Goal: Task Accomplishment & Management: Manage account settings

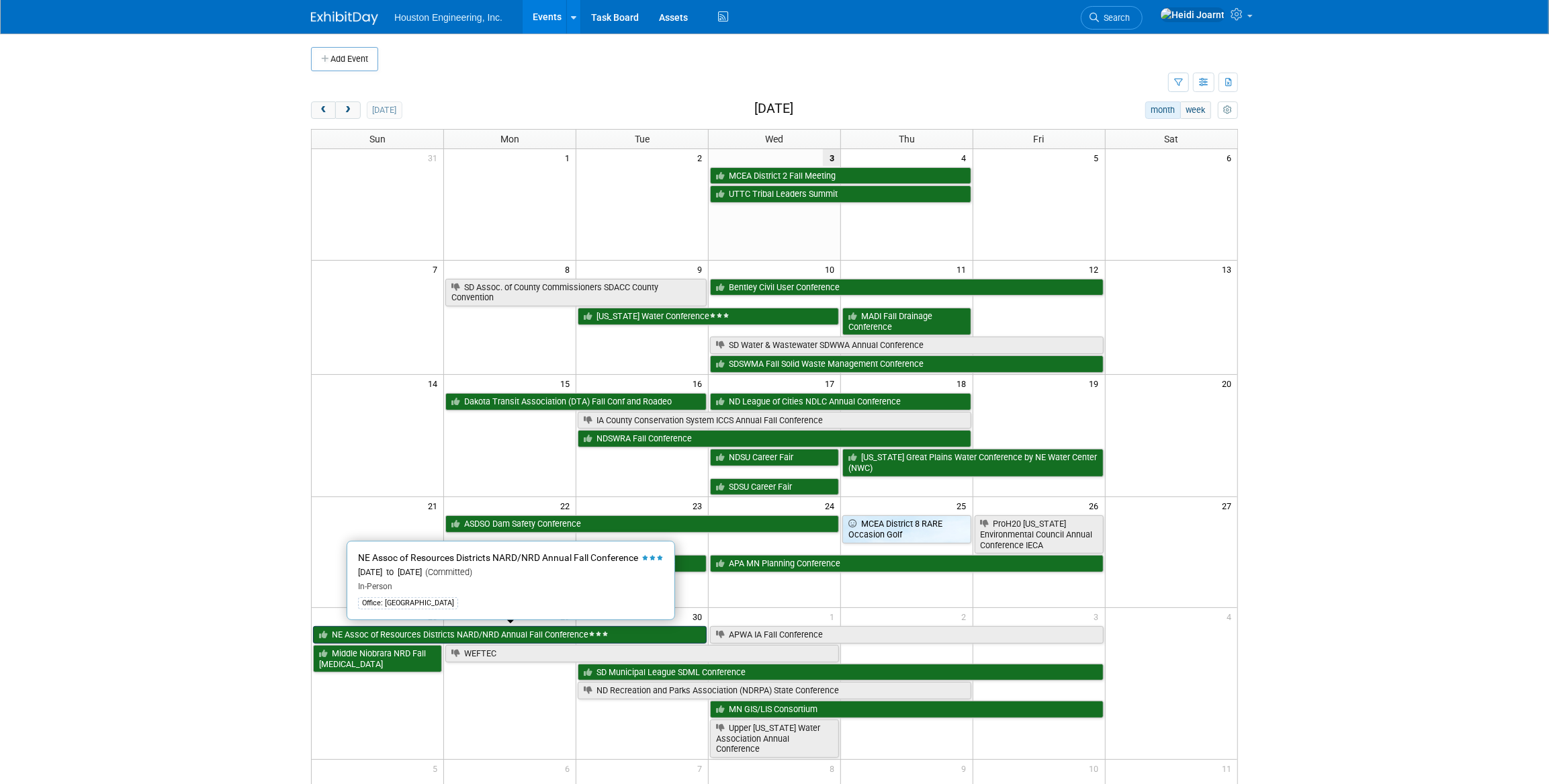
click at [513, 628] on link "NE Assoc of Resources Districts NARD/NRD Annual Fall Conference" at bounding box center [510, 634] width 394 height 17
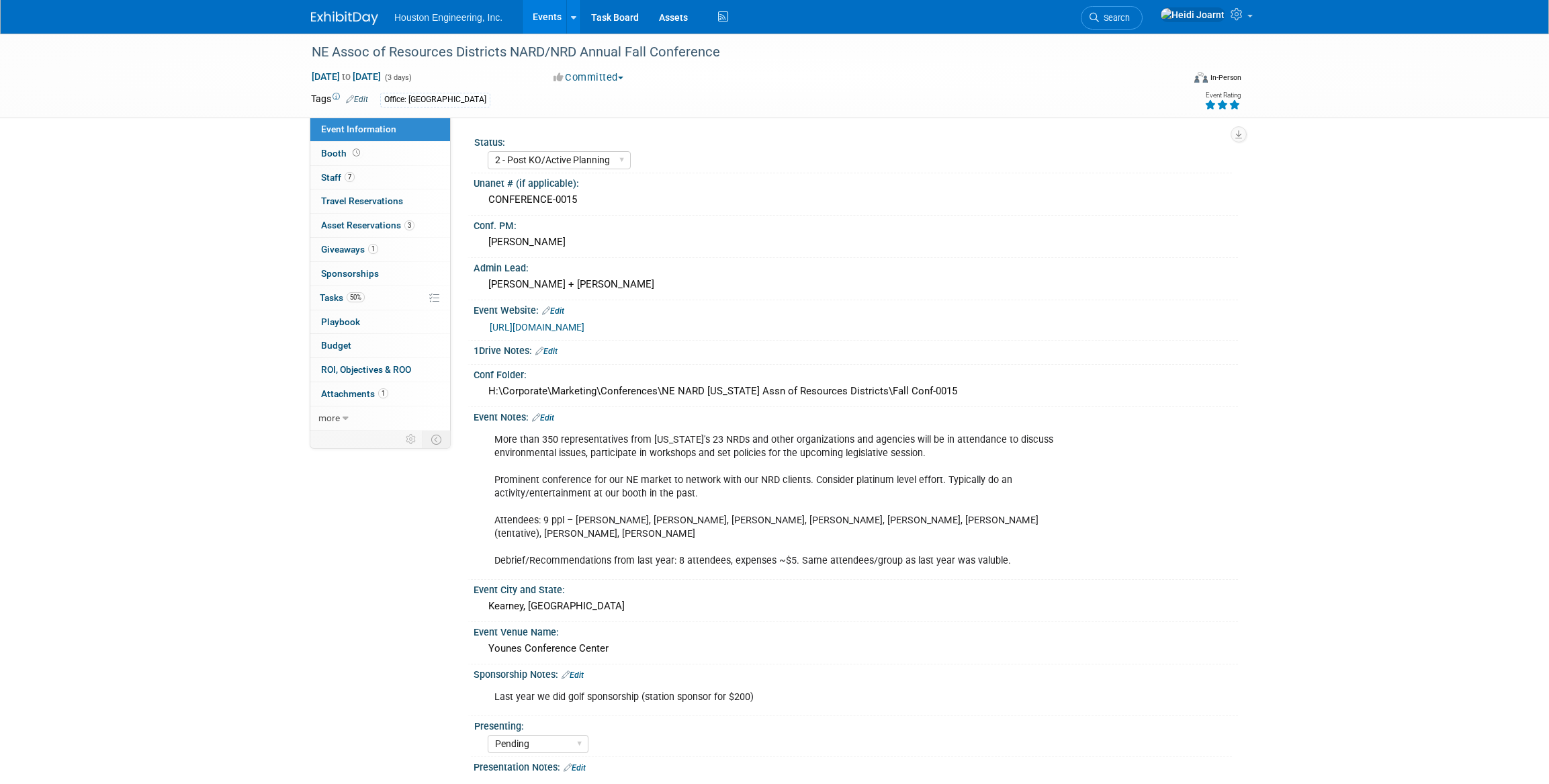
select select "2 - Post KO/Active Planning"
select select "Pending"
select select "Water Resources"
click at [371, 291] on link "50% Tasks 50%" at bounding box center [380, 298] width 140 height 23
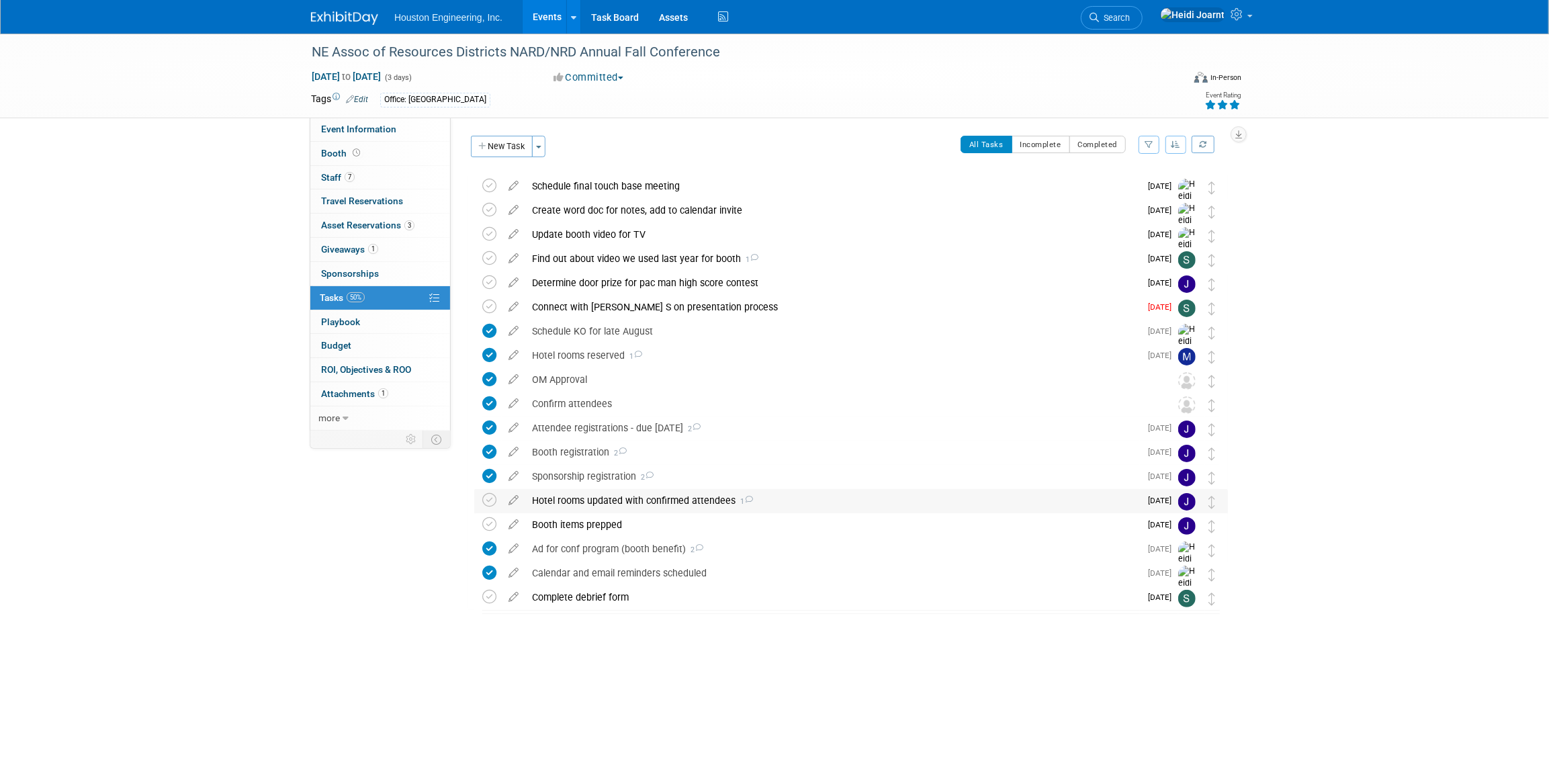
click at [863, 503] on div "Hotel rooms updated with confirmed attendees 1" at bounding box center [833, 500] width 615 height 23
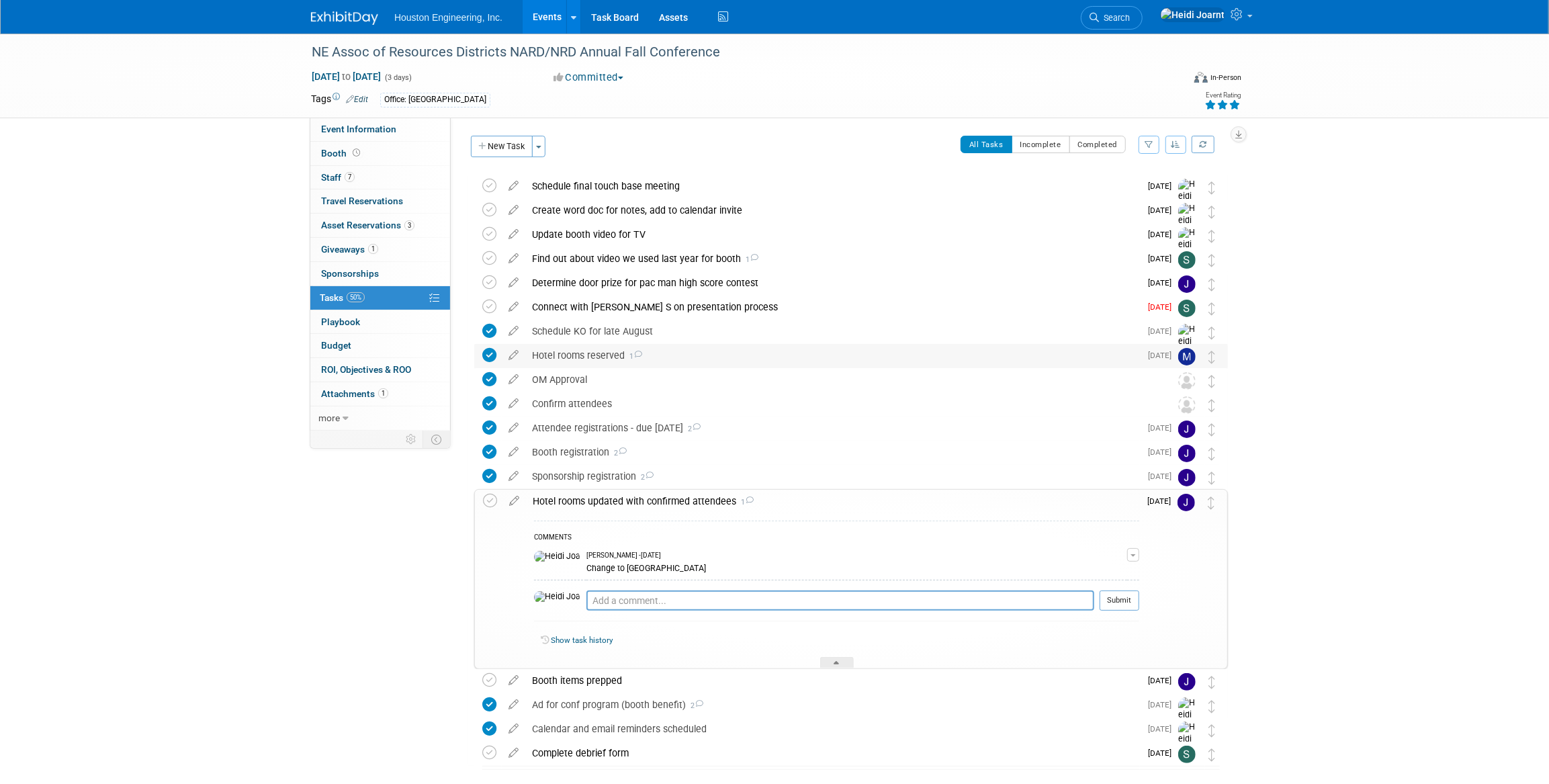
click at [761, 347] on div "Hotel rooms reserved 1" at bounding box center [833, 355] width 615 height 23
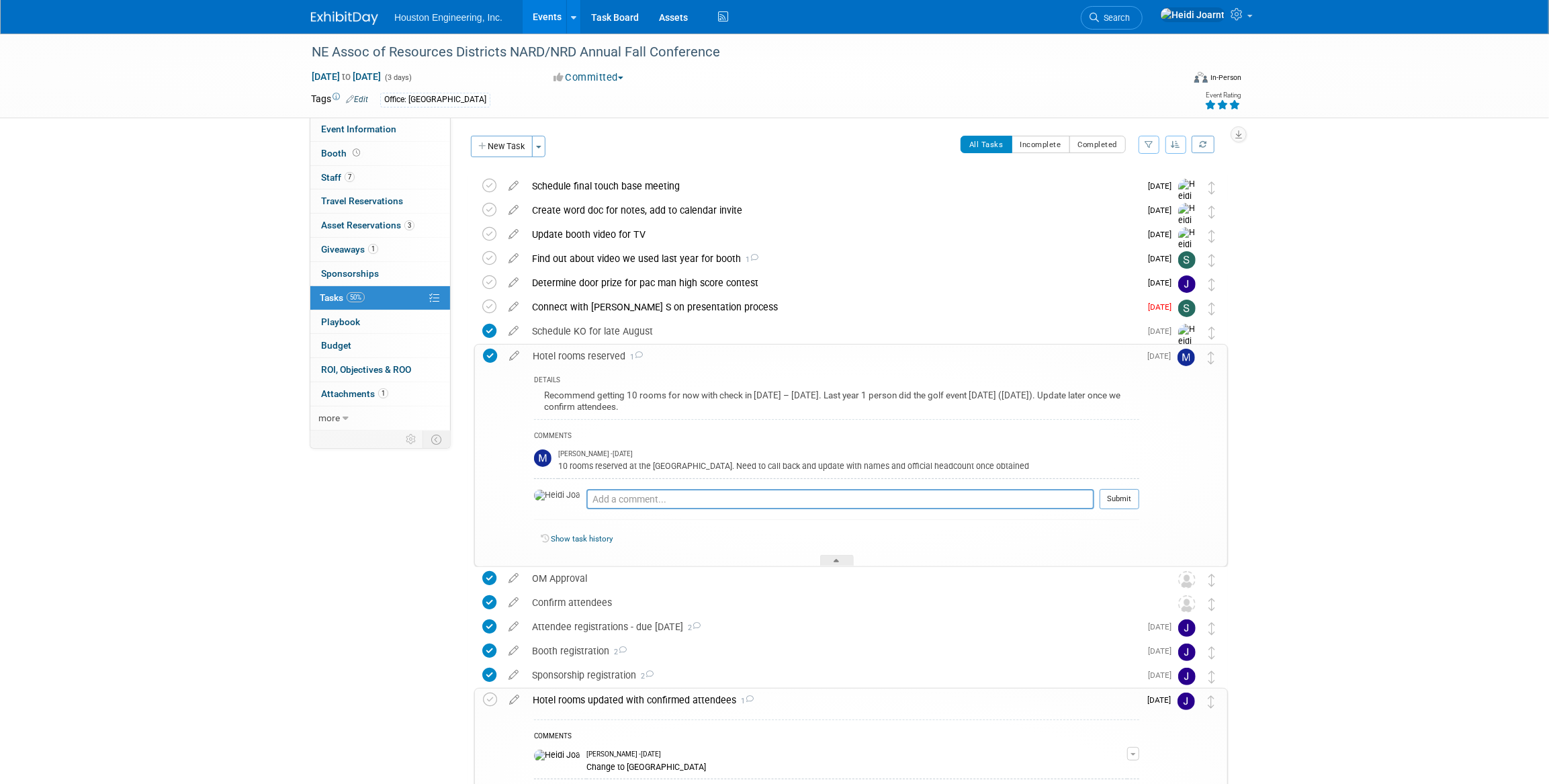
click at [761, 347] on div "Hotel rooms reserved 1" at bounding box center [833, 355] width 614 height 23
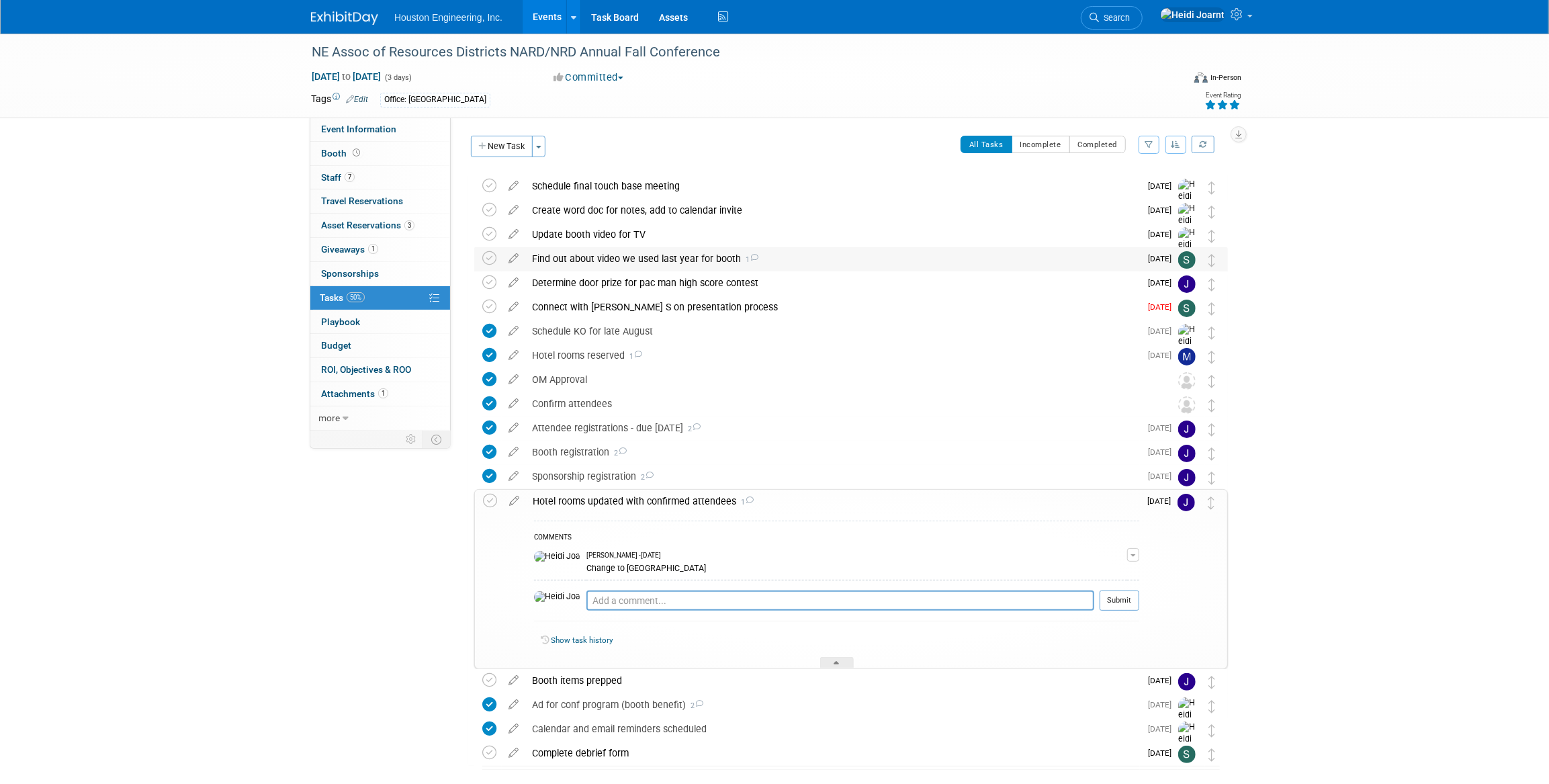
click at [817, 262] on div "Find out about video we used last year for booth 1" at bounding box center [833, 258] width 615 height 23
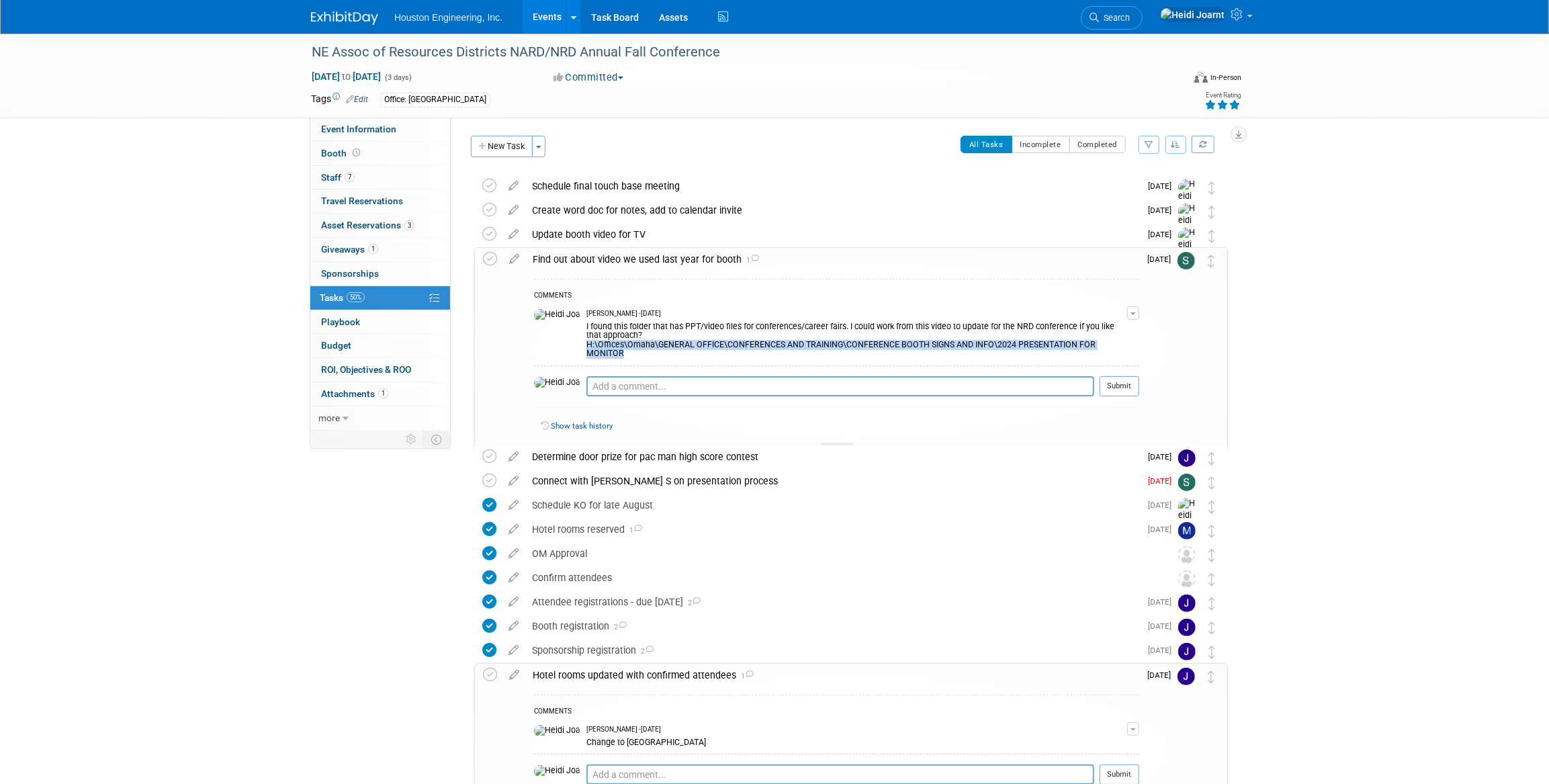
drag, startPoint x: 558, startPoint y: 344, endPoint x: 1120, endPoint y: 344, distance: 562.0
click at [1120, 344] on div "I found this folder that has PPT/video files for conferences/career fairs. I co…" at bounding box center [857, 339] width 541 height 41
copy div "H:\Offices\Omaha\GENERAL OFFICE\CONFERENCES AND TRAINING\CONFERENCE BOOTH SIGNS…"
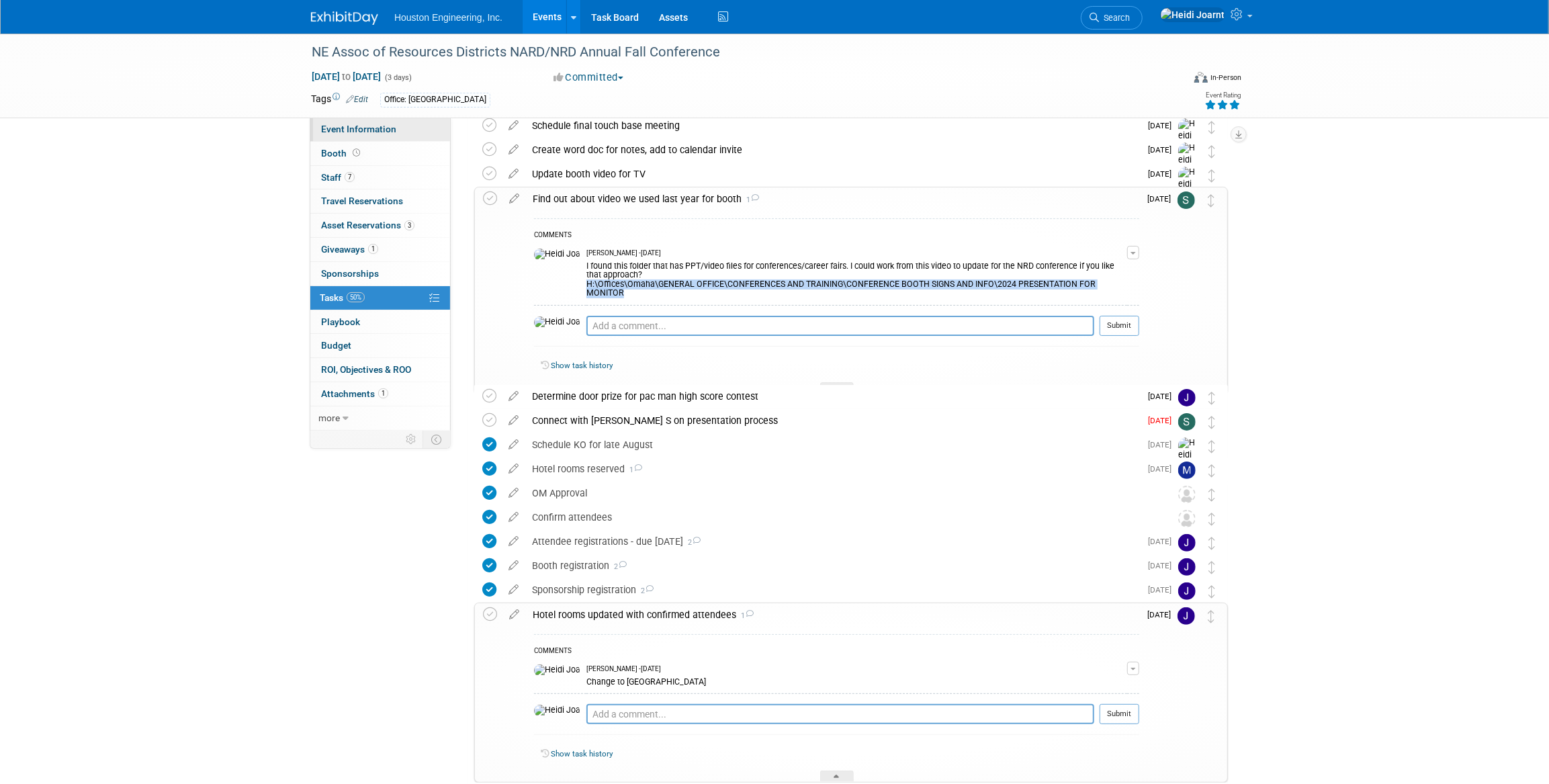
click at [401, 125] on link "Event Information" at bounding box center [380, 129] width 140 height 23
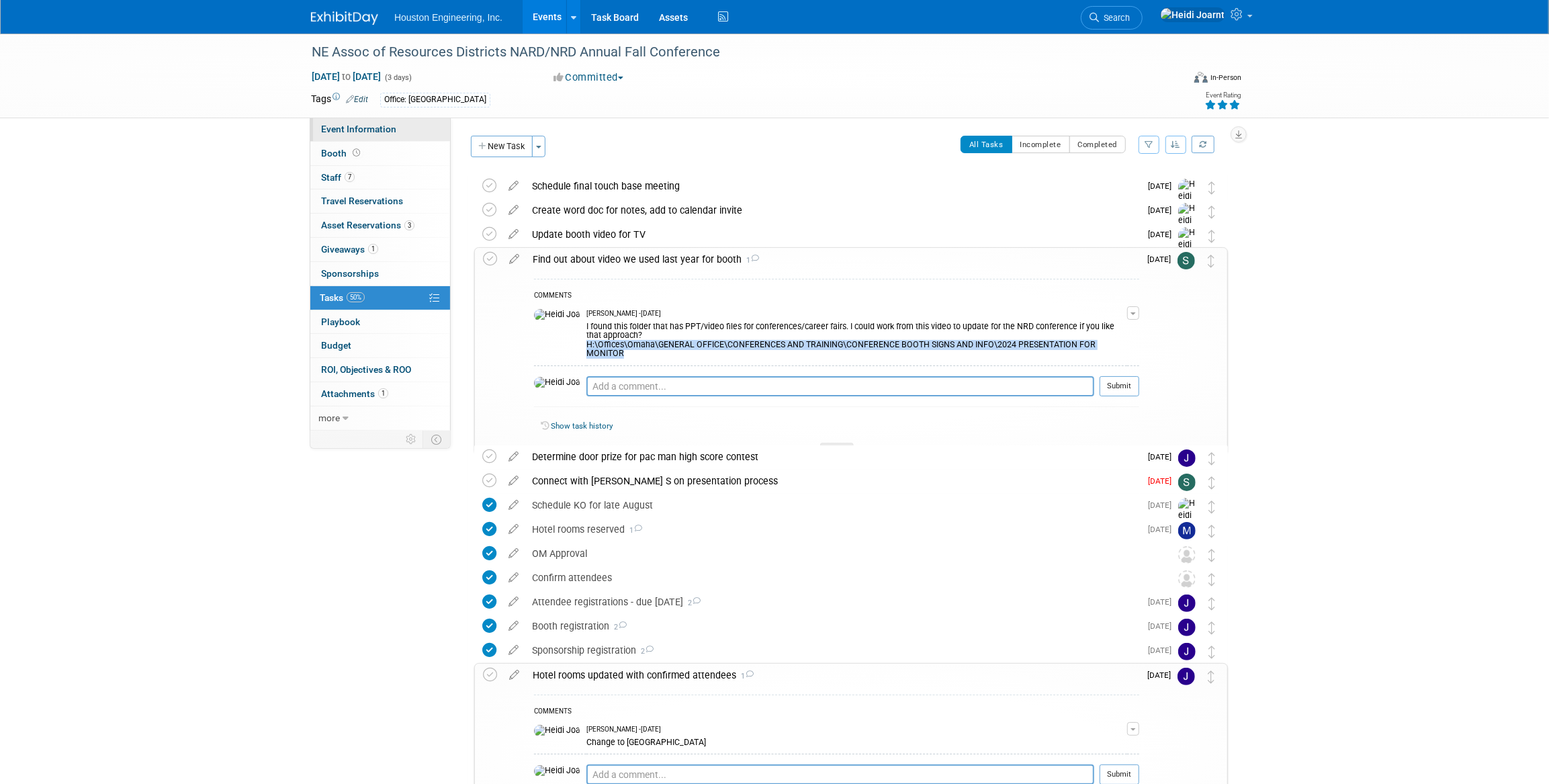
select select "2 - Post KO/Active Planning"
select select "Pending"
select select "Water Resources"
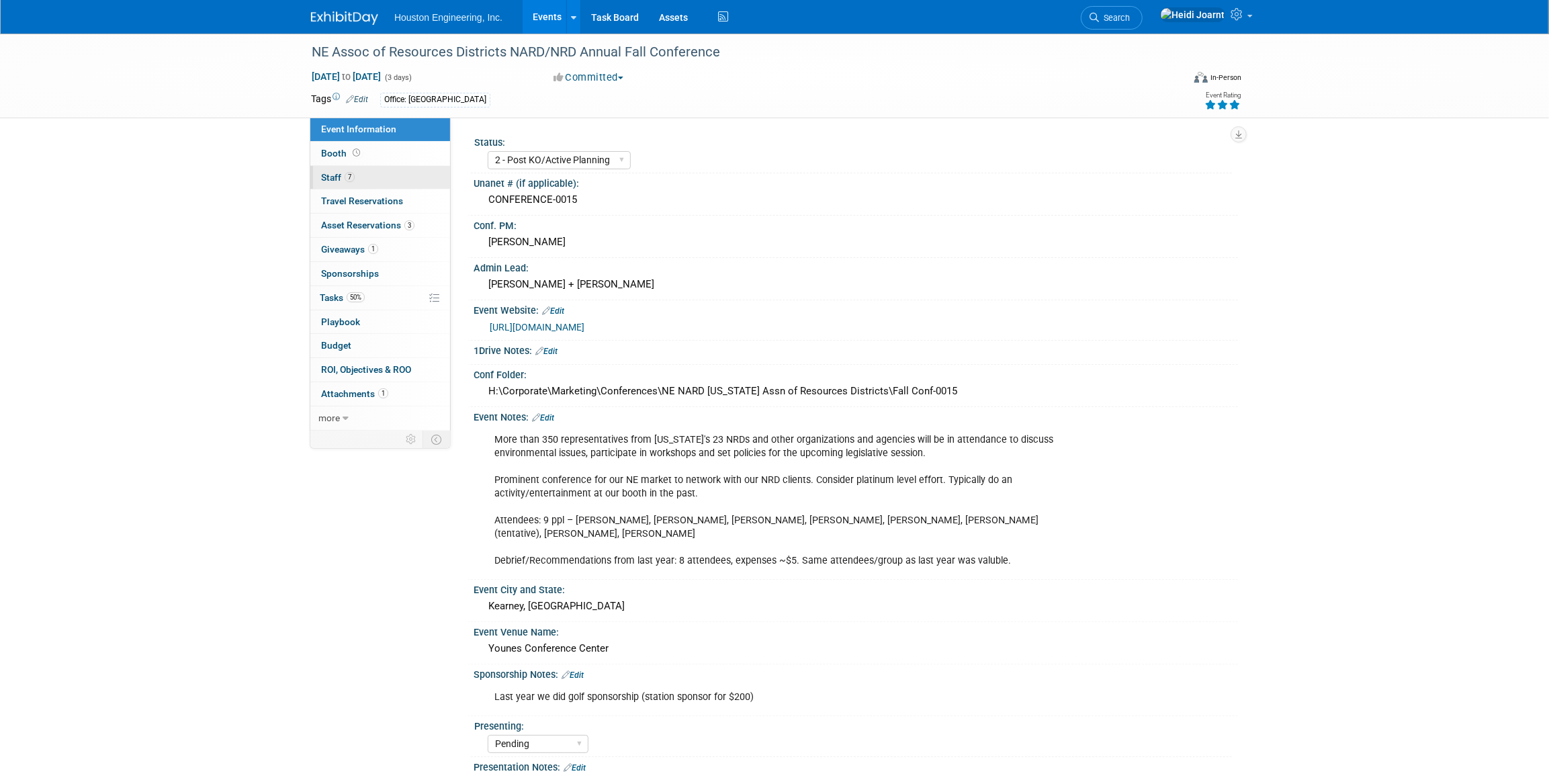
click at [412, 182] on link "7 Staff 7" at bounding box center [380, 178] width 140 height 23
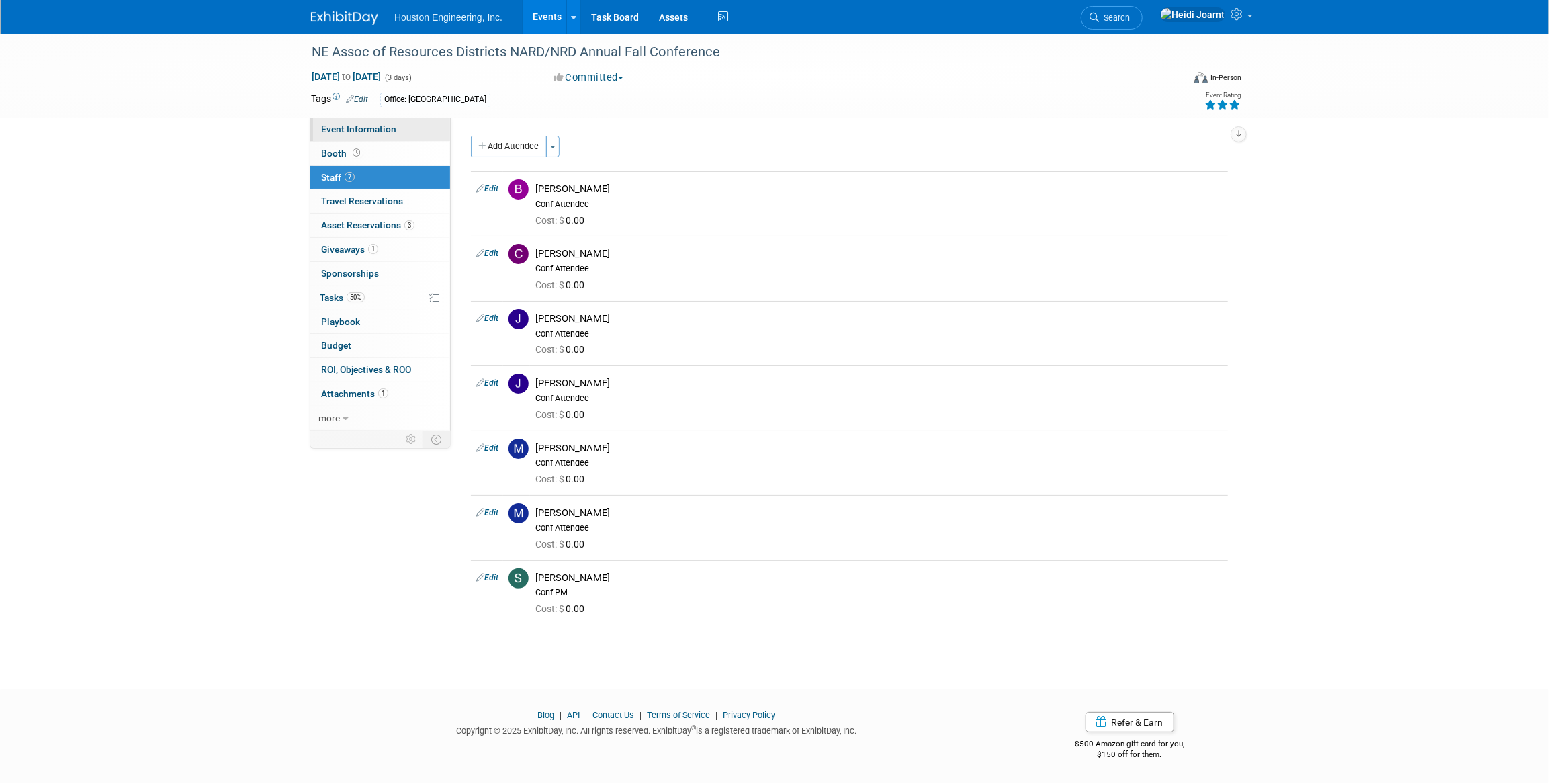
click at [384, 134] on span "Event Information" at bounding box center [359, 129] width 76 height 11
select select "2 - Post KO/Active Planning"
select select "Pending"
select select "Water Resources"
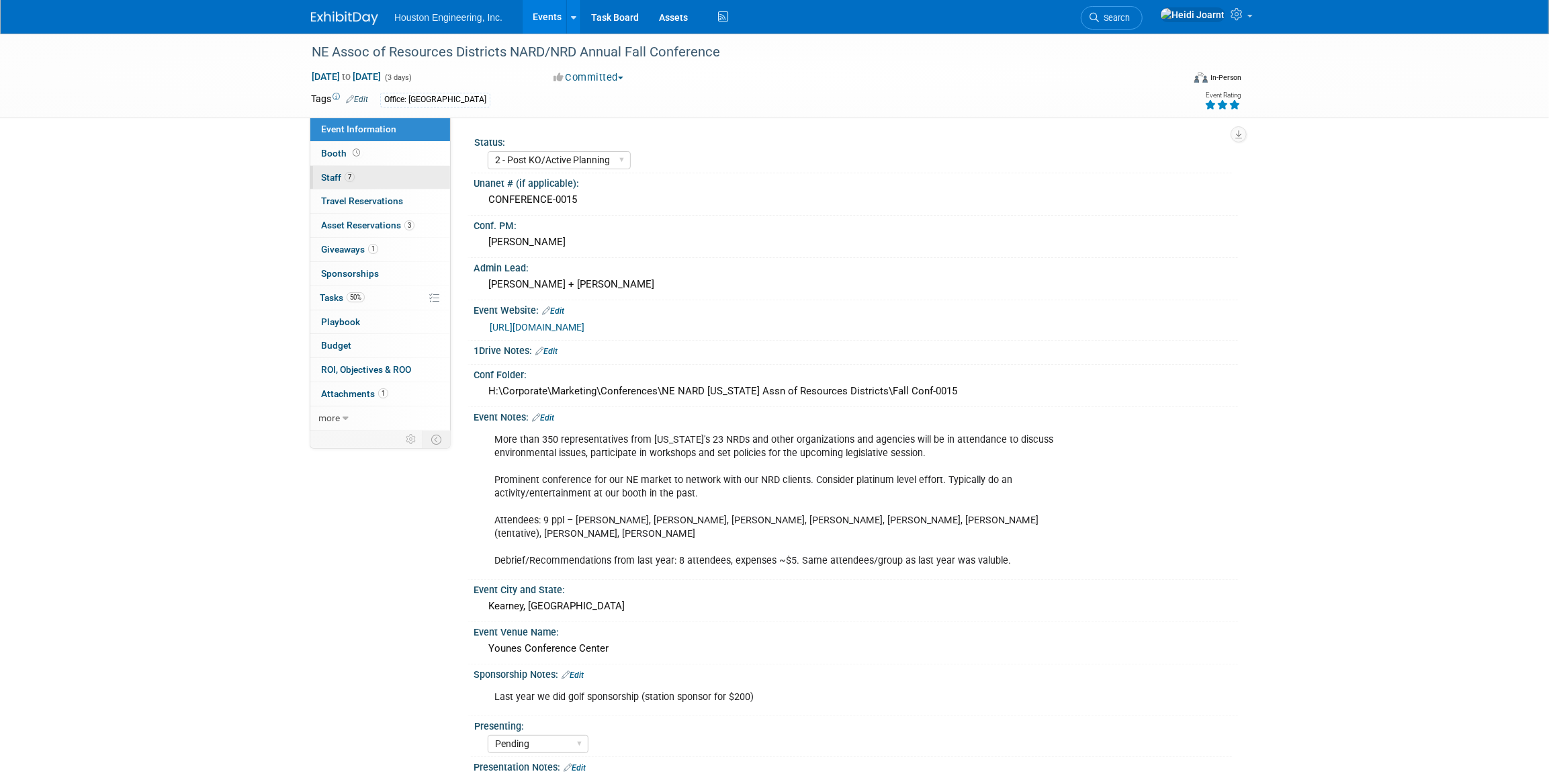
click at [384, 174] on link "7 Staff 7" at bounding box center [380, 178] width 140 height 23
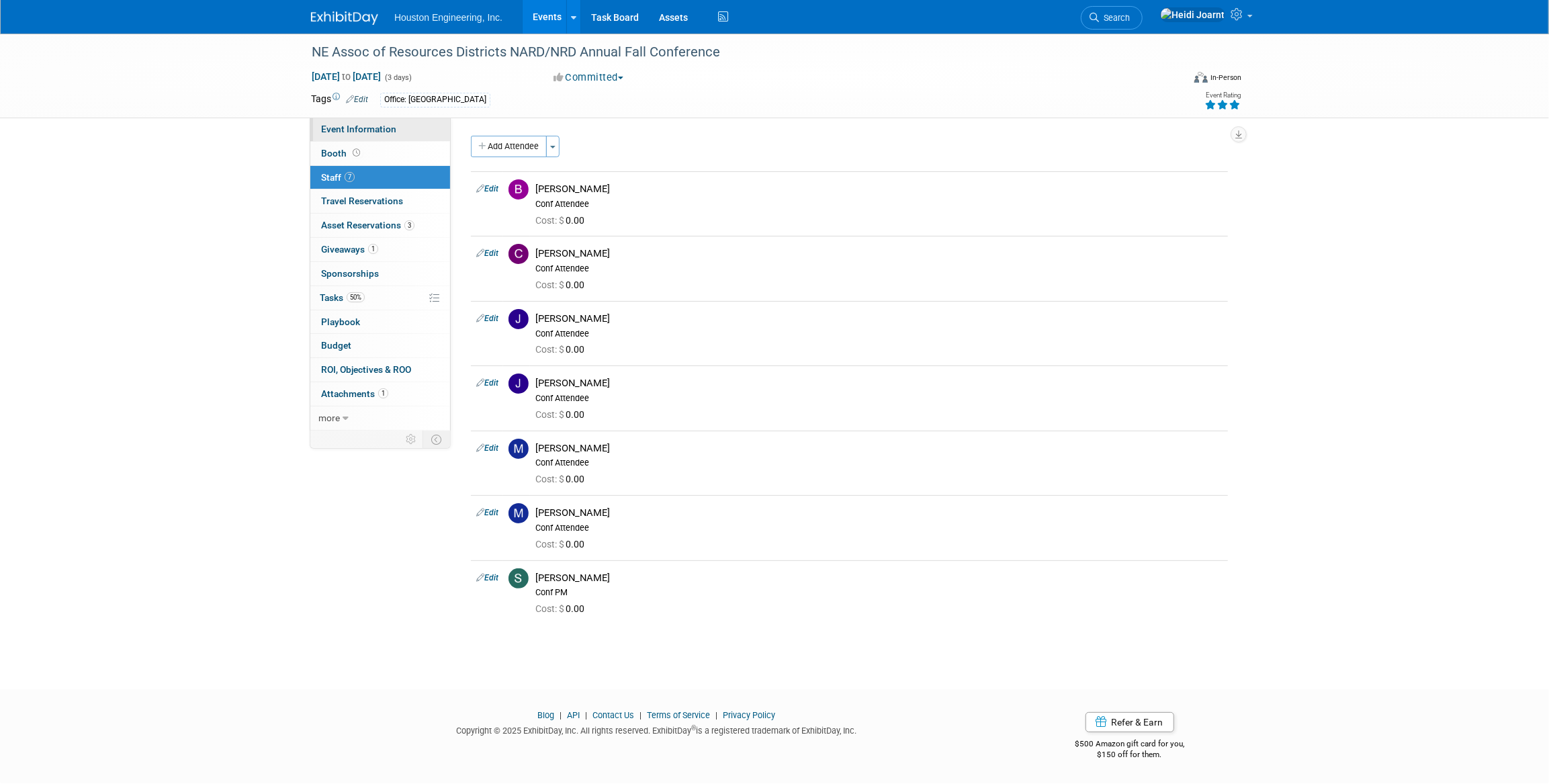
click at [344, 129] on span "Event Information" at bounding box center [359, 129] width 76 height 11
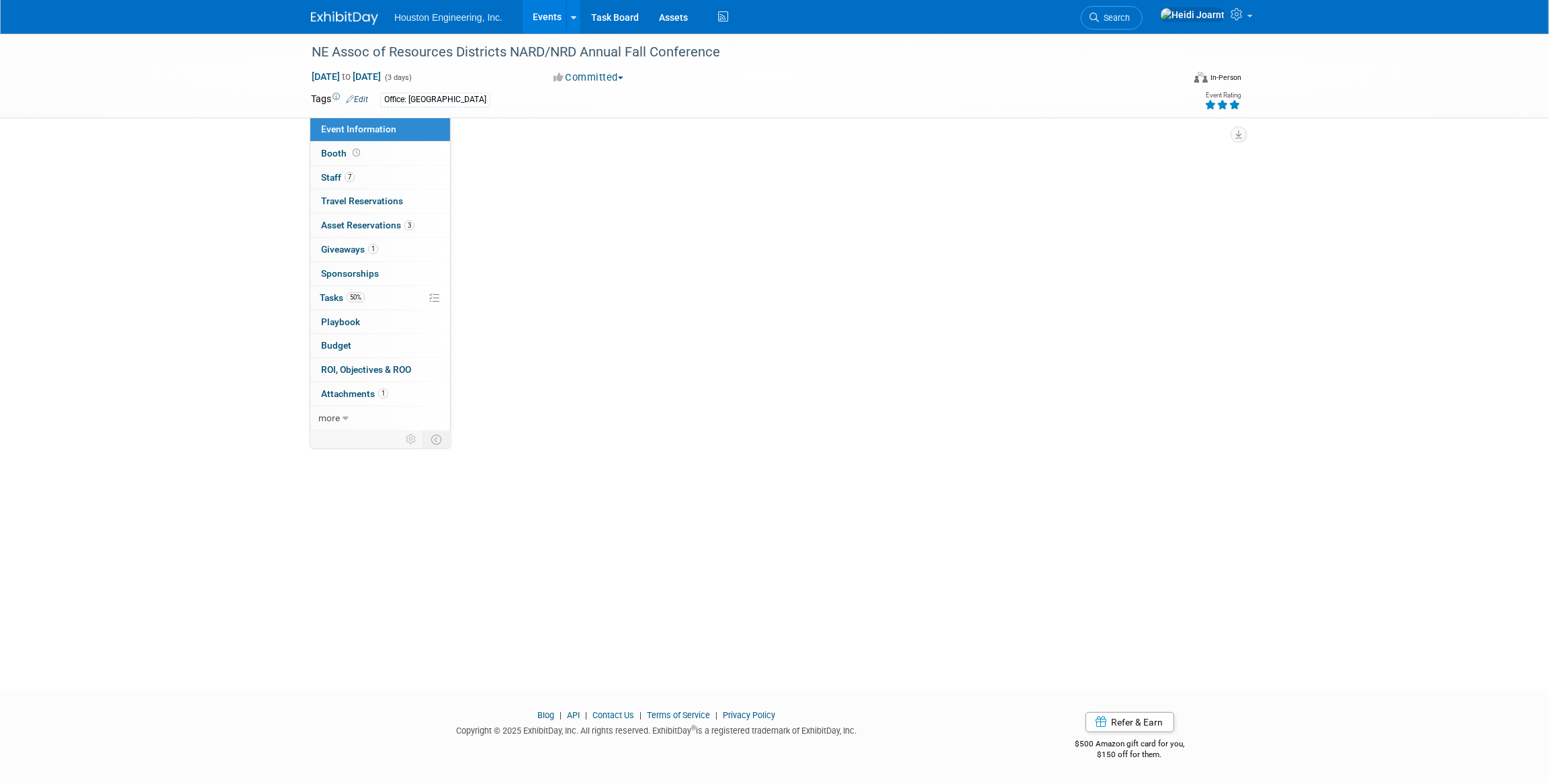
select select "2 - Post KO/Active Planning"
select select "Pending"
select select "Water Resources"
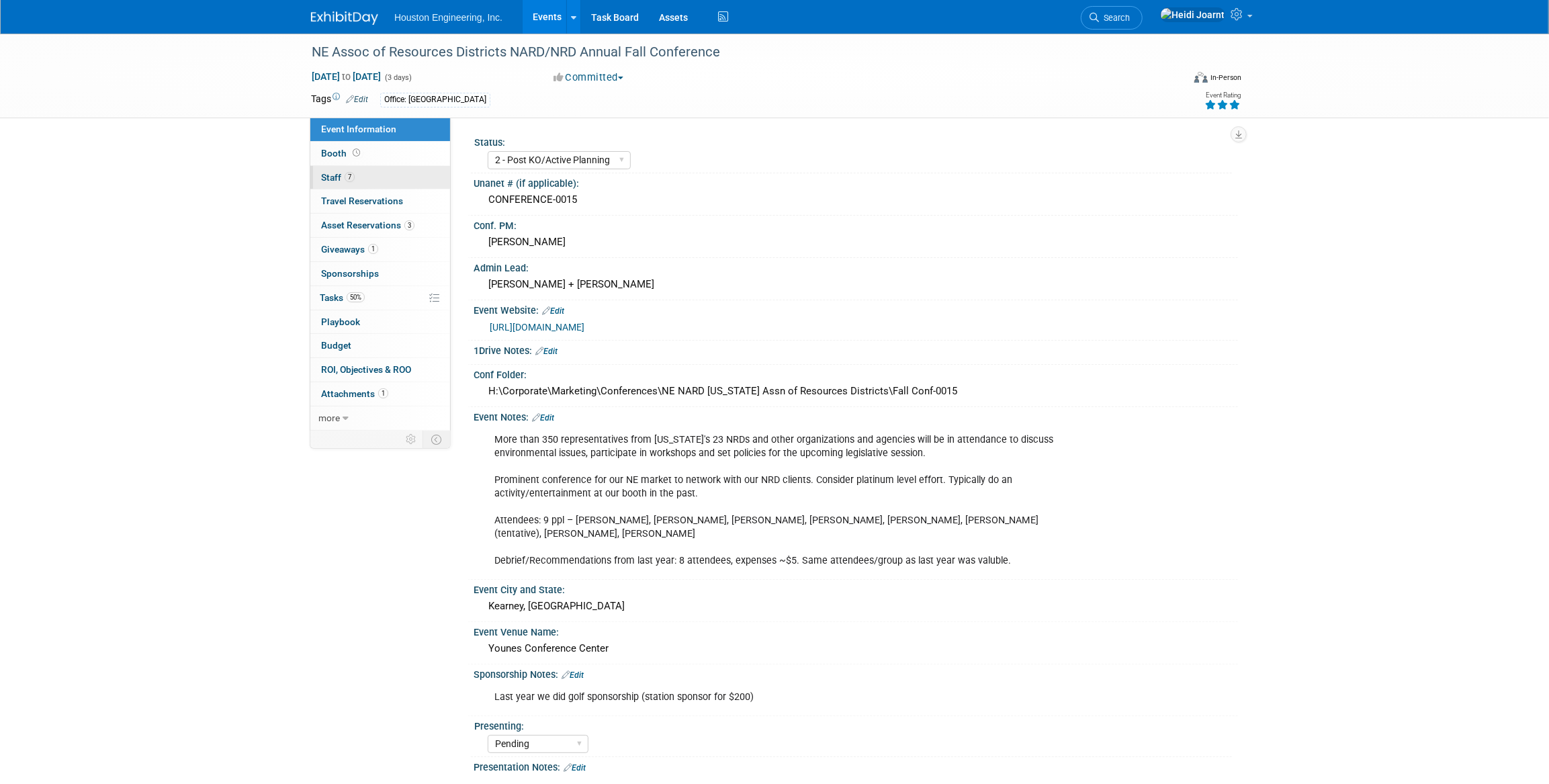
click at [357, 175] on link "7 Staff 7" at bounding box center [380, 178] width 140 height 23
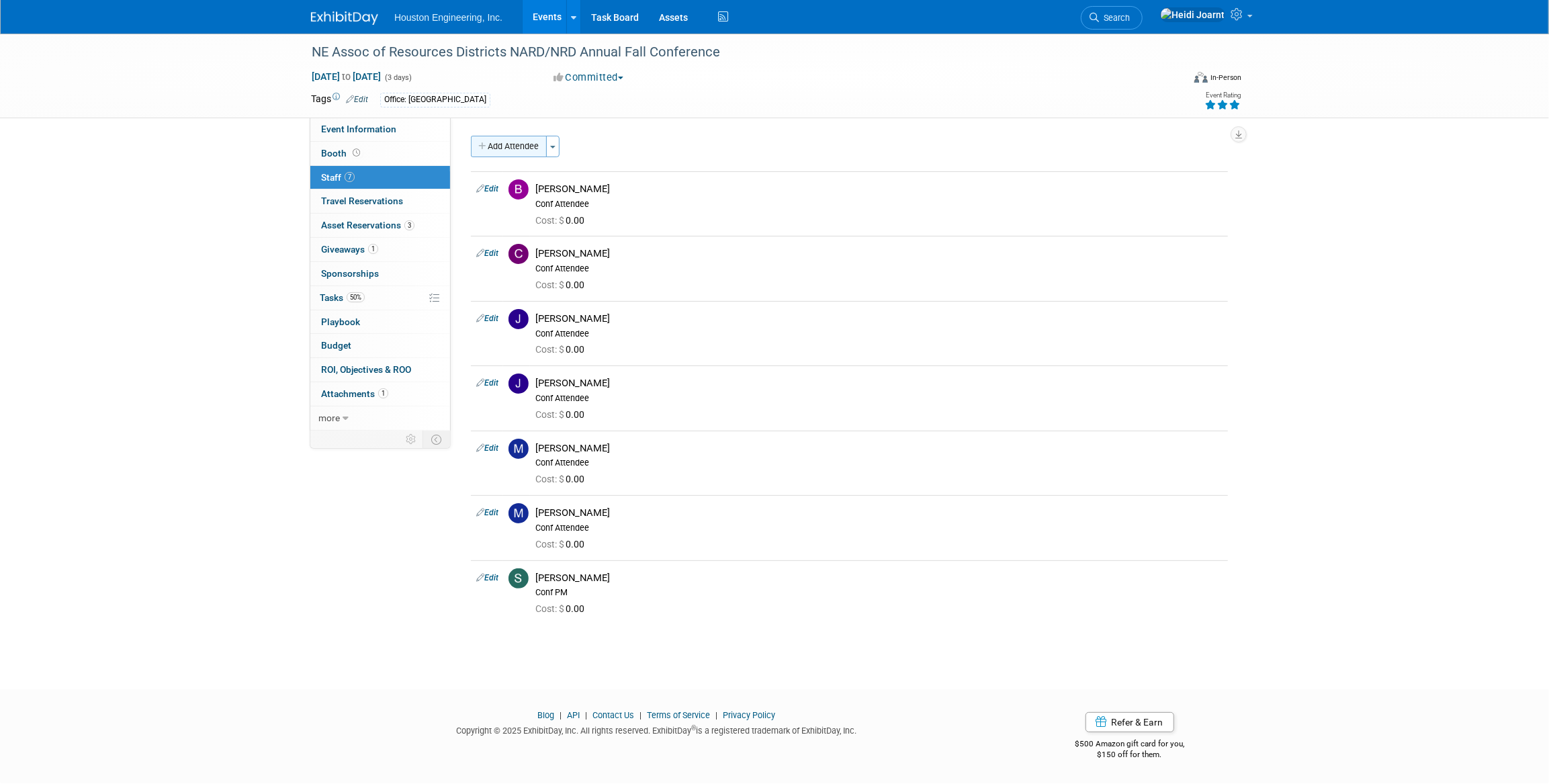
click at [518, 147] on button "Add Attendee" at bounding box center [508, 147] width 76 height 22
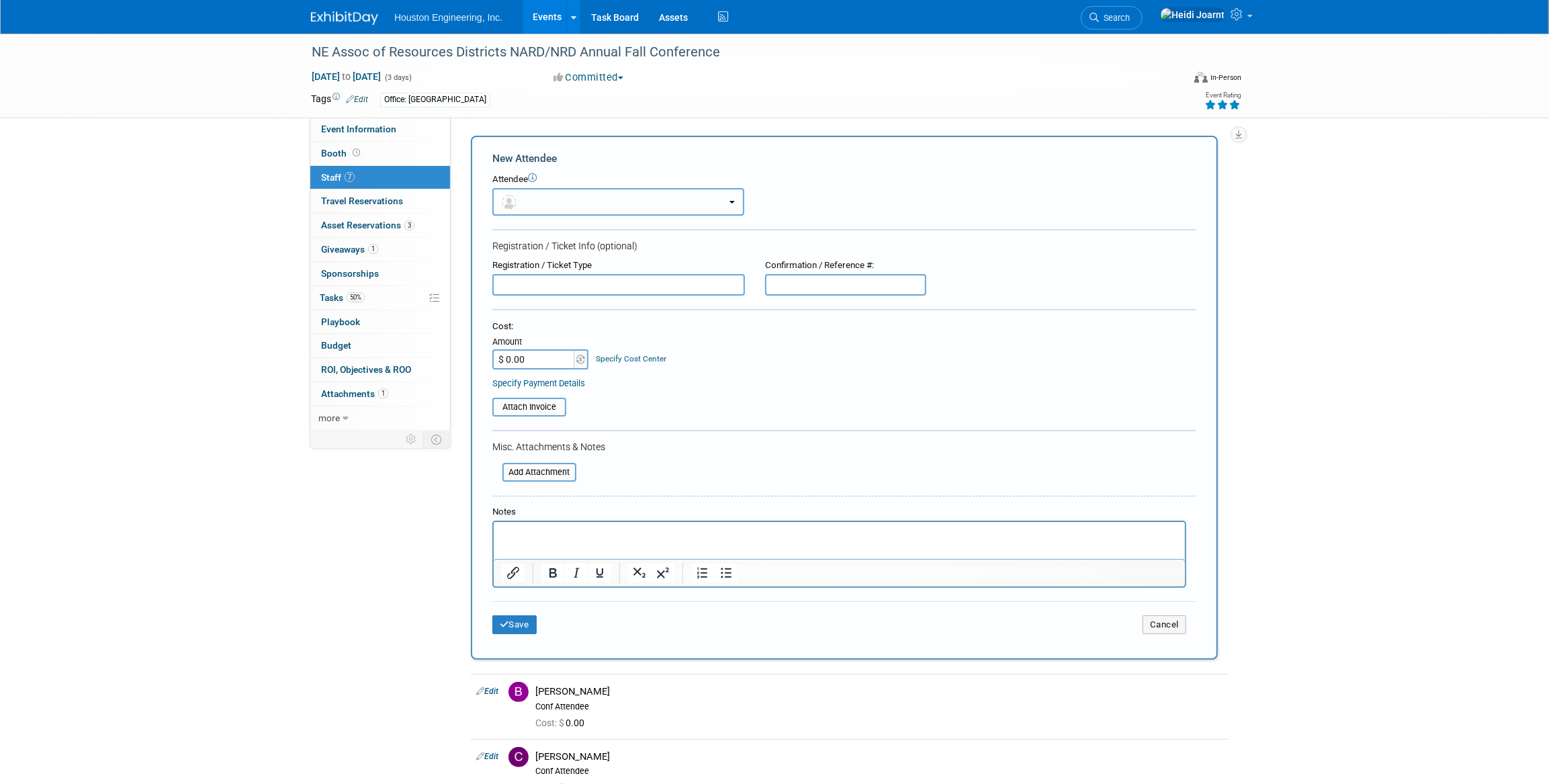
click at [530, 196] on button "button" at bounding box center [618, 201] width 252 height 27
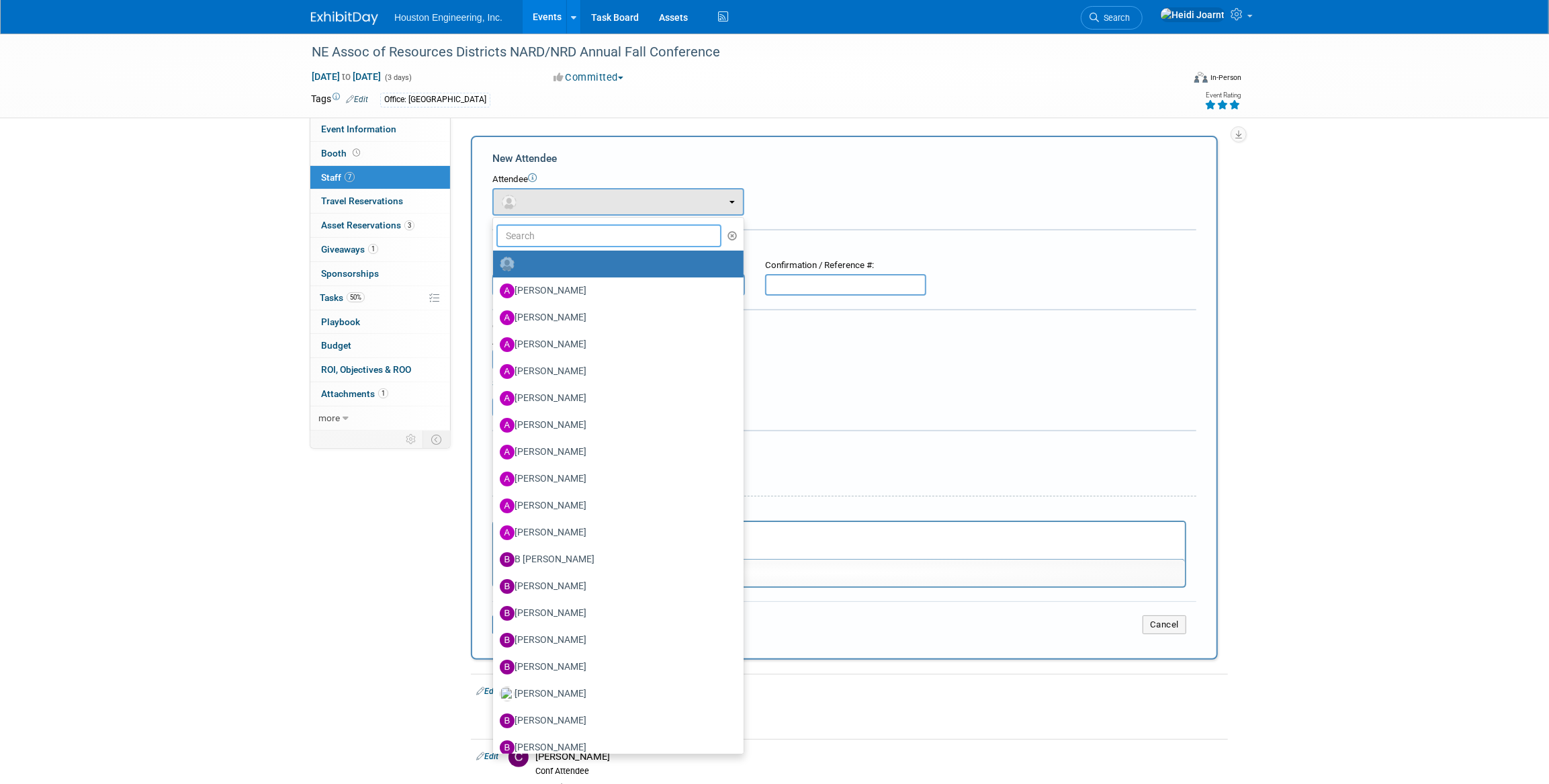
click at [556, 232] on input "text" at bounding box center [609, 235] width 225 height 23
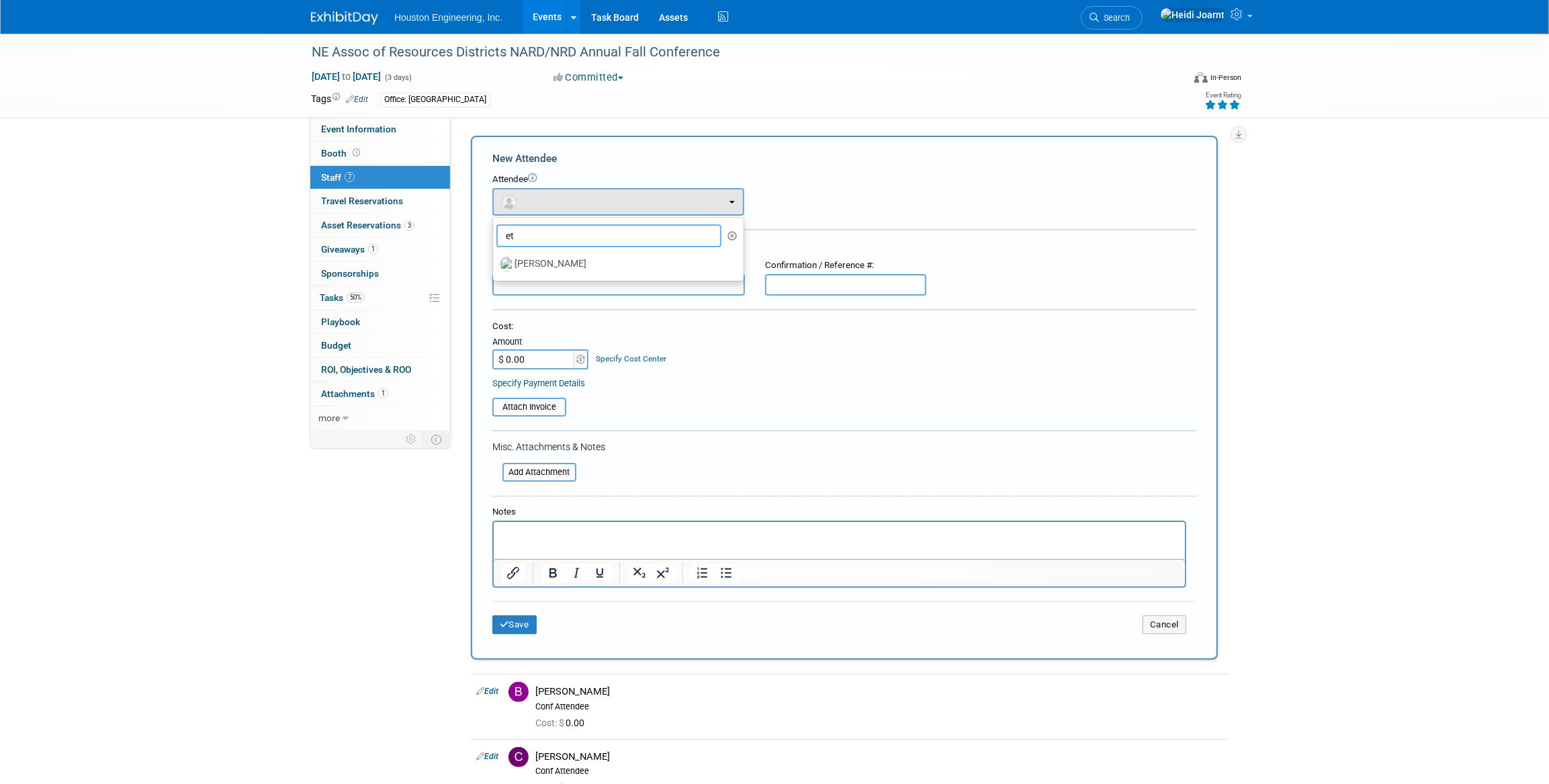
type input "e"
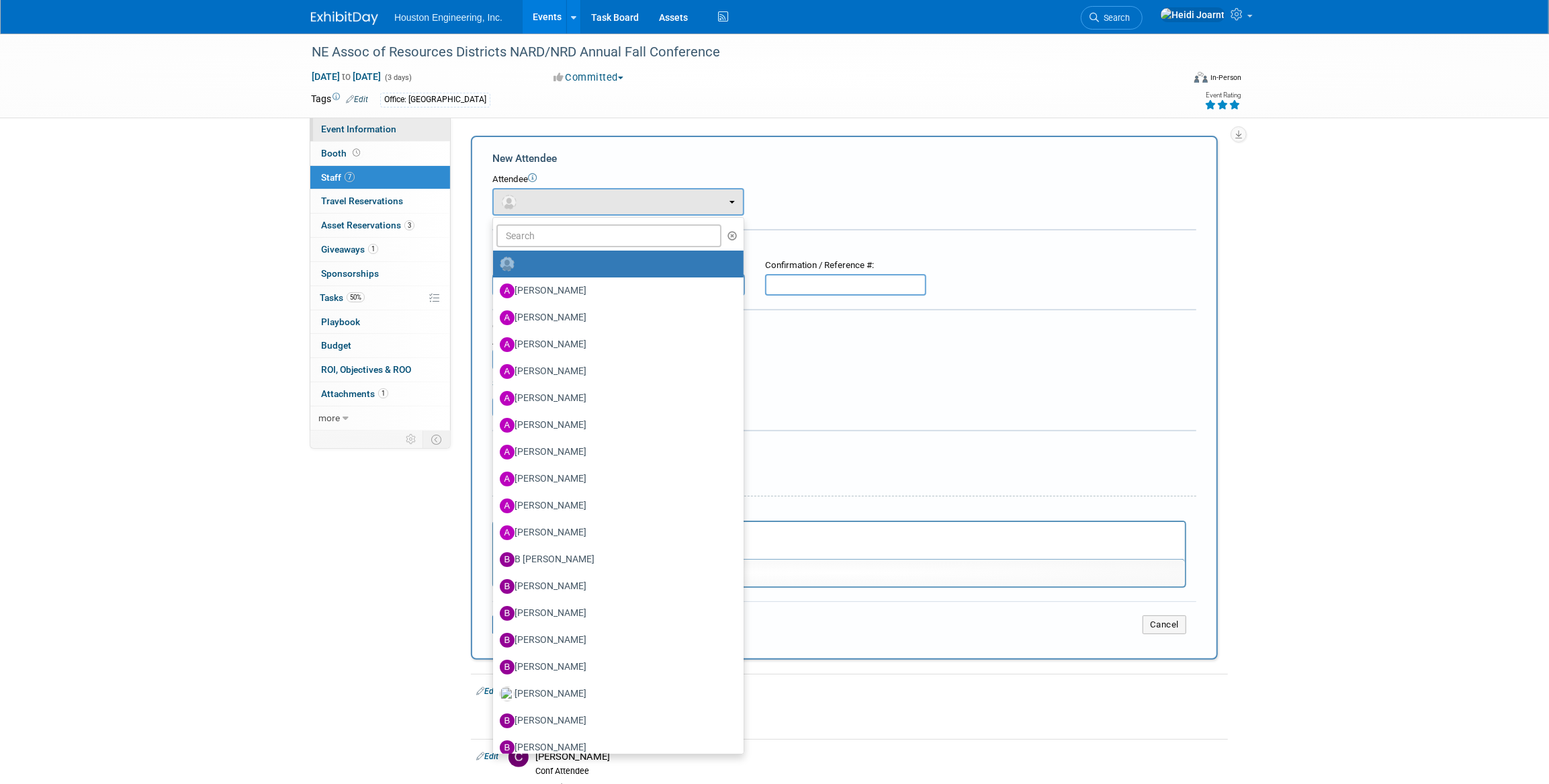
click at [391, 127] on span "Event Information" at bounding box center [359, 129] width 76 height 11
select select "2 - Post KO/Active Planning"
select select "Pending"
select select "Water Resources"
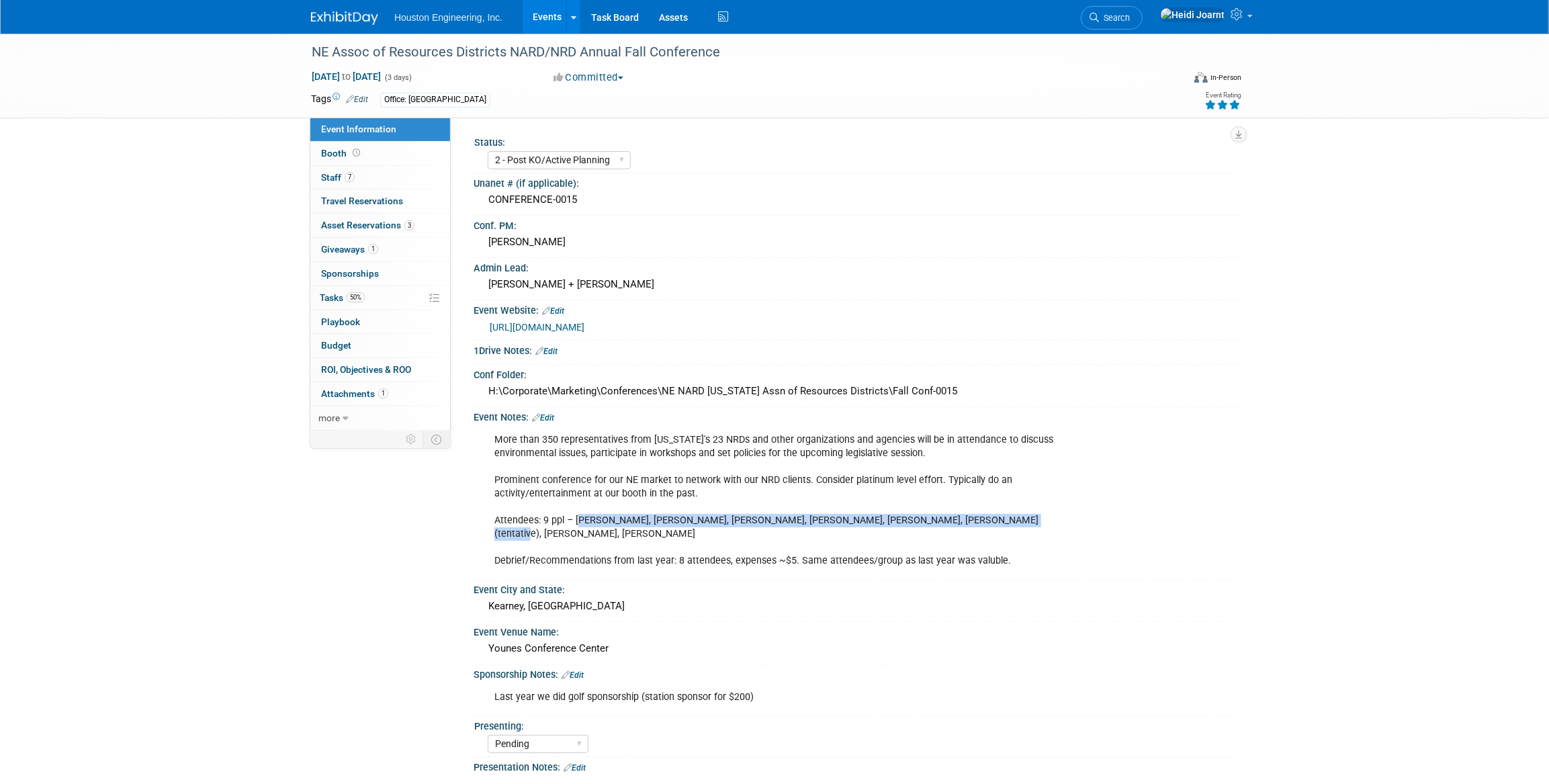
drag, startPoint x: 999, startPoint y: 517, endPoint x: 576, endPoint y: 521, distance: 423.0
click at [576, 521] on div "More than 350 representatives from Nebraska's 23 NRDs and other organizations a…" at bounding box center [787, 500] width 605 height 148
click at [360, 182] on link "7 Staff 7" at bounding box center [380, 178] width 140 height 23
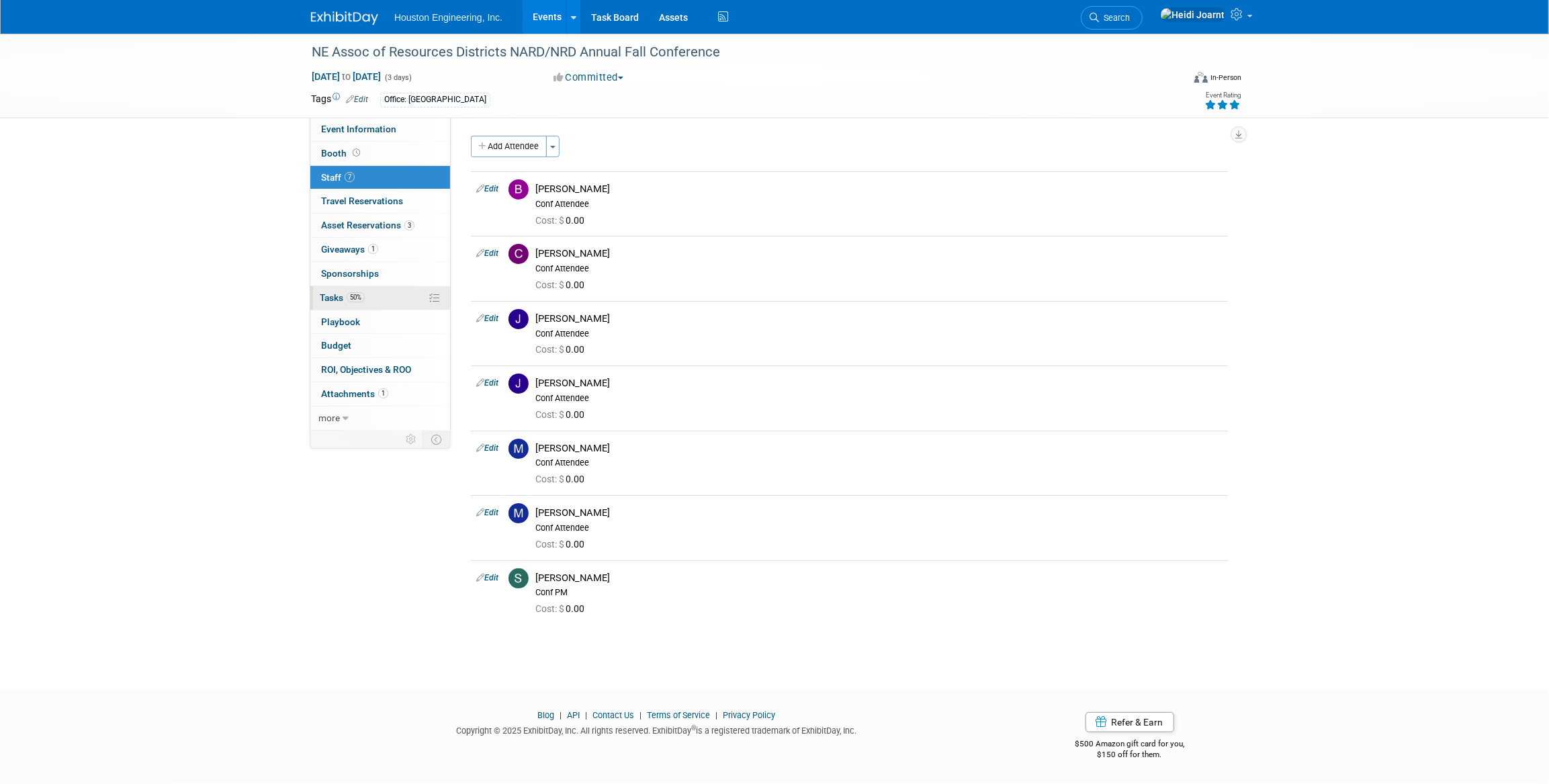
click at [368, 300] on link "50% Tasks 50%" at bounding box center [380, 298] width 140 height 23
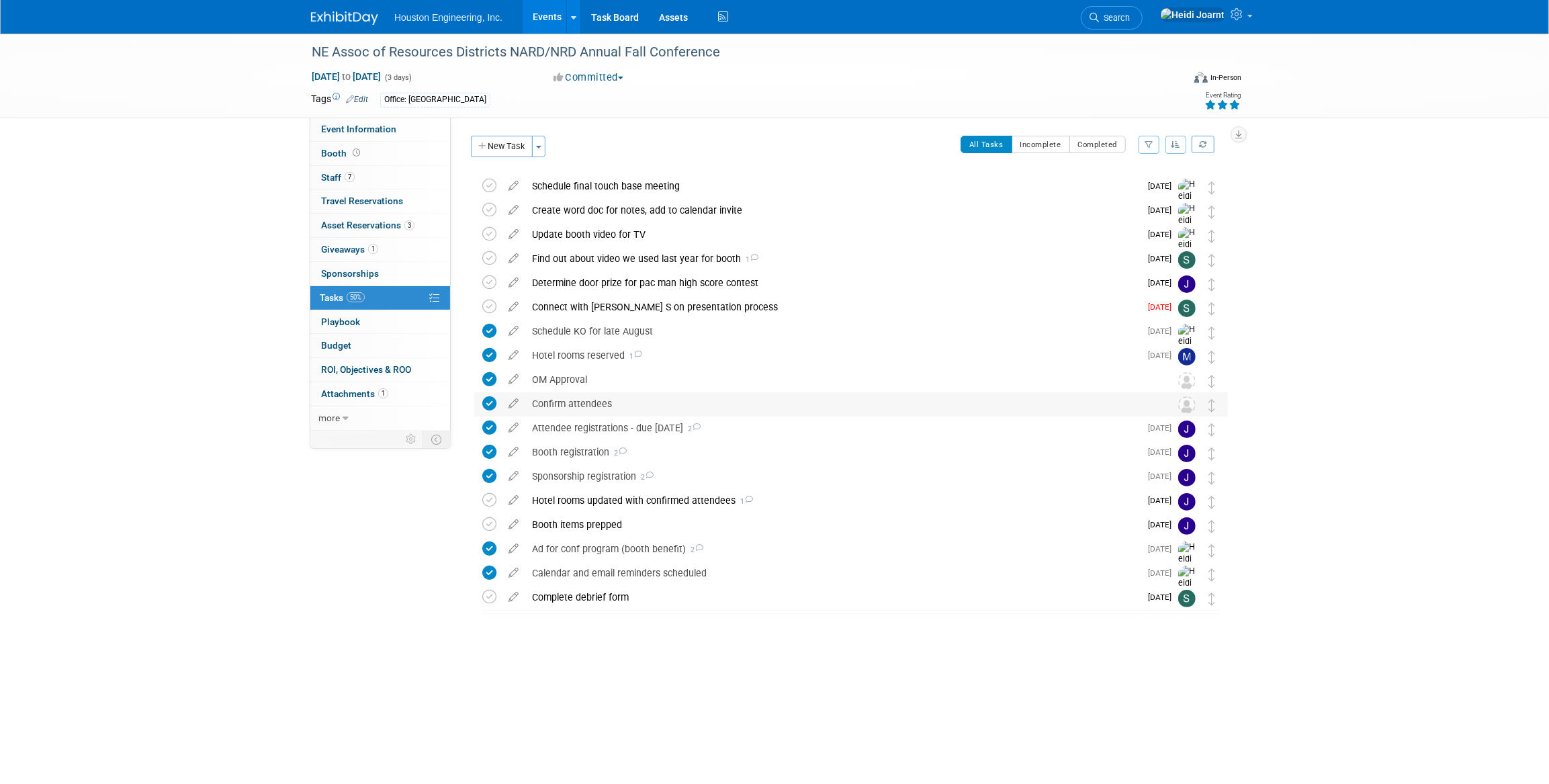
click at [631, 406] on div "Confirm attendees" at bounding box center [838, 403] width 626 height 23
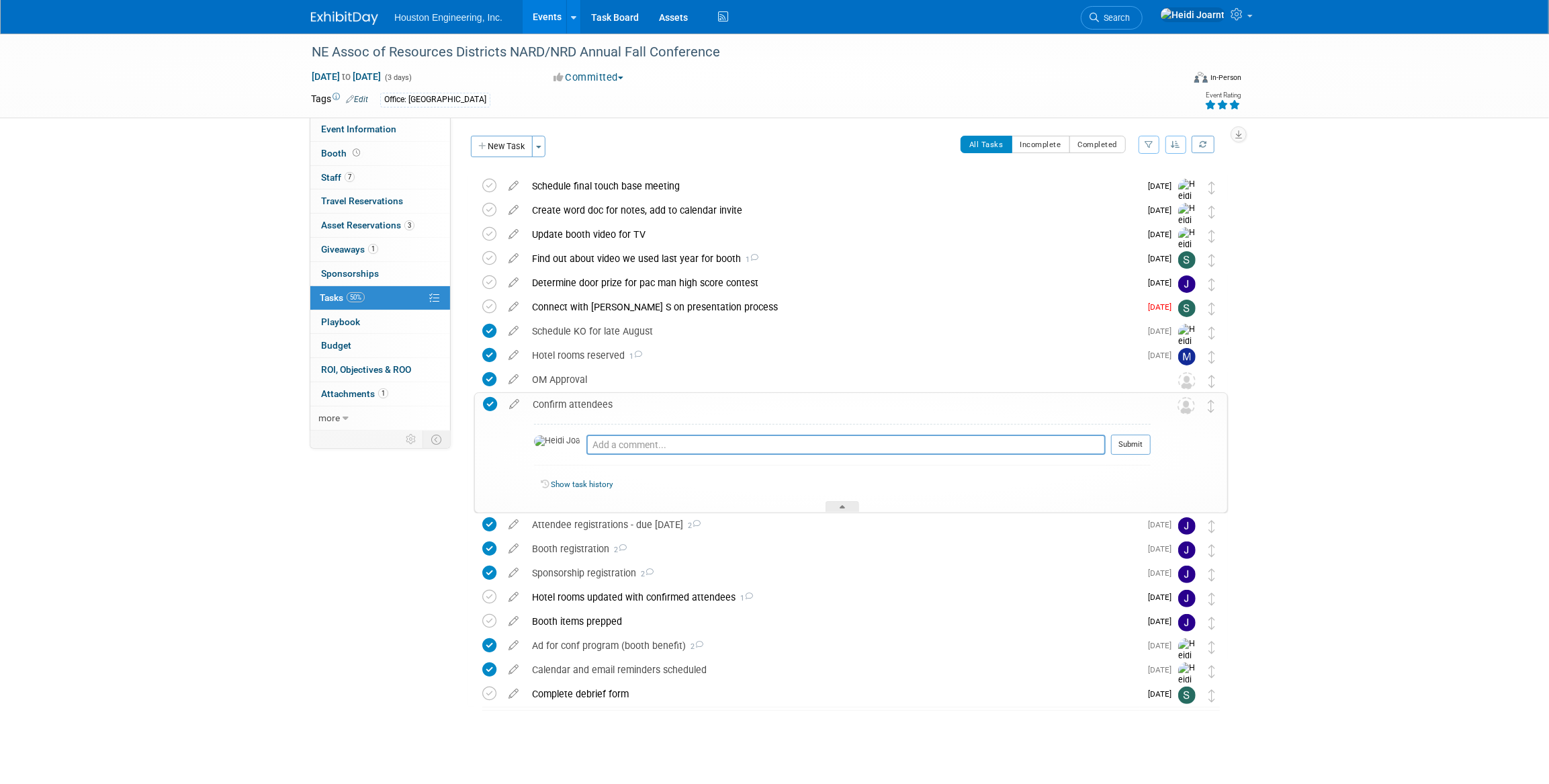
click at [631, 406] on div "Confirm attendees" at bounding box center [838, 404] width 624 height 23
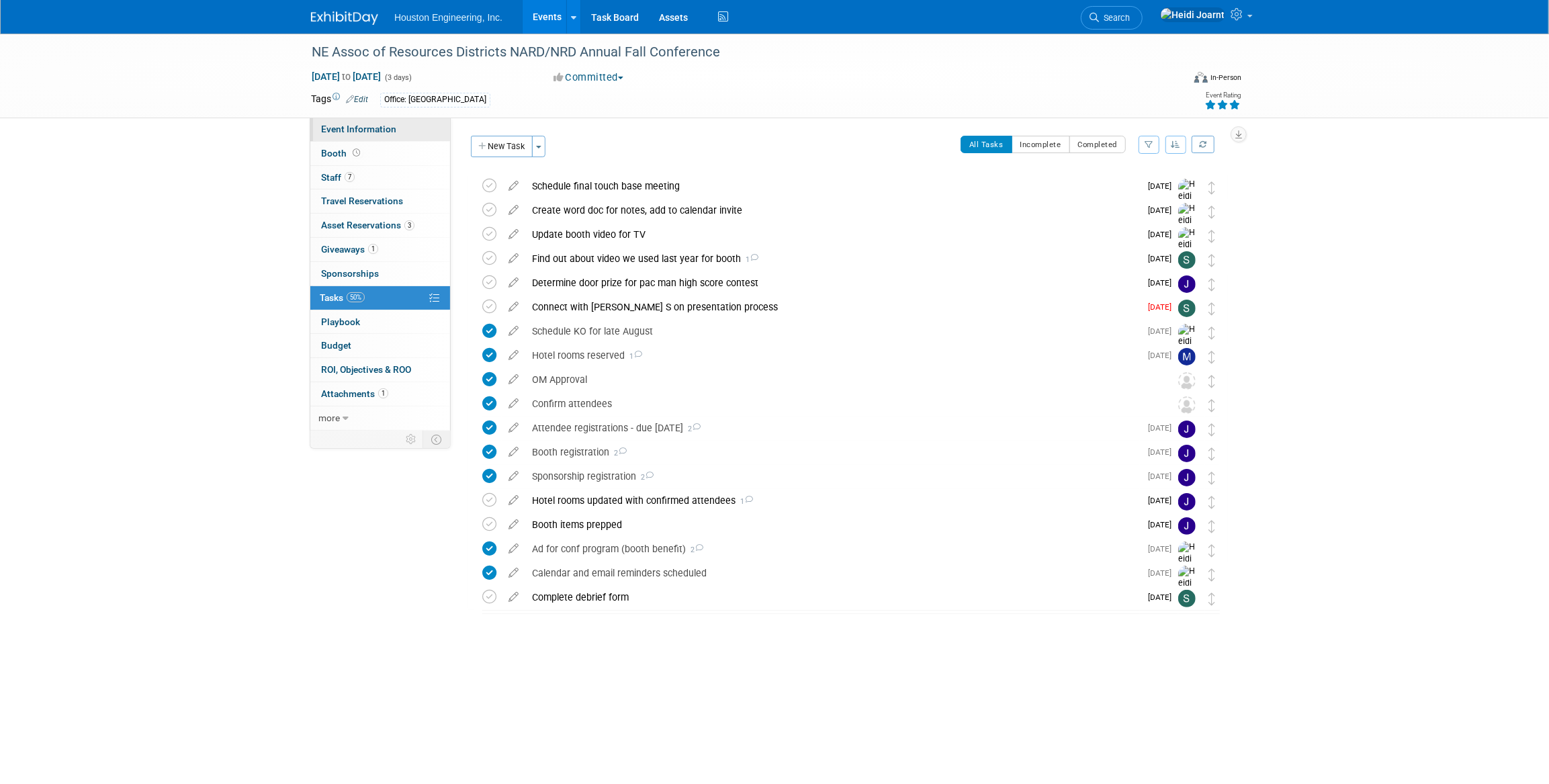
click at [387, 125] on span "Event Information" at bounding box center [359, 129] width 76 height 11
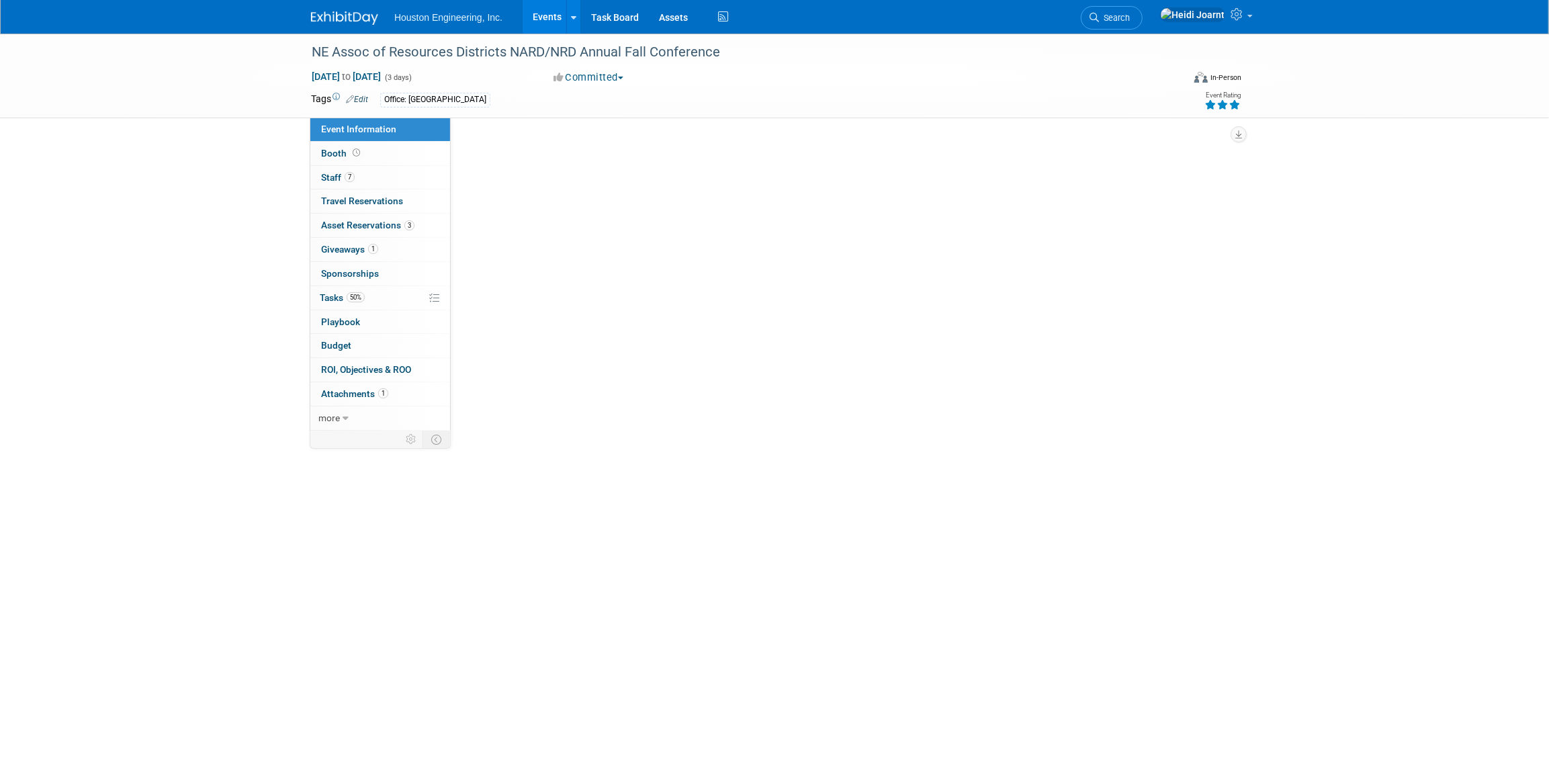
select select "2 - Post KO/Active Planning"
select select "Pending"
select select "Water Resources"
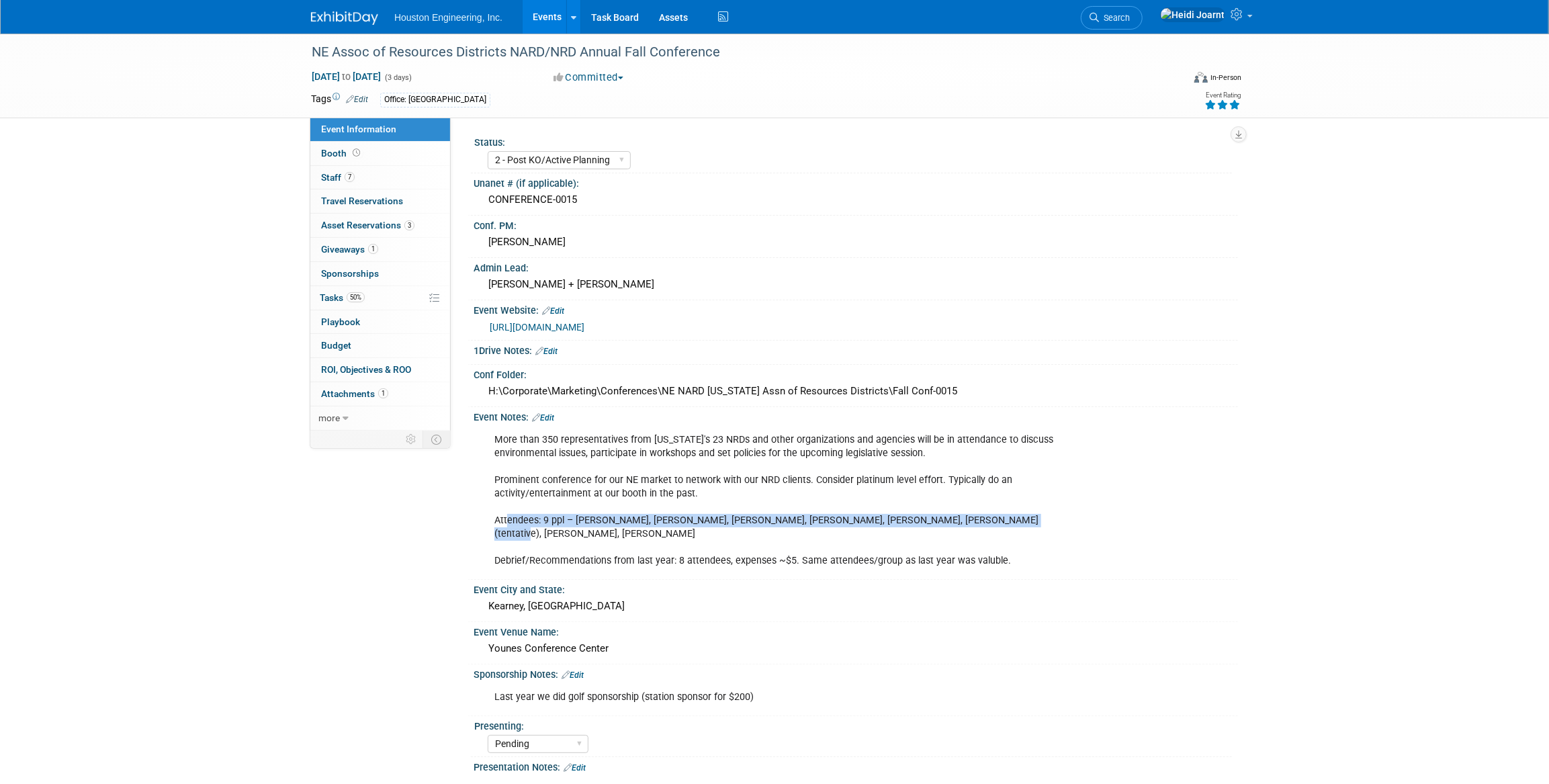
drag, startPoint x: 999, startPoint y: 517, endPoint x: 504, endPoint y: 521, distance: 495.0
click at [504, 521] on div "More than 350 representatives from Nebraska's 23 NRDs and other organizations a…" at bounding box center [787, 500] width 605 height 148
click at [368, 176] on link "7 Staff 7" at bounding box center [380, 178] width 140 height 23
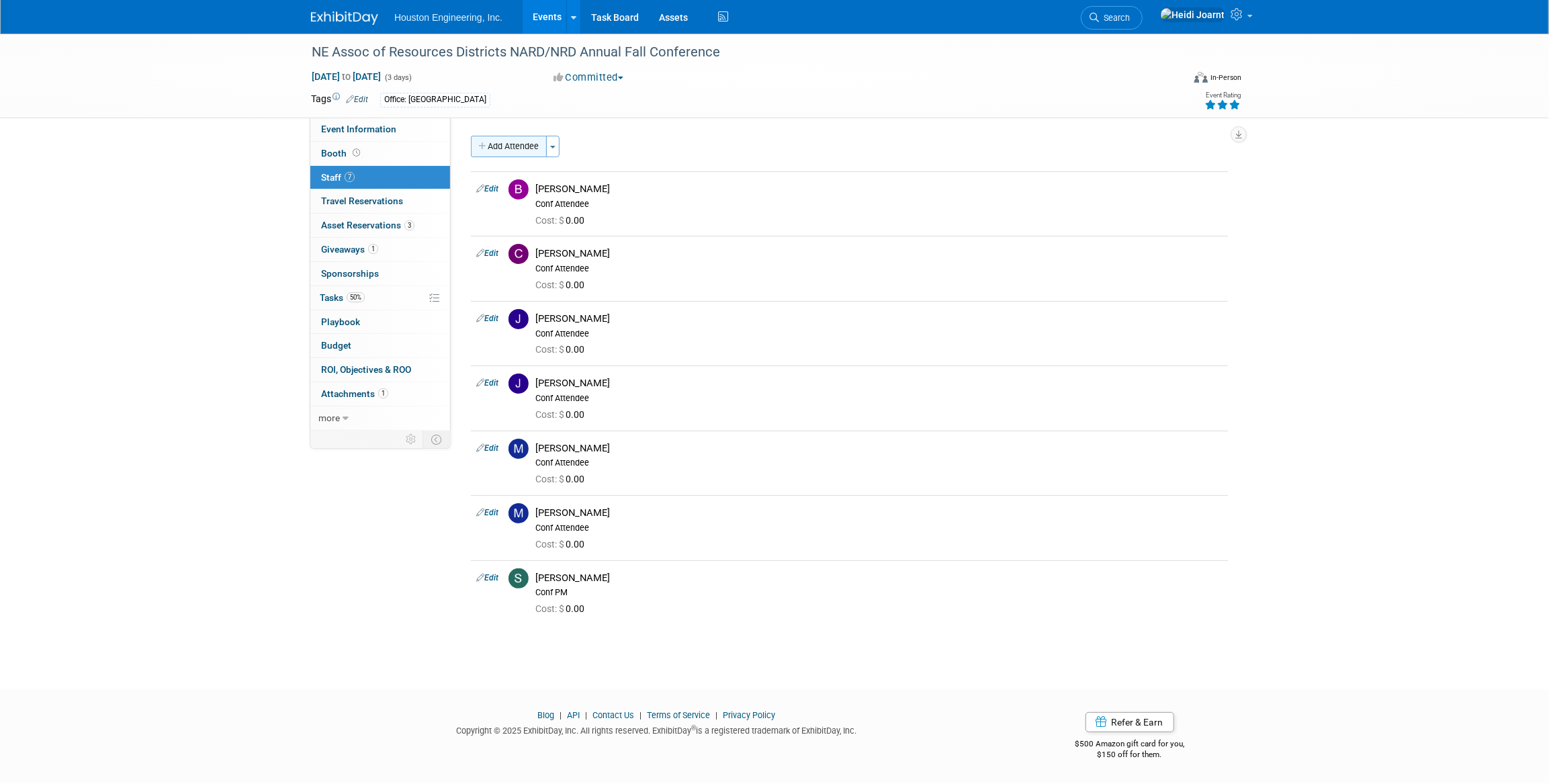
click at [528, 150] on button "Add Attendee" at bounding box center [508, 147] width 76 height 22
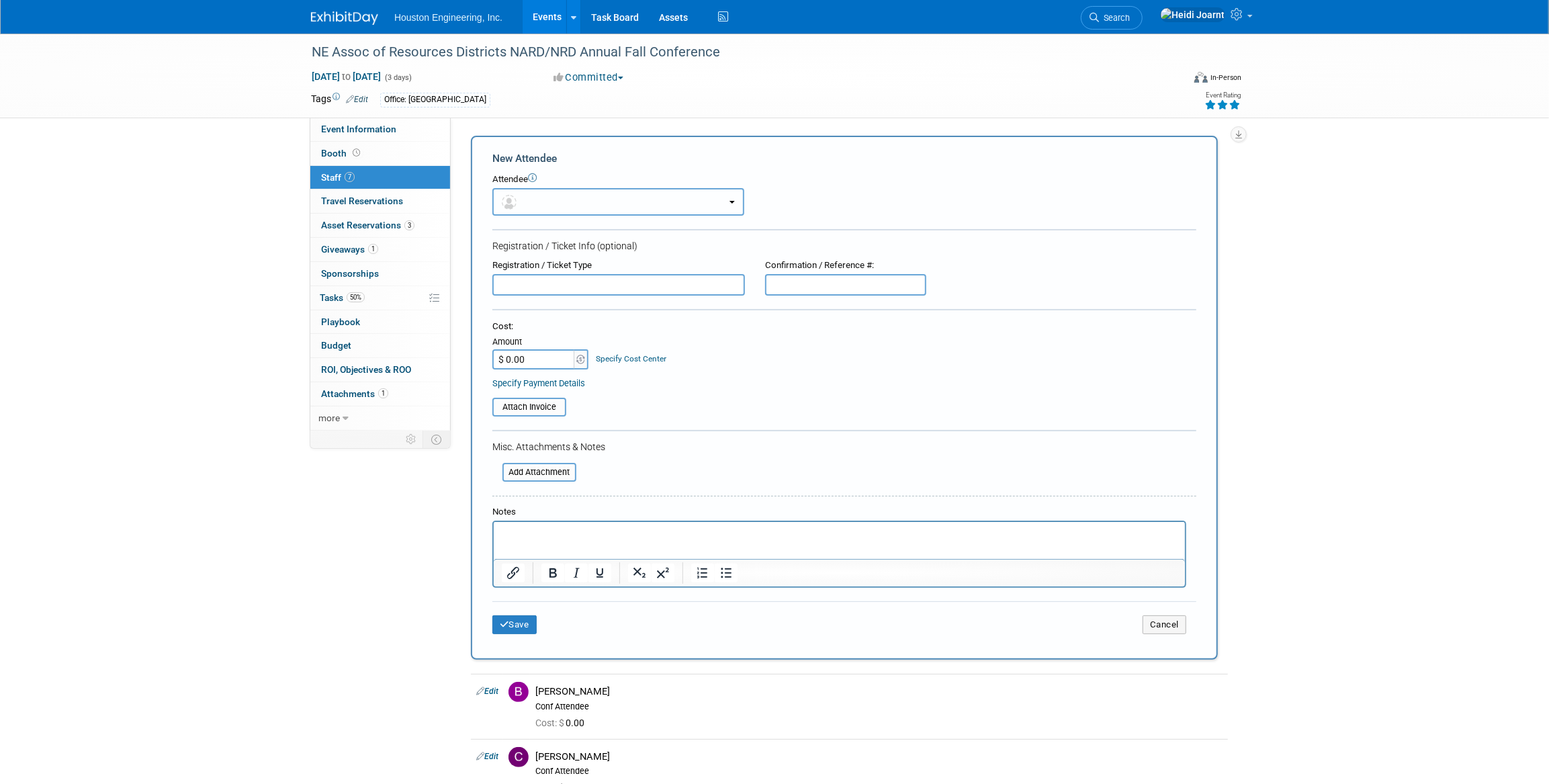
click at [548, 200] on button "button" at bounding box center [618, 201] width 252 height 27
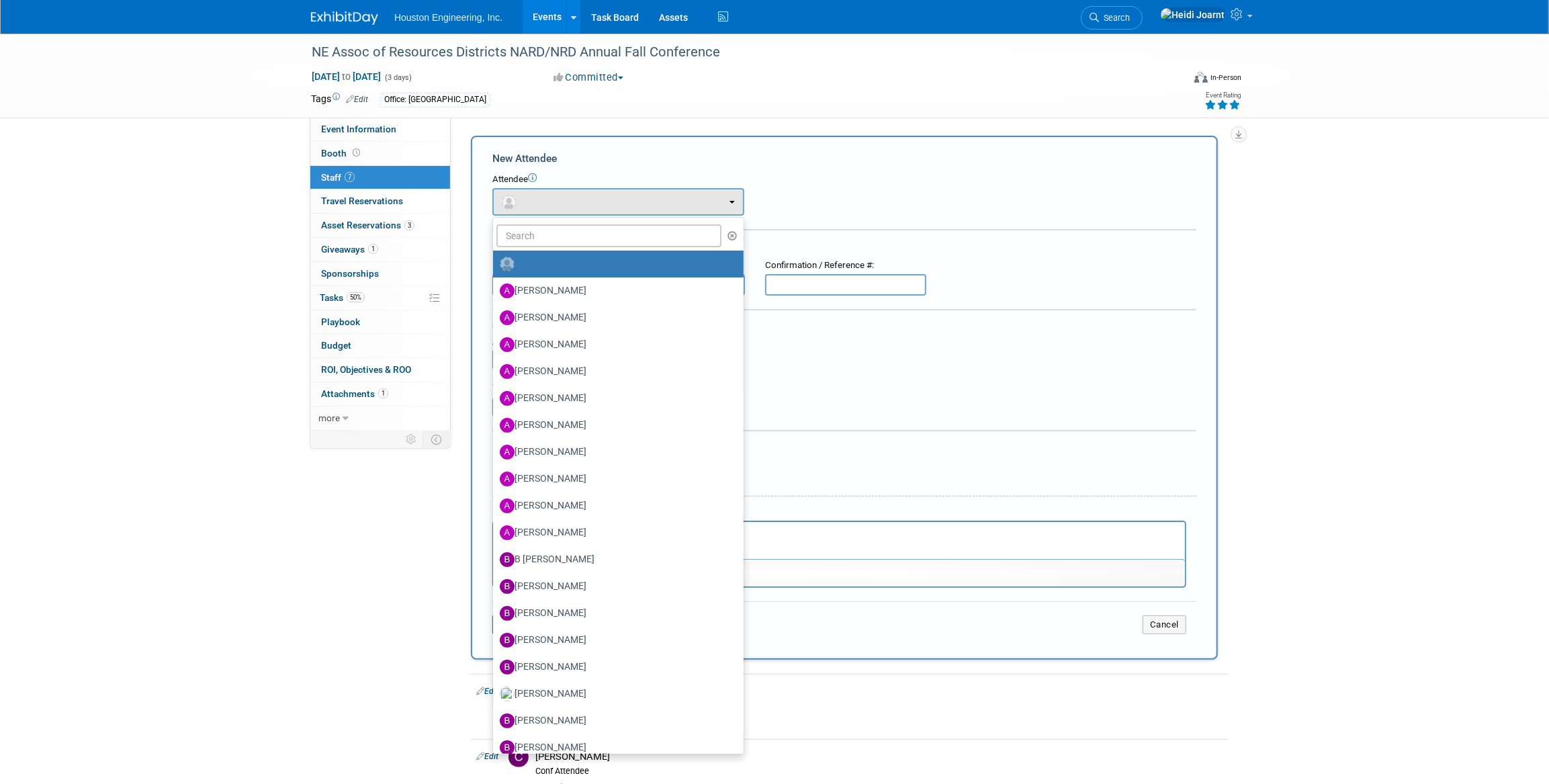
click at [794, 192] on div "Attendee <img src="https://www.exhibitday.com/Images/Unassigned-User-Icon.png" …" at bounding box center [844, 194] width 704 height 42
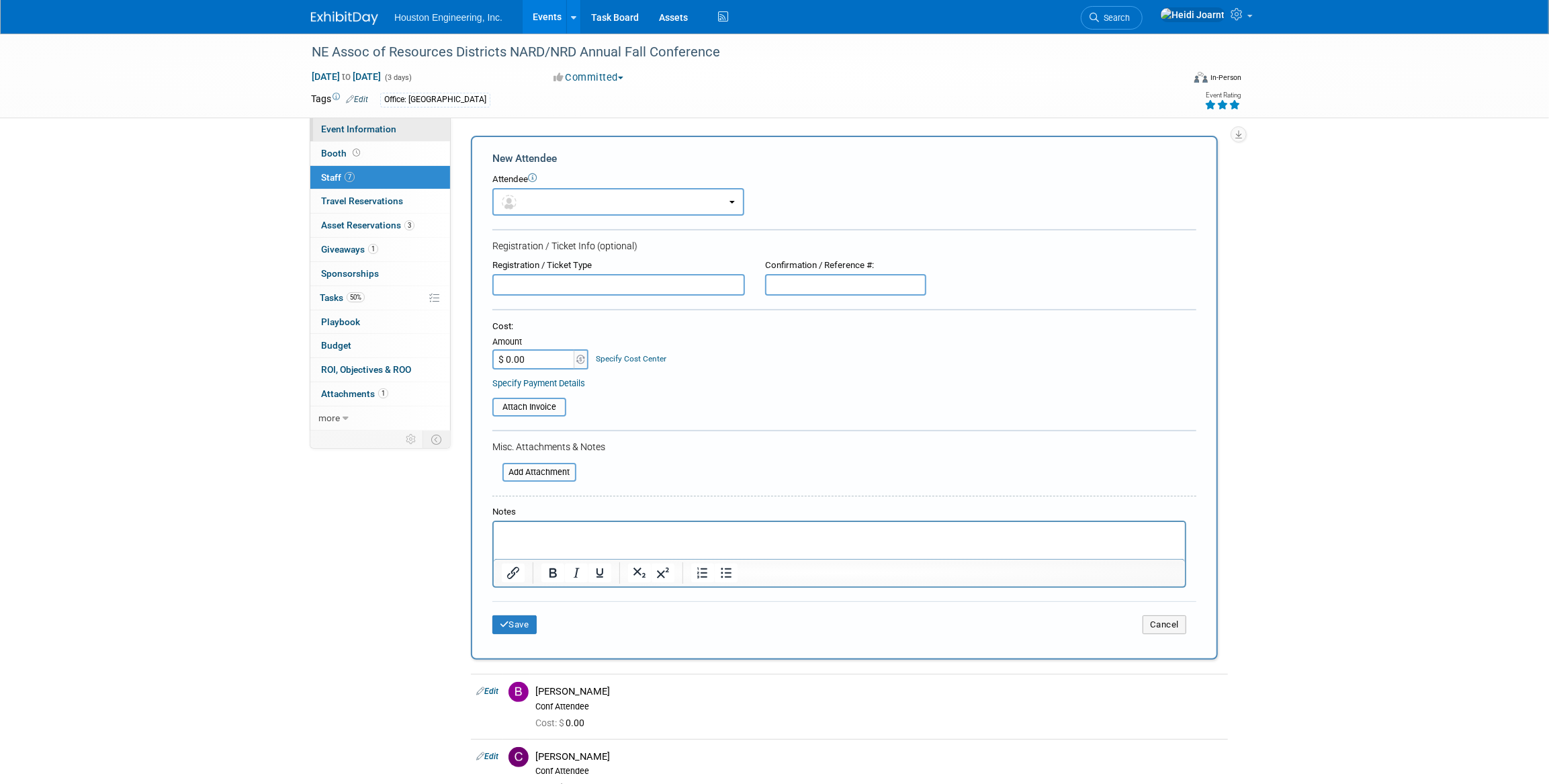
click at [345, 136] on link "Event Information" at bounding box center [380, 129] width 140 height 23
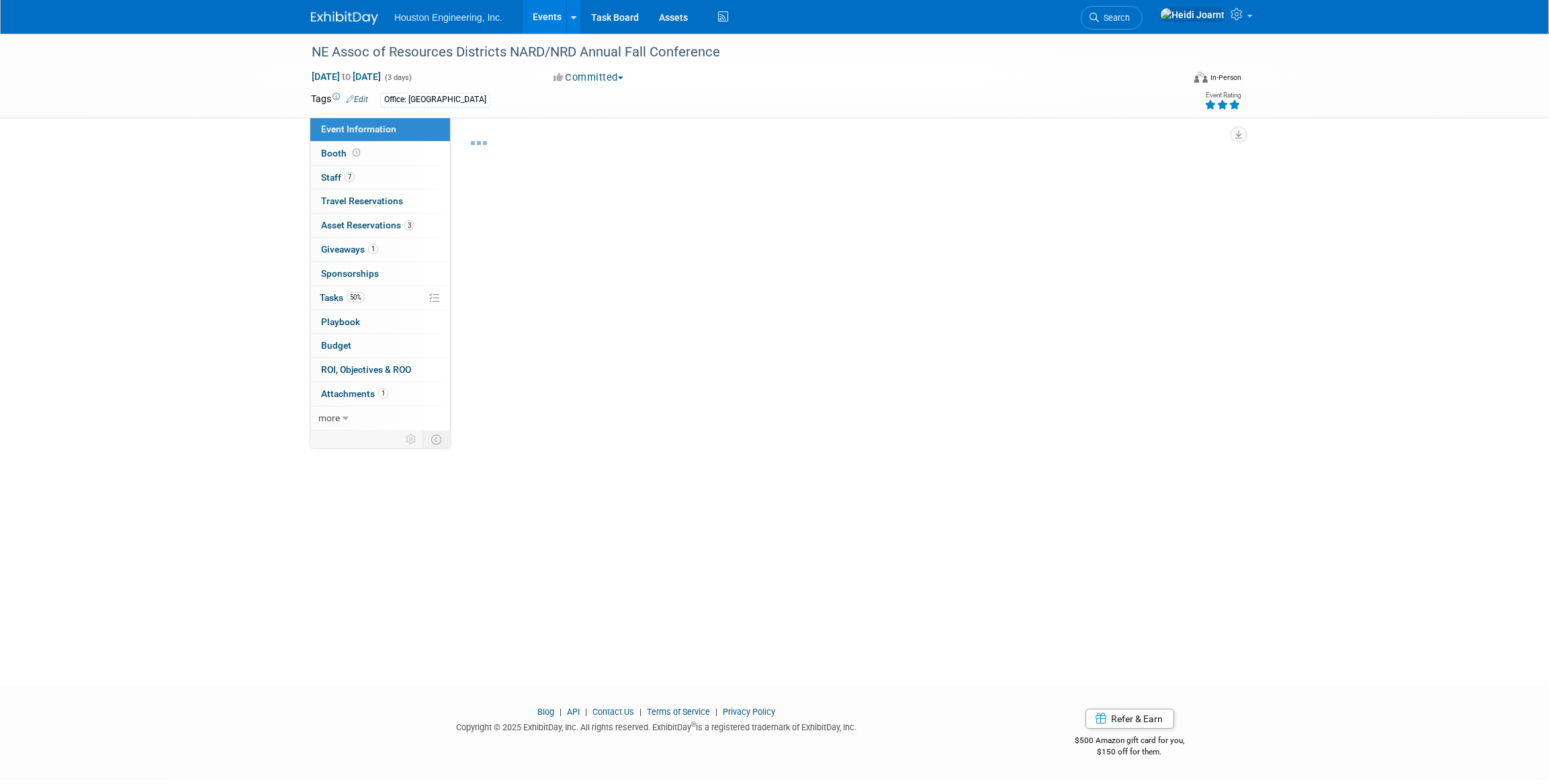
select select "2 - Post KO/Active Planning"
select select "Pending"
select select "Water Resources"
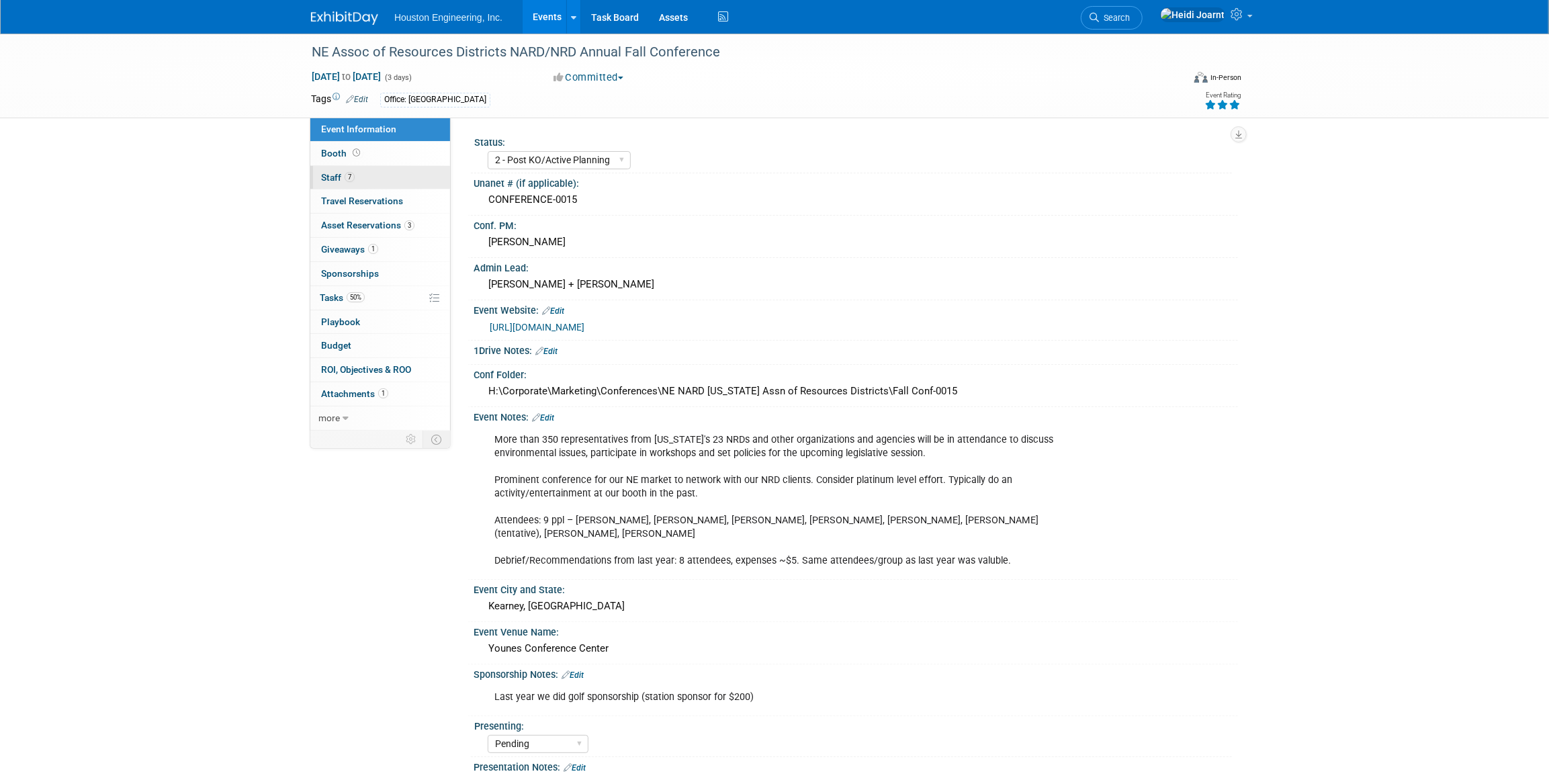
click at [358, 174] on link "7 Staff 7" at bounding box center [380, 178] width 140 height 23
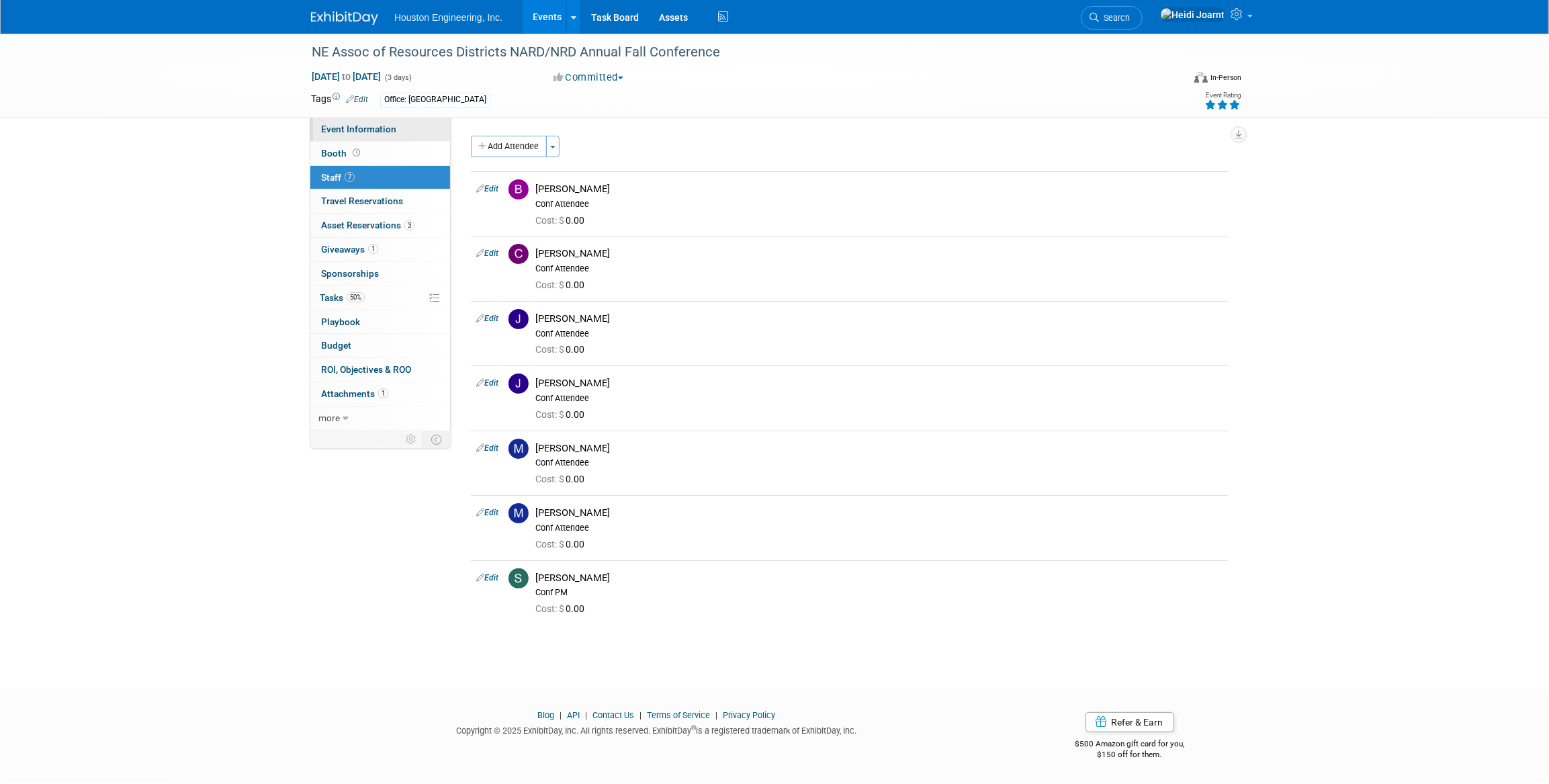
click at [371, 131] on span "Event Information" at bounding box center [359, 129] width 76 height 11
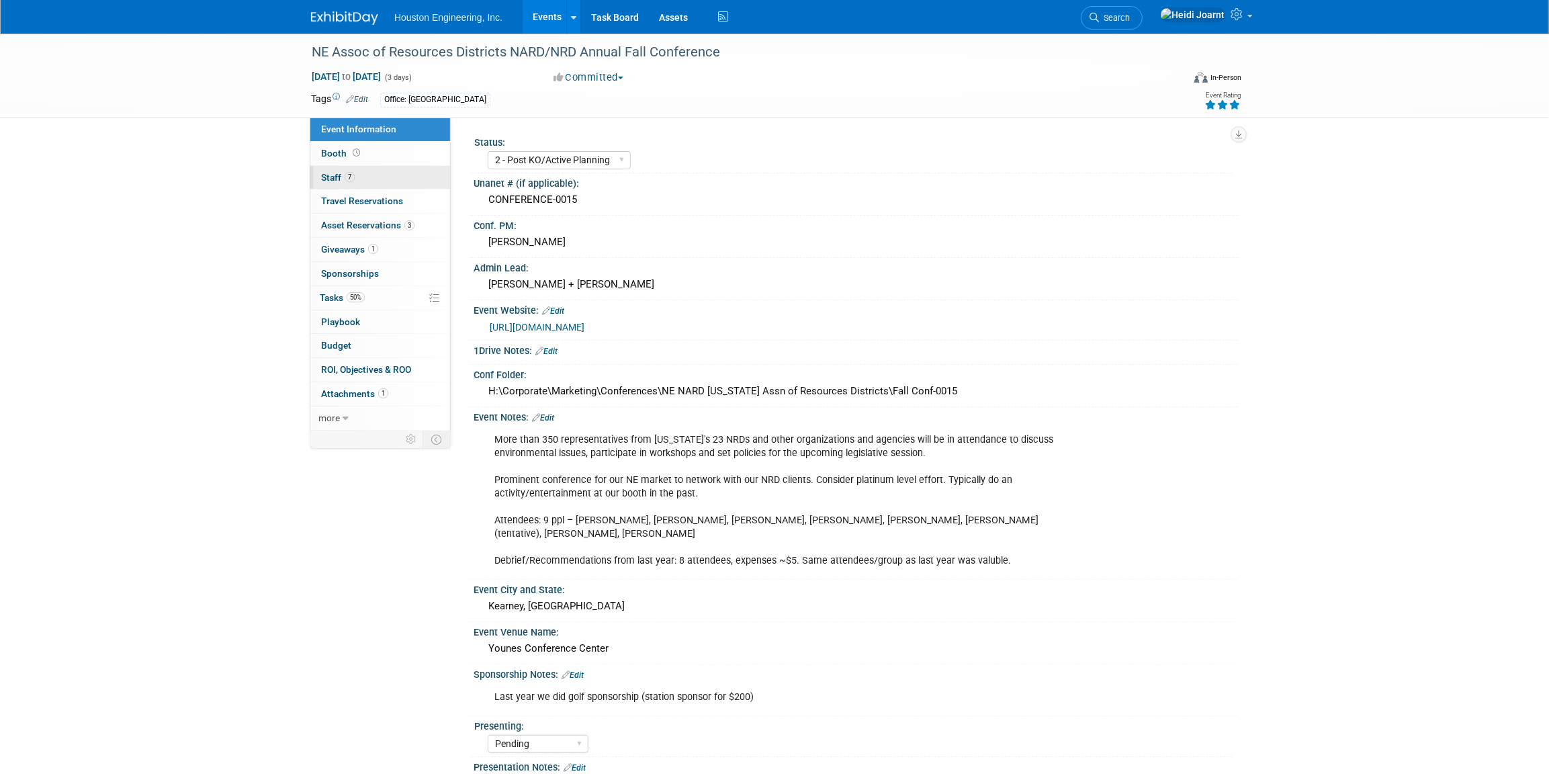
click at [356, 178] on link "7 Staff 7" at bounding box center [380, 178] width 140 height 23
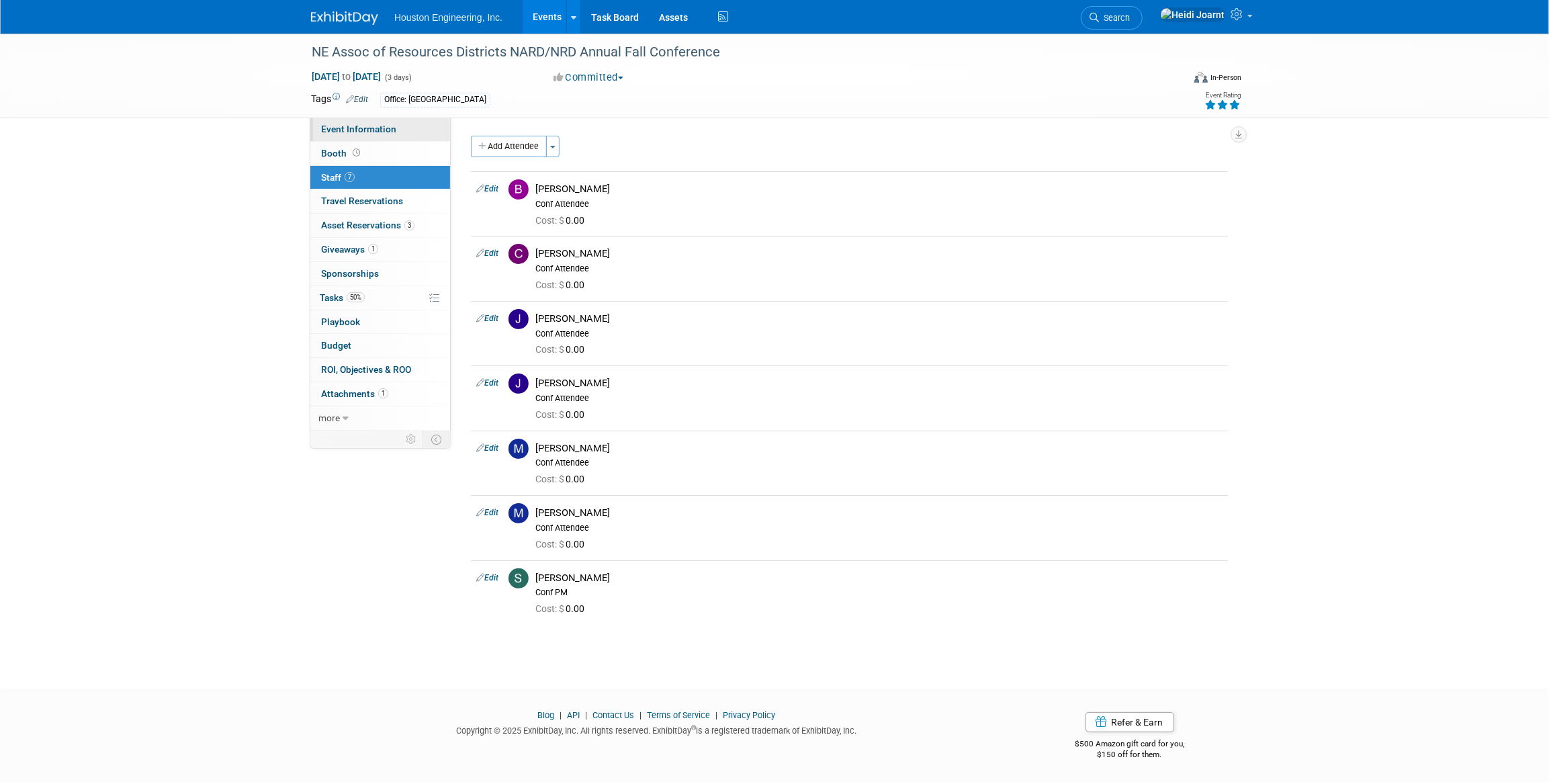
click at [367, 122] on link "Event Information" at bounding box center [380, 129] width 140 height 23
select select "2 - Post KO/Active Planning"
select select "Pending"
select select "Water Resources"
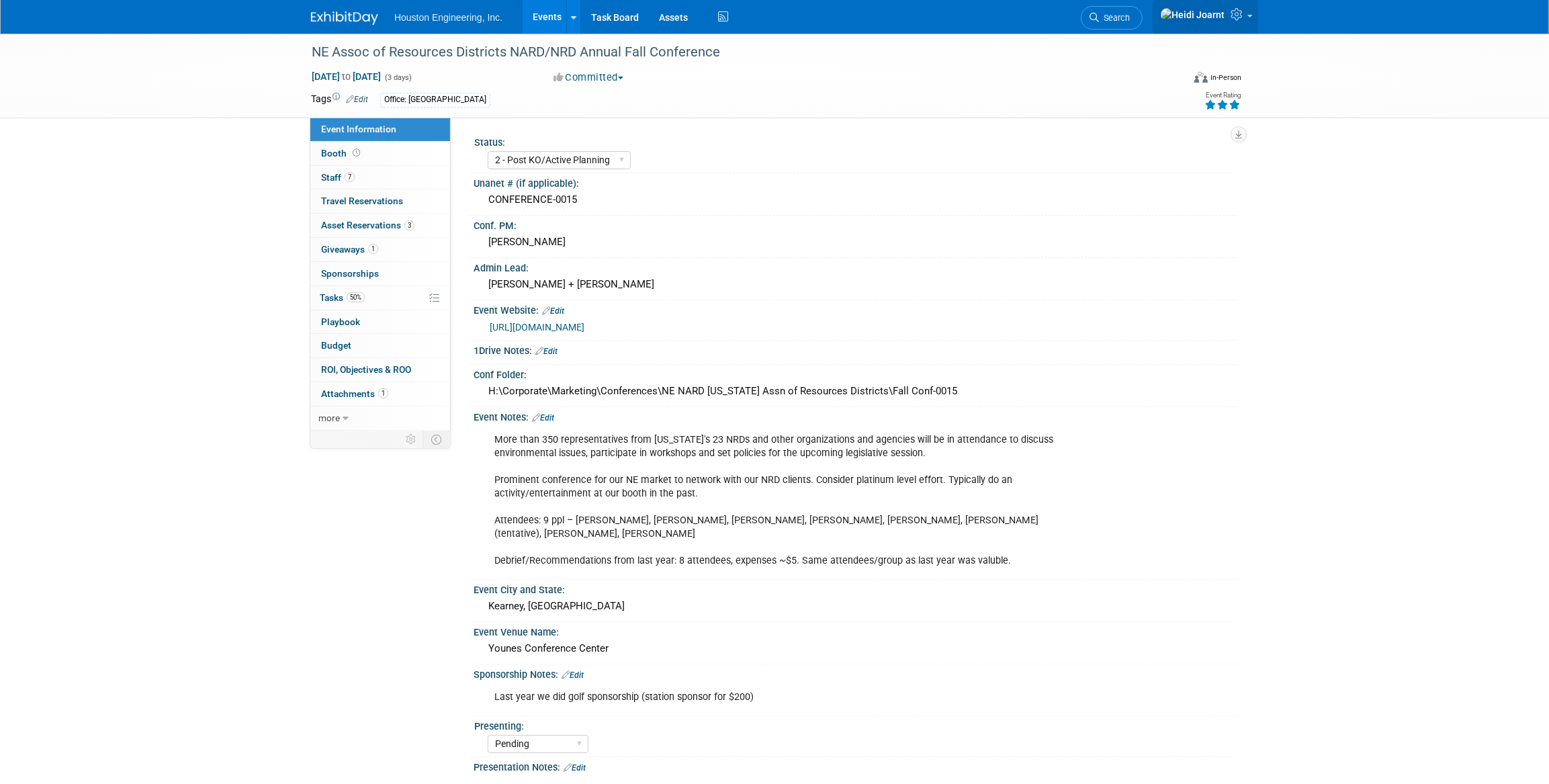
click at [1234, 16] on icon at bounding box center [1239, 14] width 16 height 12
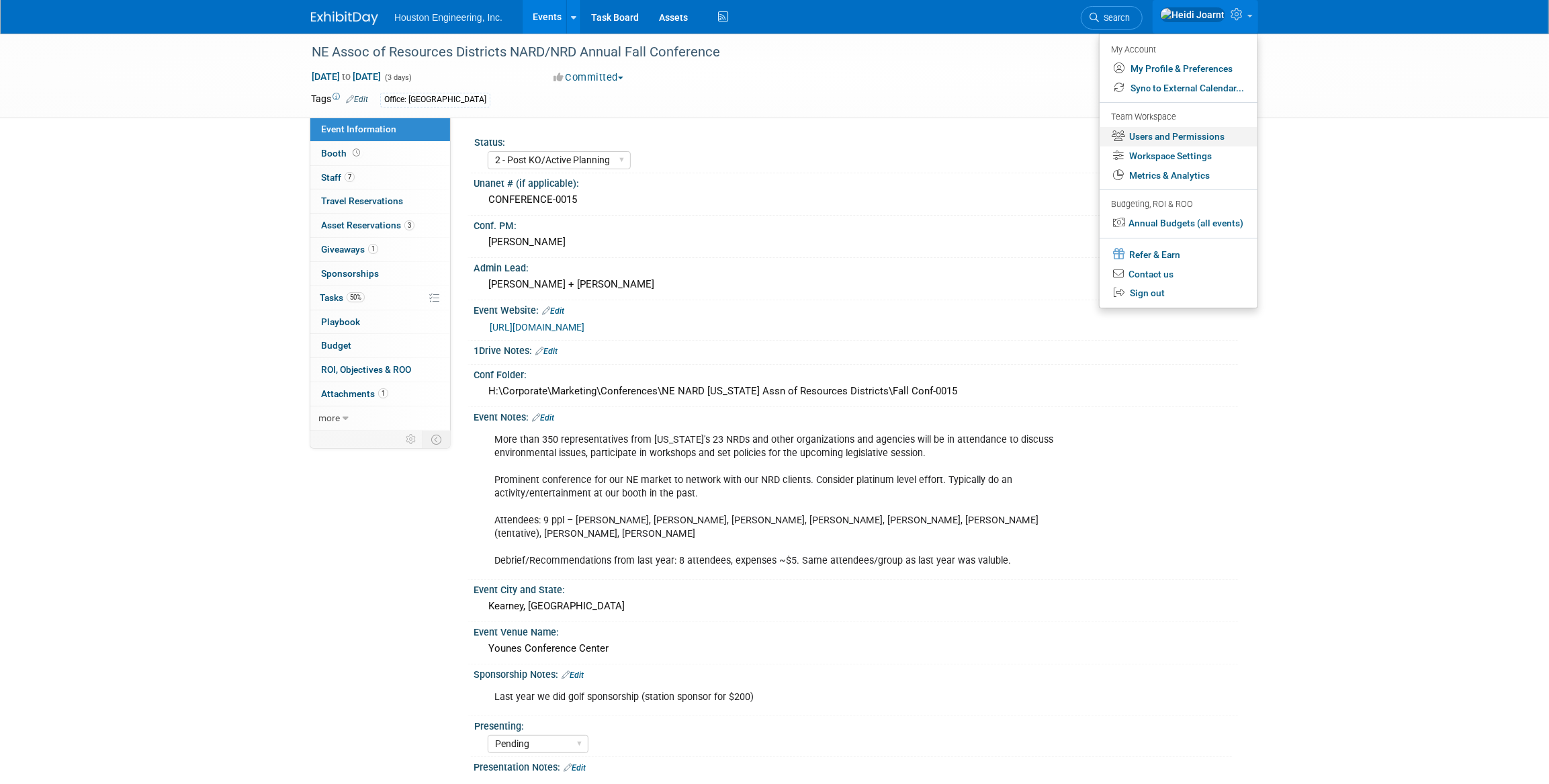
click at [1170, 136] on link "Users and Permissions" at bounding box center [1179, 136] width 158 height 19
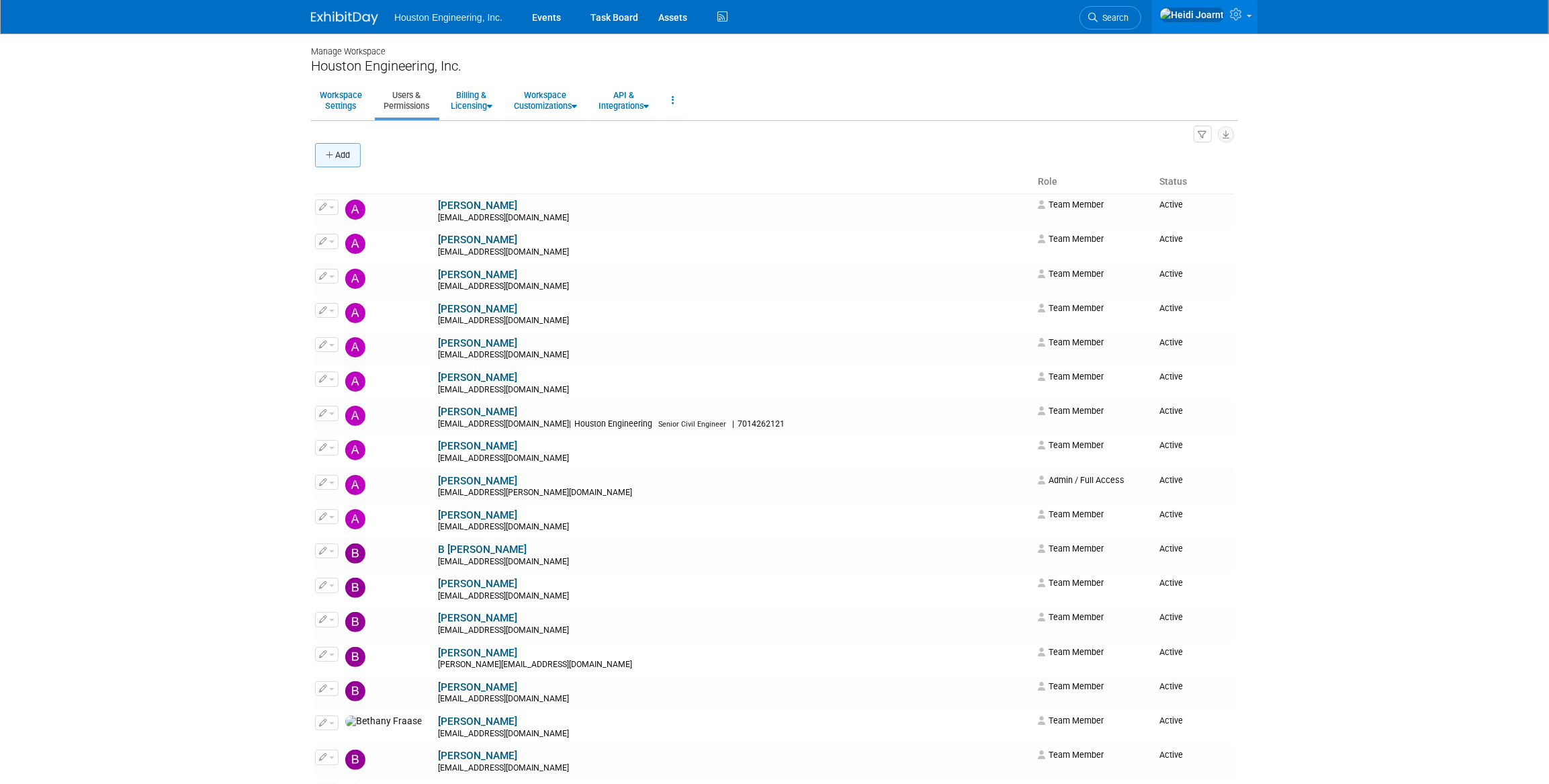
click at [322, 150] on button "Add" at bounding box center [338, 155] width 46 height 24
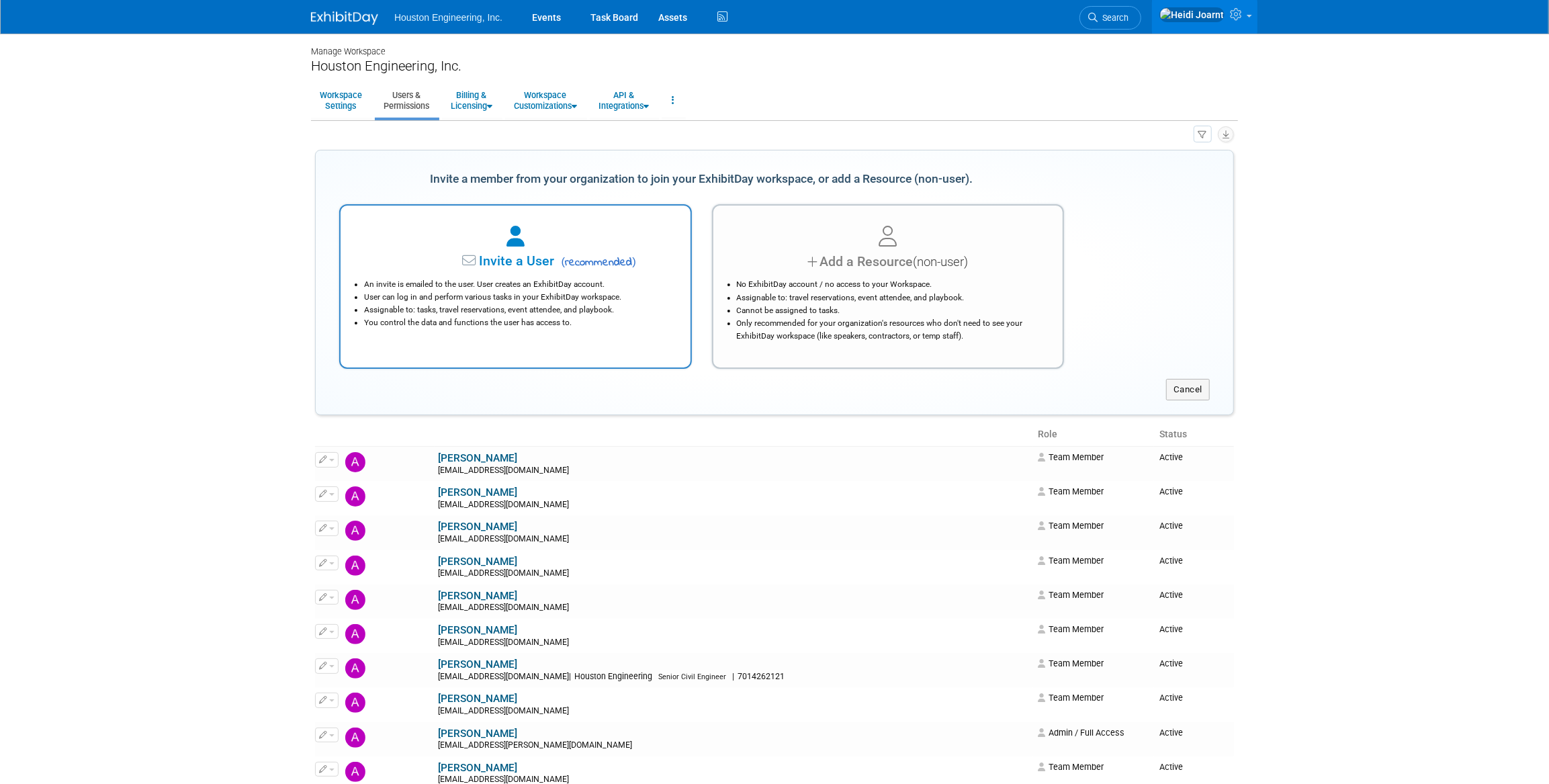
click at [511, 274] on div "An invite is emailed to the user. User creates an ExhibitDay account. User can …" at bounding box center [515, 300] width 317 height 58
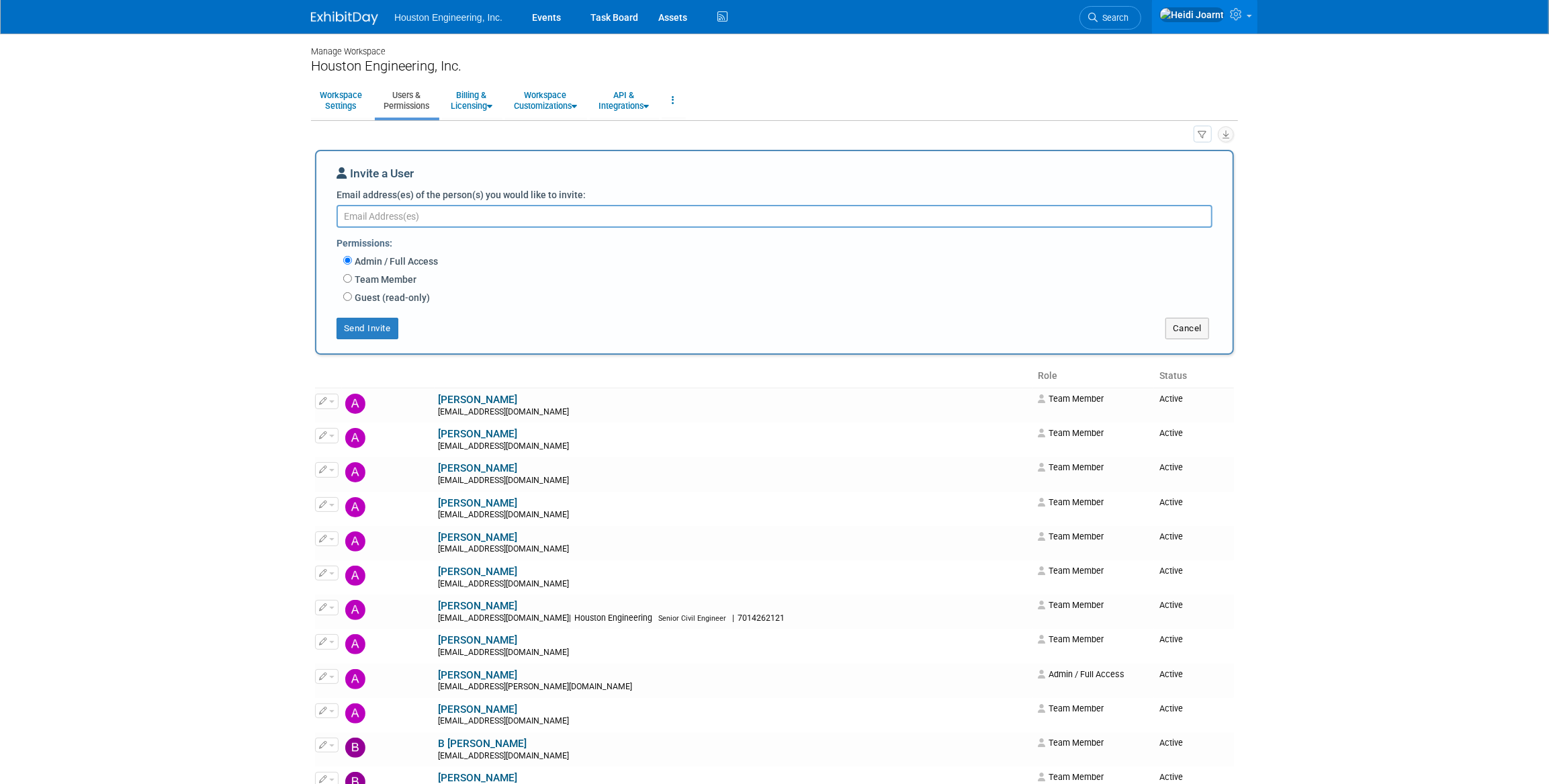
click at [404, 282] on label "Team Member" at bounding box center [384, 279] width 65 height 13
click at [352, 282] on input "Team Member" at bounding box center [347, 278] width 9 height 9
radio input "true"
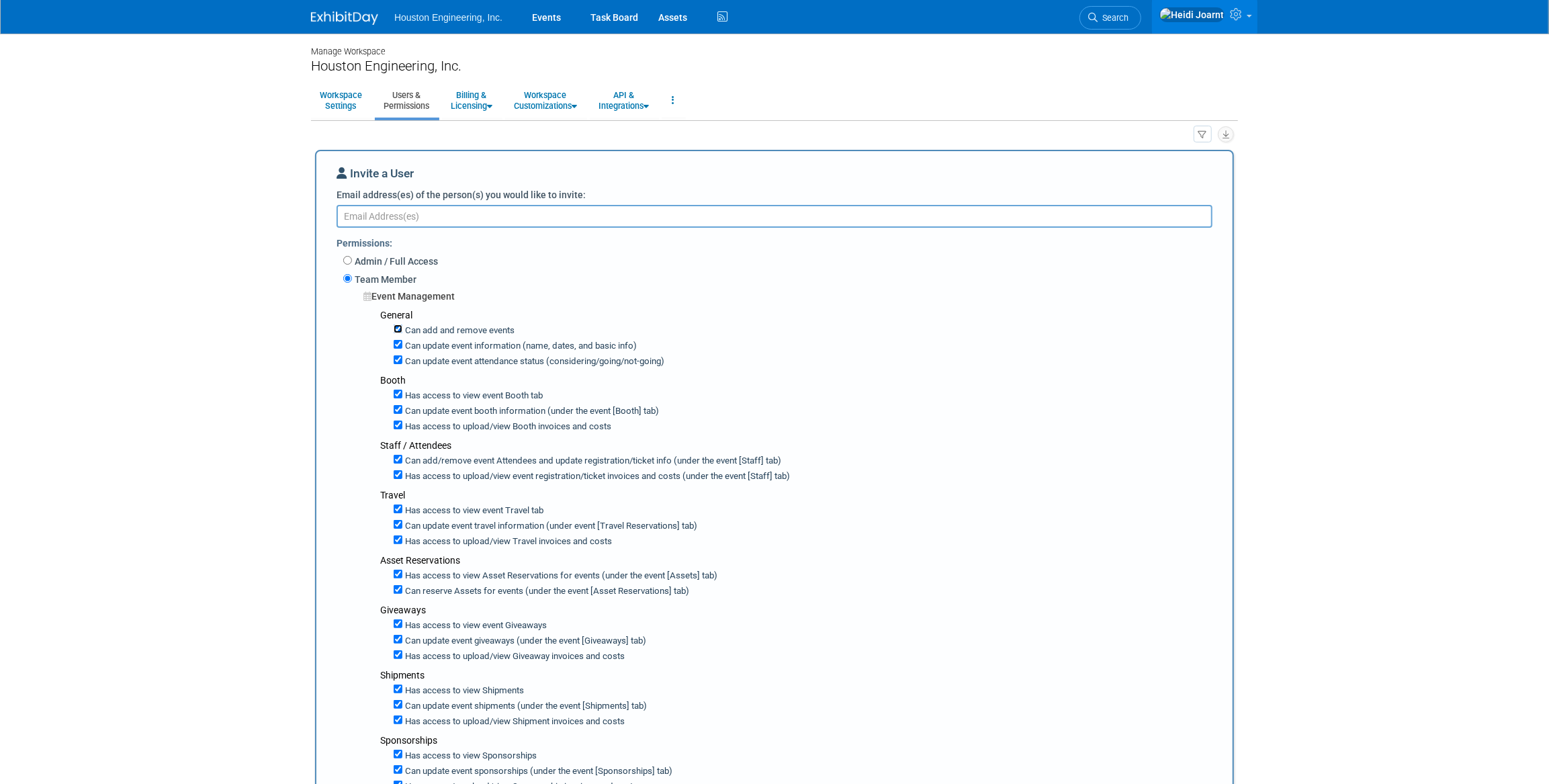
click at [397, 328] on input "Can add and remove events" at bounding box center [398, 328] width 9 height 9
checkbox input "false"
click at [396, 343] on input "Can update event information (name, dates, and basic info)" at bounding box center [398, 344] width 9 height 9
checkbox input "false"
click at [396, 362] on input "Can update event attendance status (considering/going/not-going)" at bounding box center [398, 359] width 9 height 9
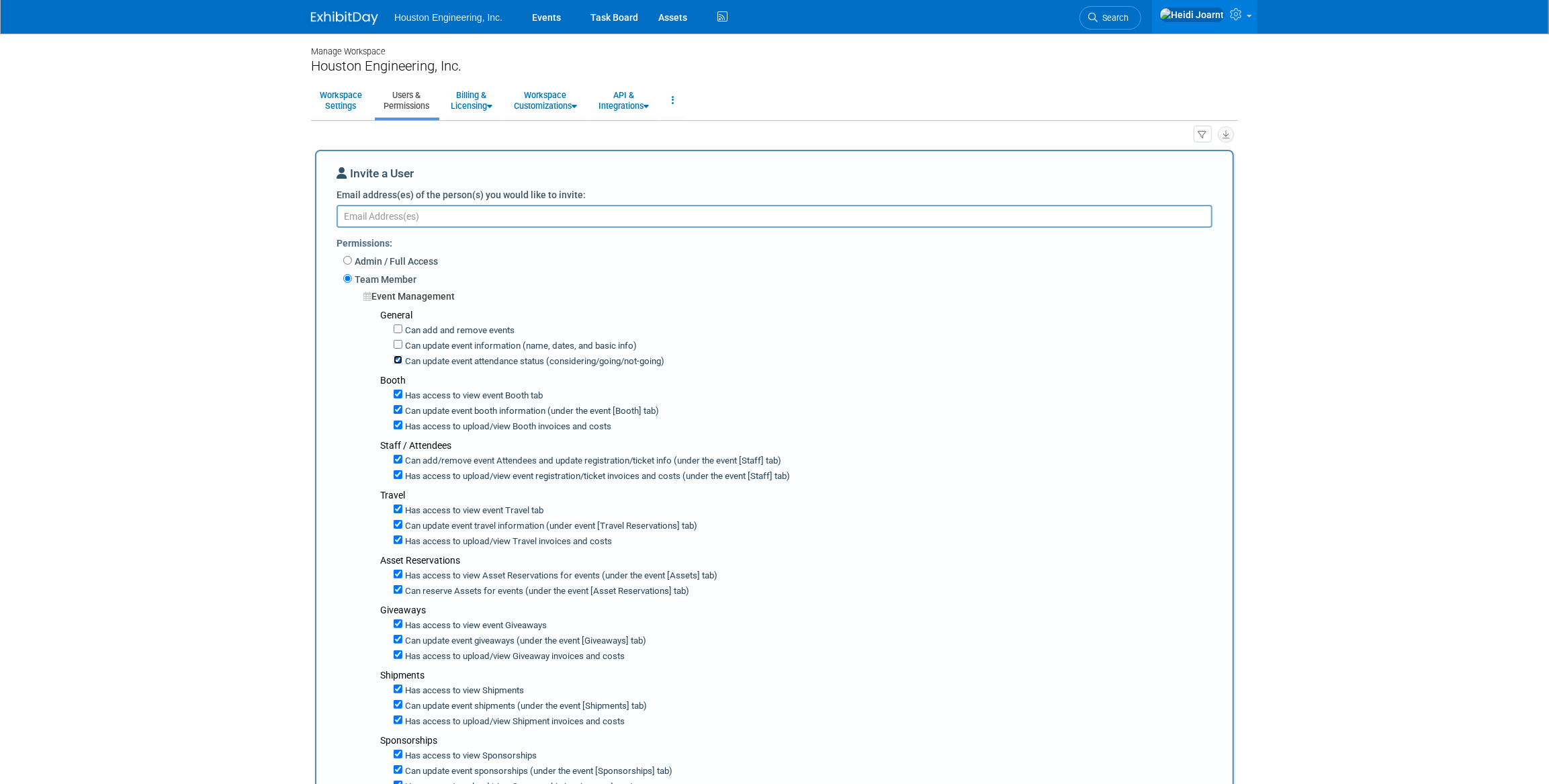
checkbox input "false"
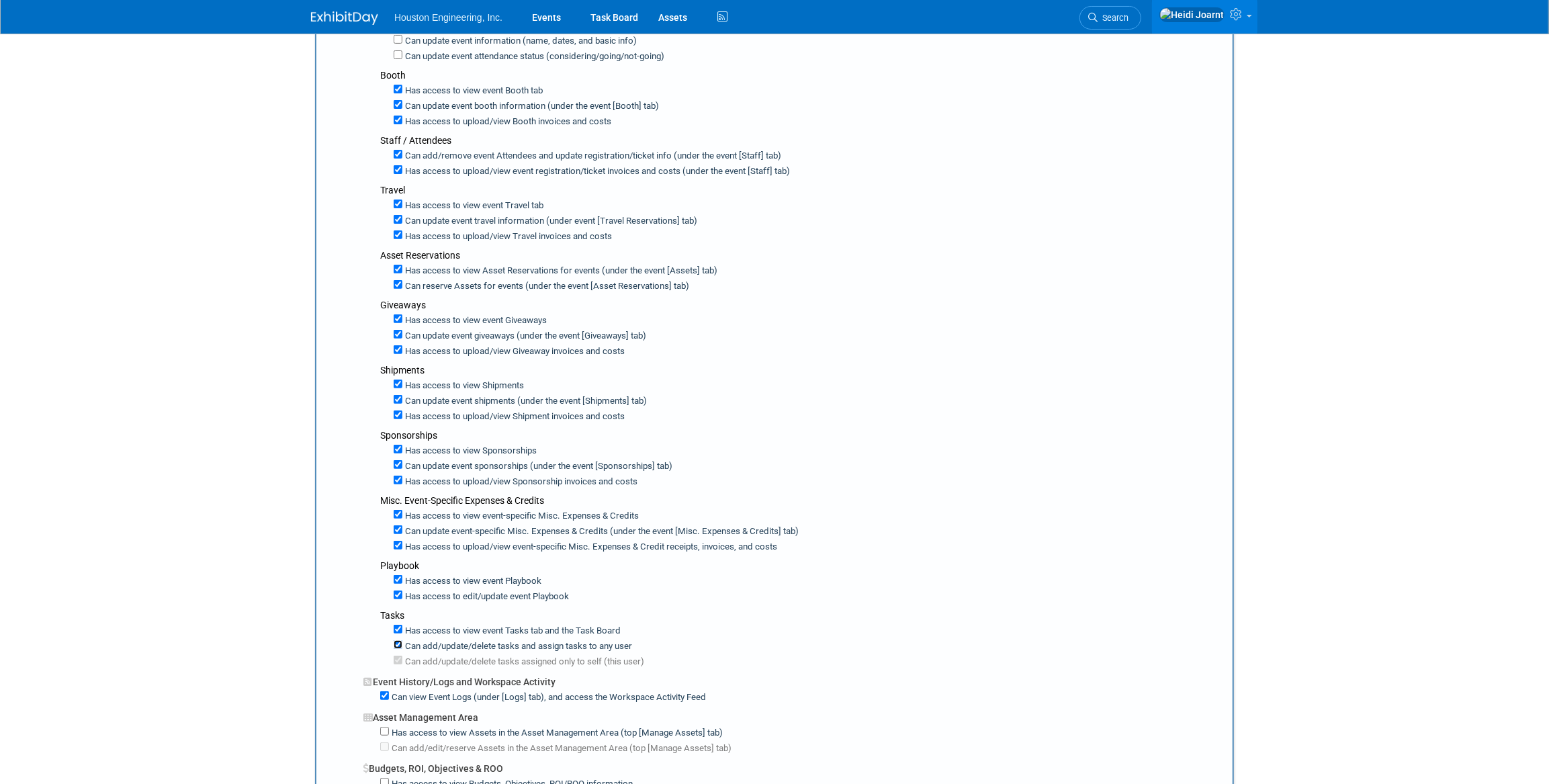
click at [397, 640] on input "Can add/update/delete tasks and assign tasks to any user" at bounding box center [398, 644] width 9 height 9
checkbox input "false"
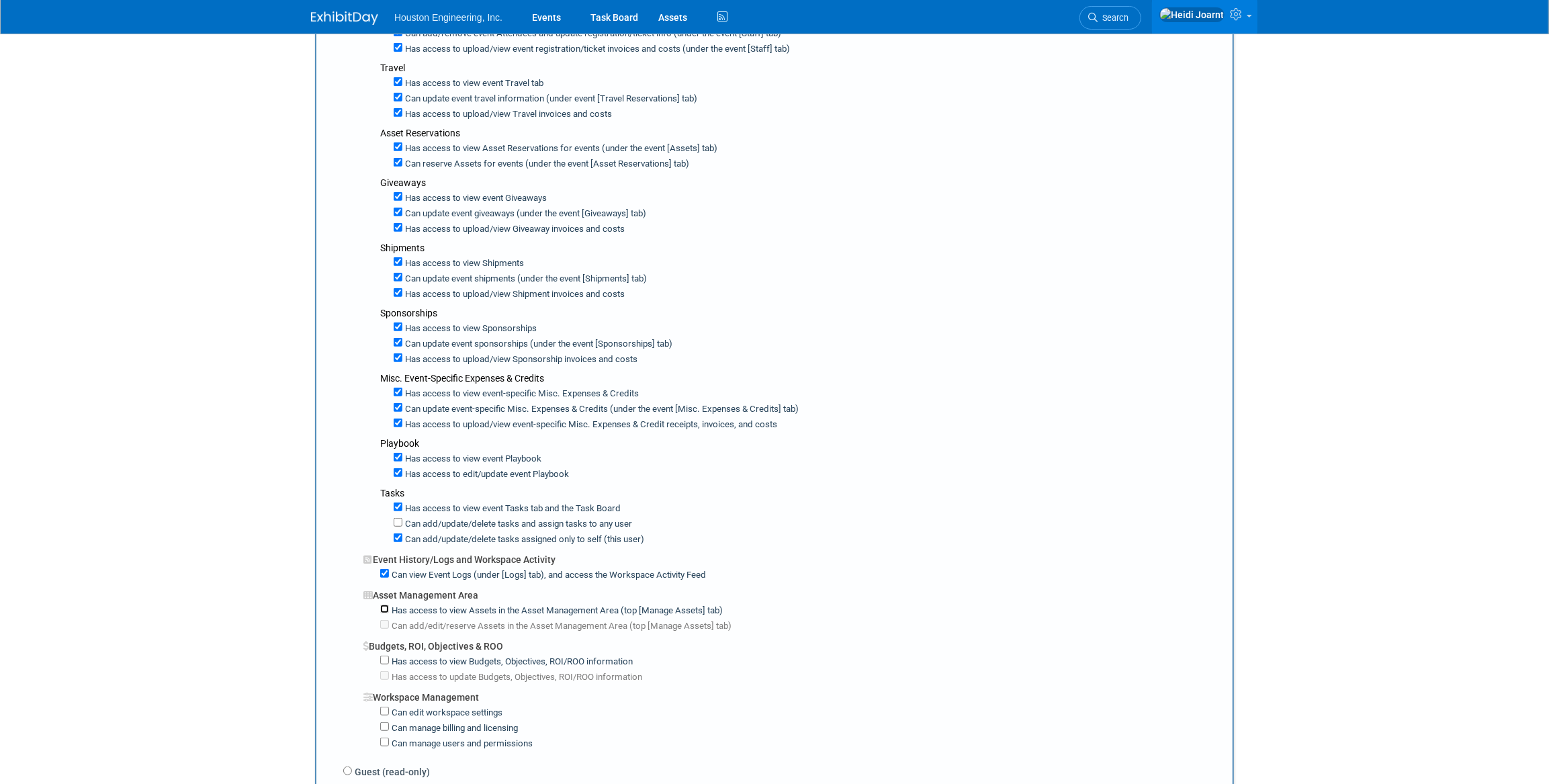
click at [386, 605] on input "Has access to view Assets in the Asset Management Area (top [Manage Assets] tab)" at bounding box center [384, 609] width 9 height 9
checkbox input "true"
click at [384, 655] on input "Has access to view Budgets, Objectives, ROI/ROO information" at bounding box center [384, 659] width 9 height 9
checkbox input "true"
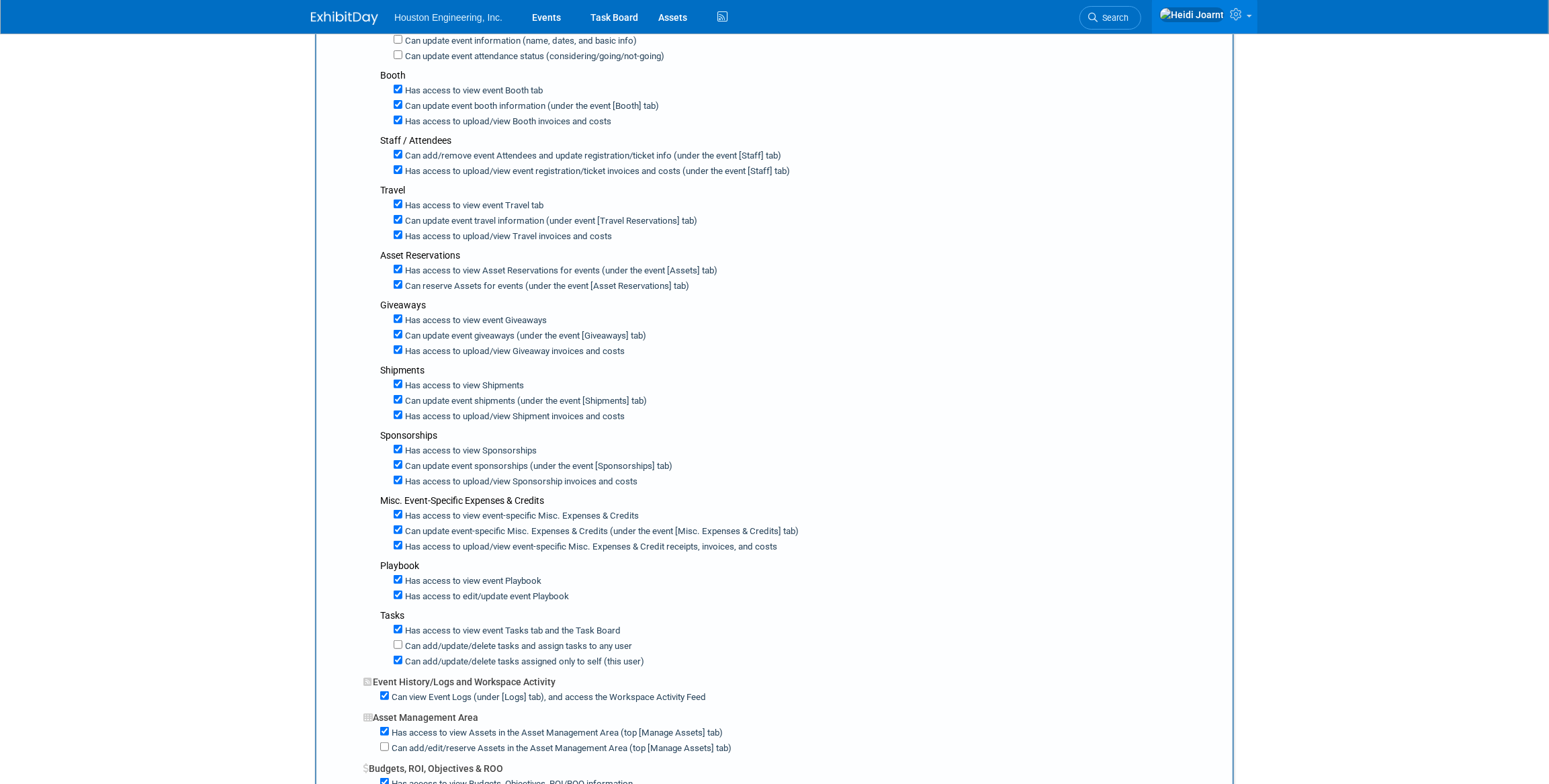
scroll to position [0, 0]
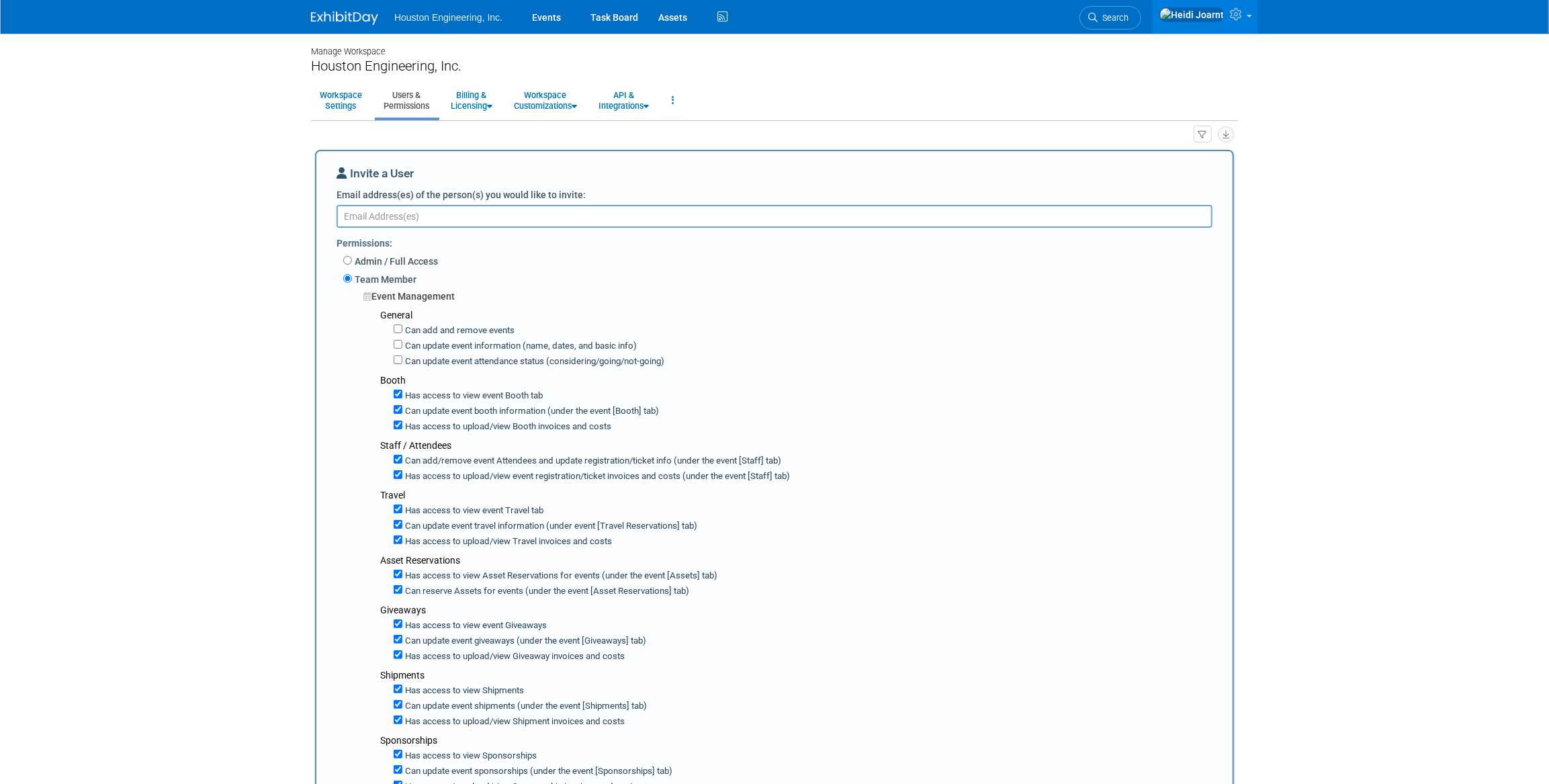
click at [528, 212] on textarea "Email address(es) of the person(s) you would like to invite:" at bounding box center [775, 216] width 876 height 23
paste textarea "emiller@houstoneng.com"
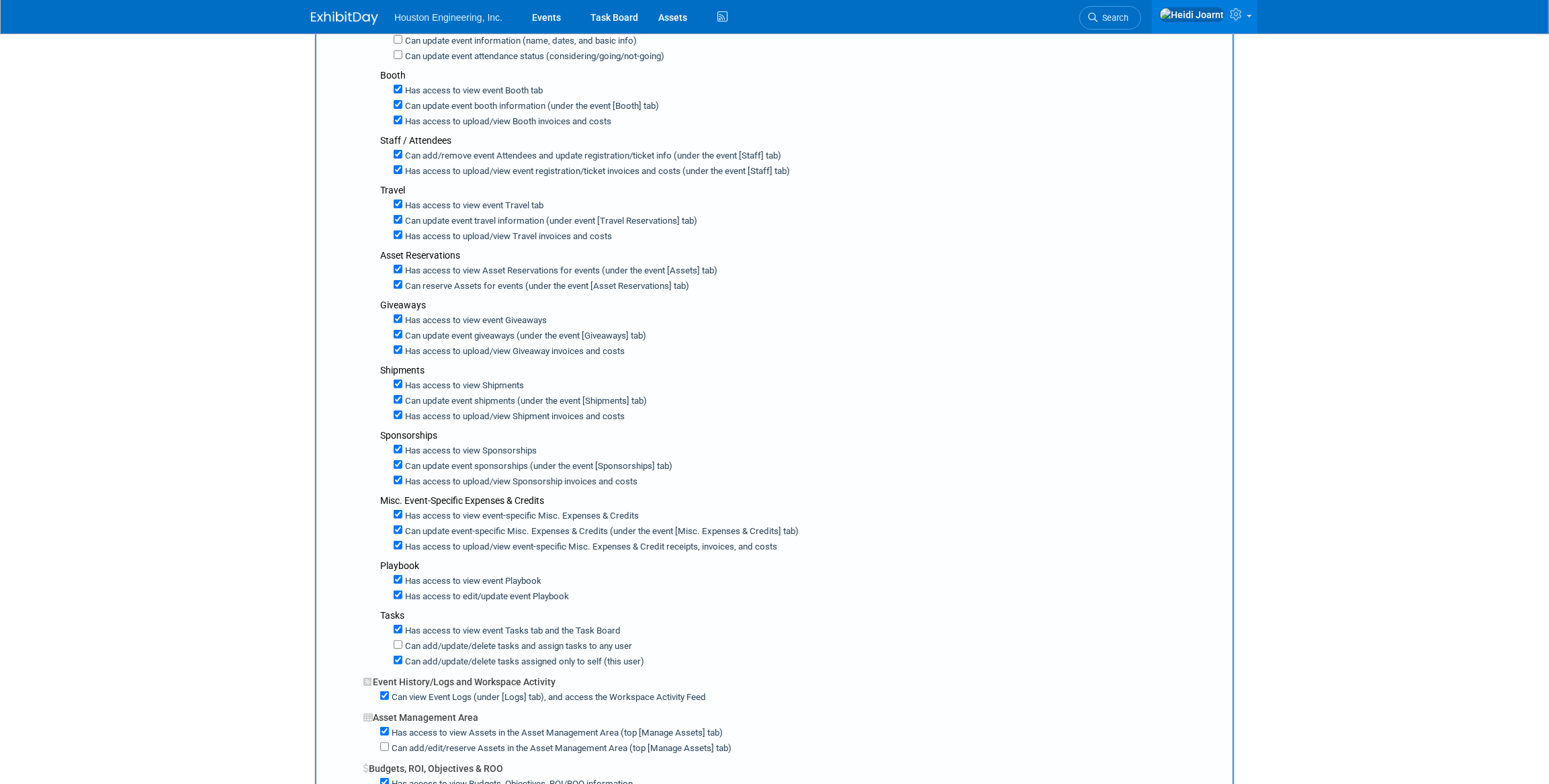
scroll to position [610, 0]
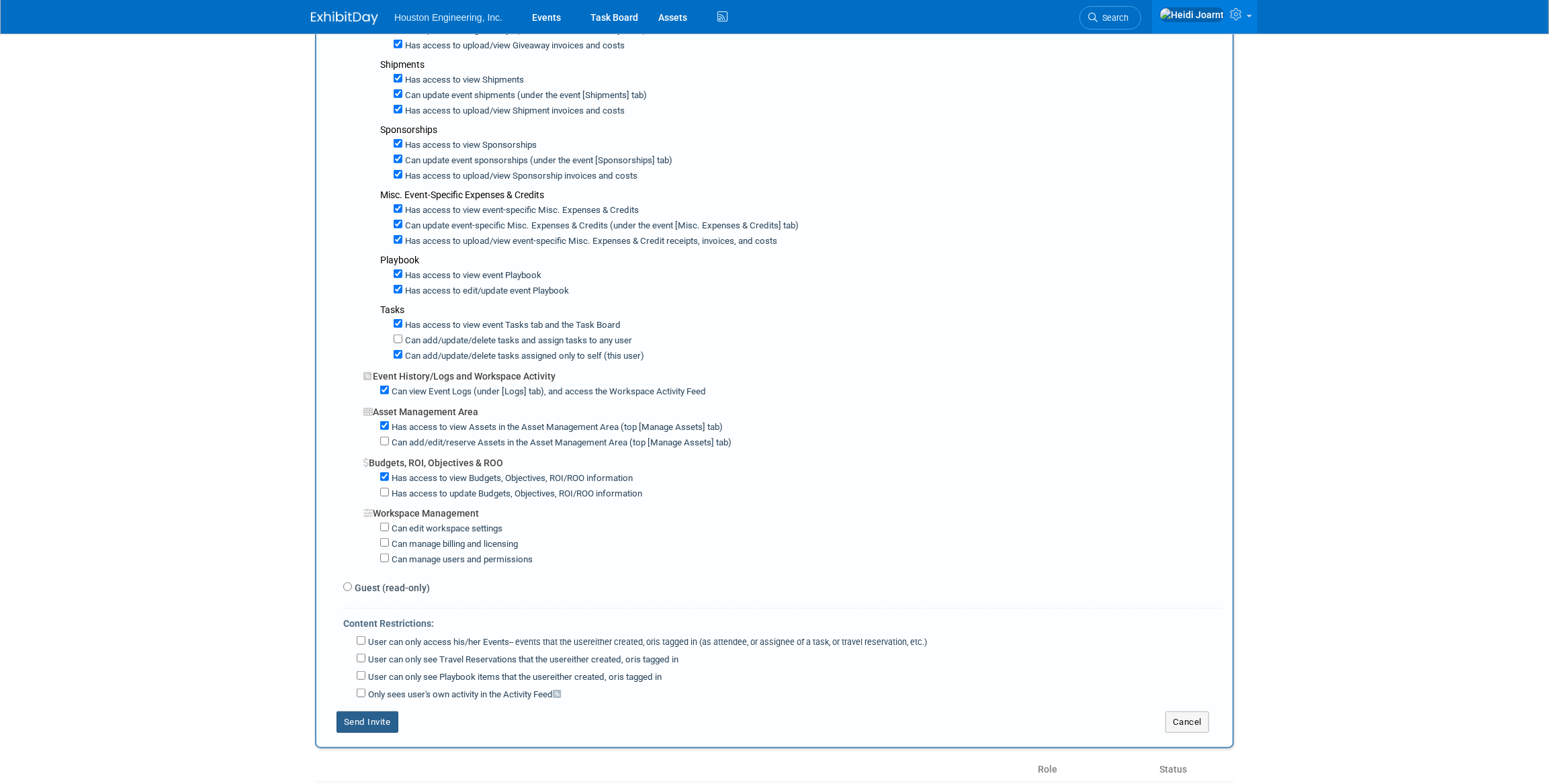
type textarea "emiller@houstoneng.com"
click at [374, 717] on button "Send Invite" at bounding box center [367, 722] width 62 height 22
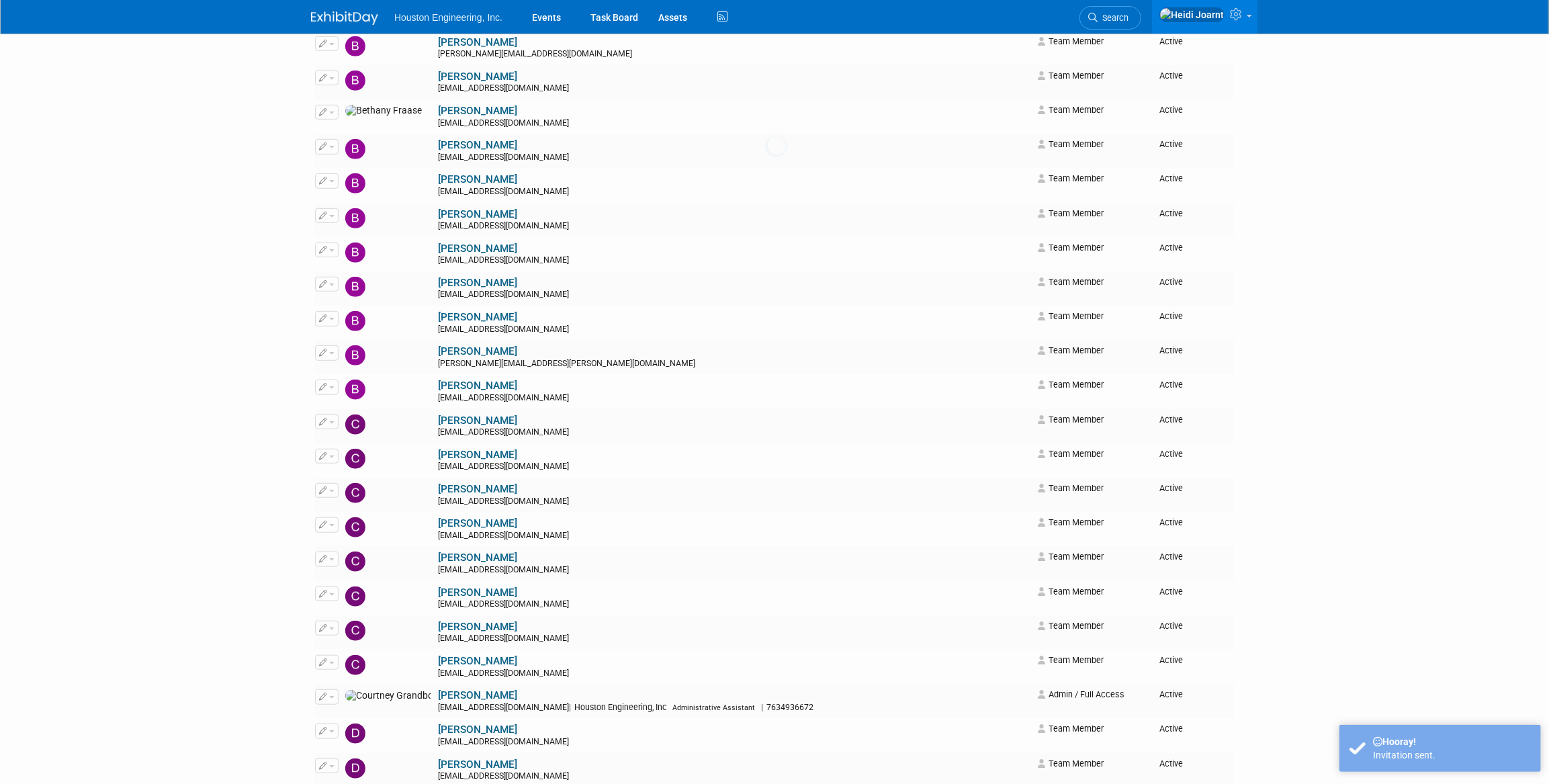
scroll to position [0, 0]
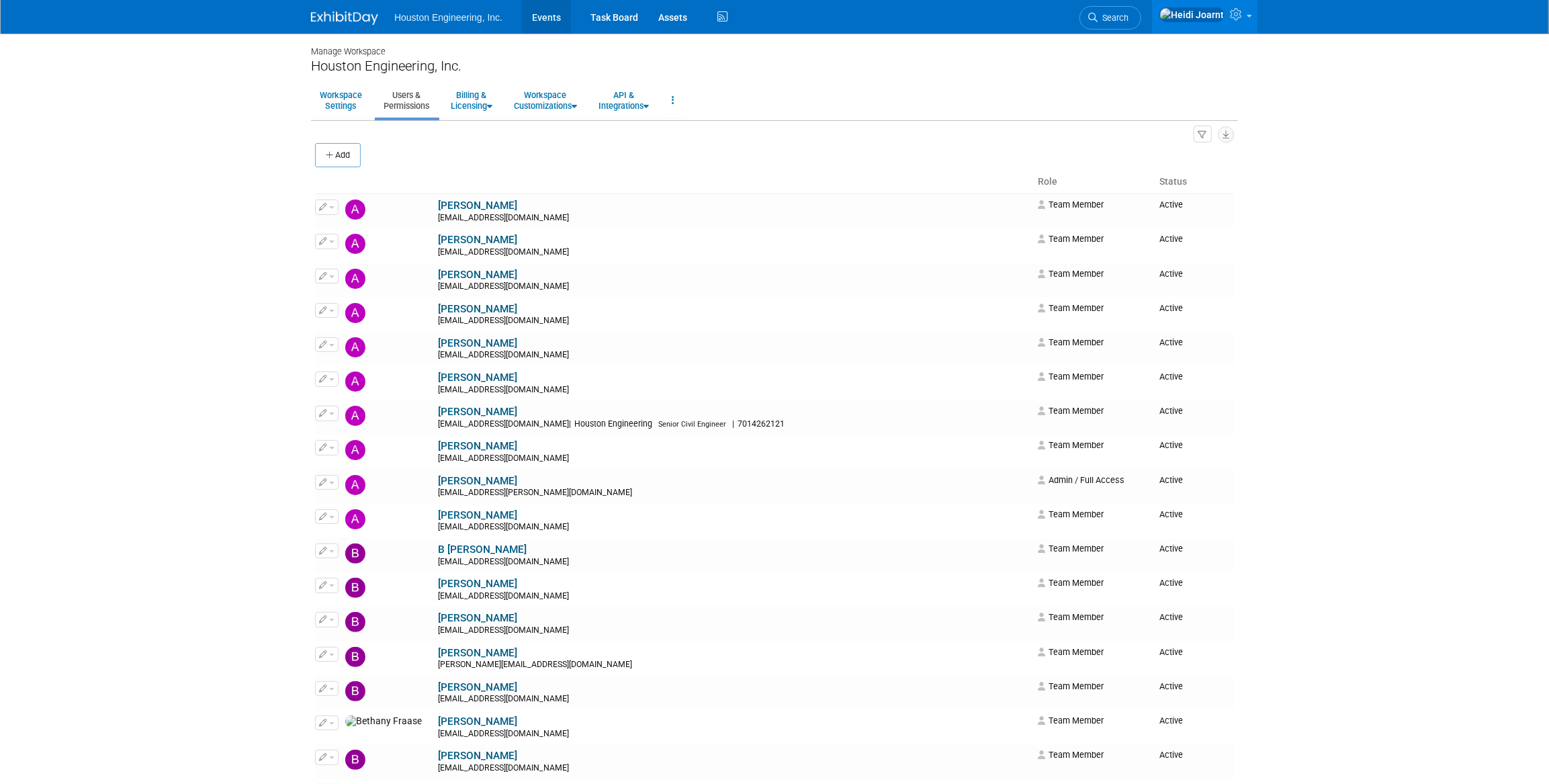
click at [550, 21] on link "Events" at bounding box center [546, 16] width 49 height 34
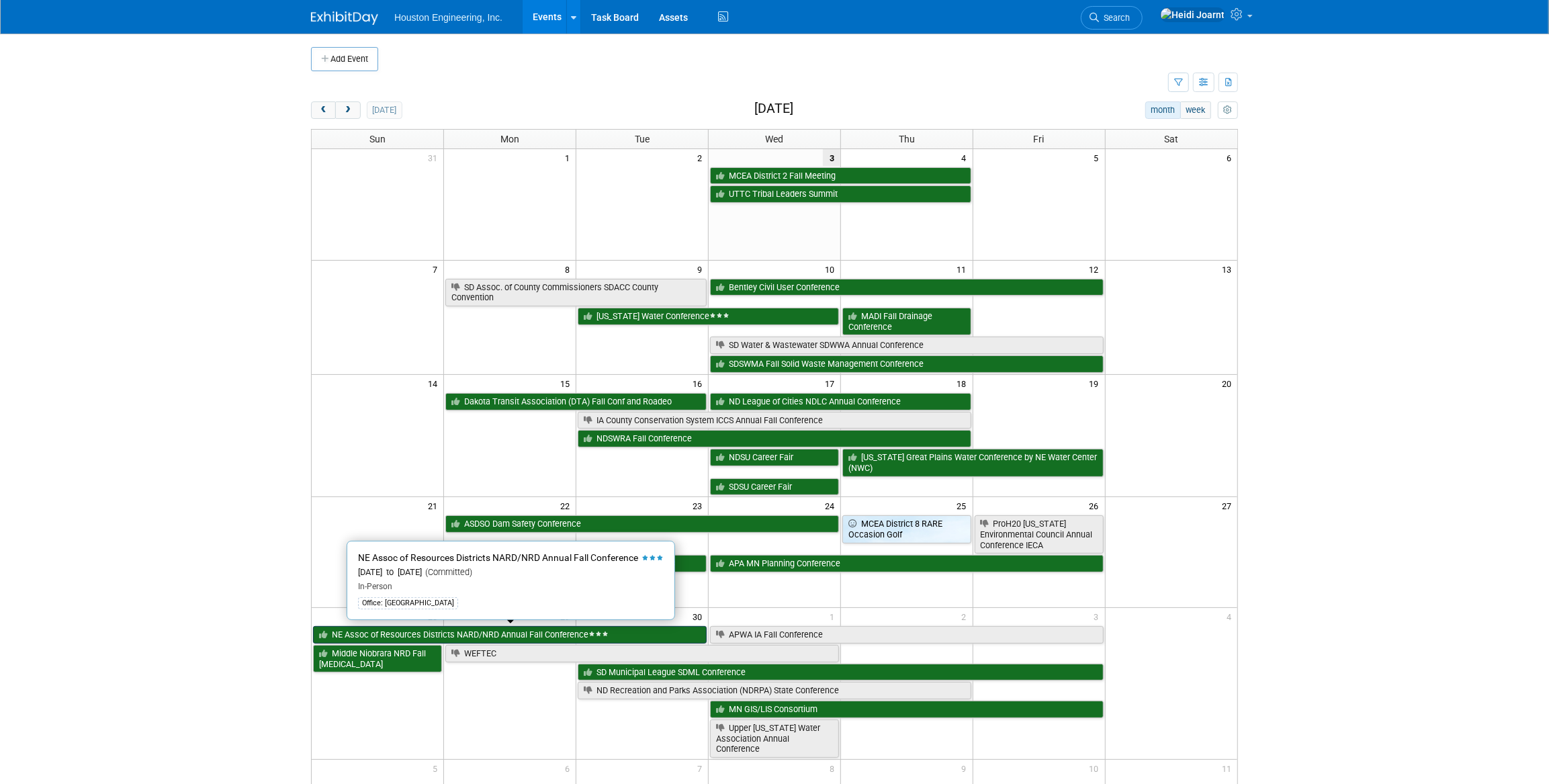
click at [526, 631] on link "NE Assoc of Resources Districts NARD/NRD Annual Fall Conference" at bounding box center [510, 634] width 394 height 17
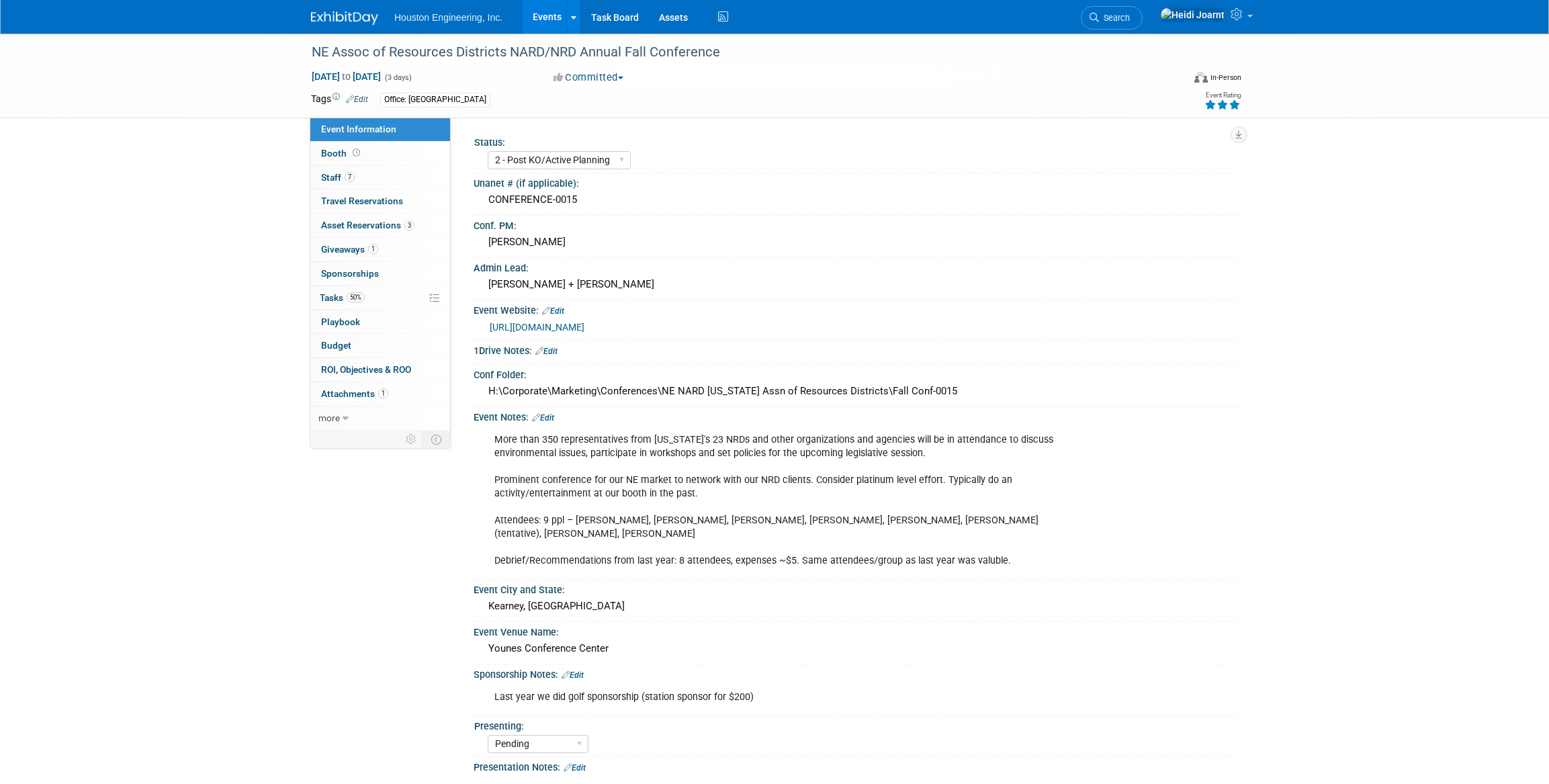
select select "2 - Post KO/Active Planning"
select select "Pending"
select select "Water Resources"
click at [385, 295] on link "50% Tasks 50%" at bounding box center [380, 298] width 140 height 23
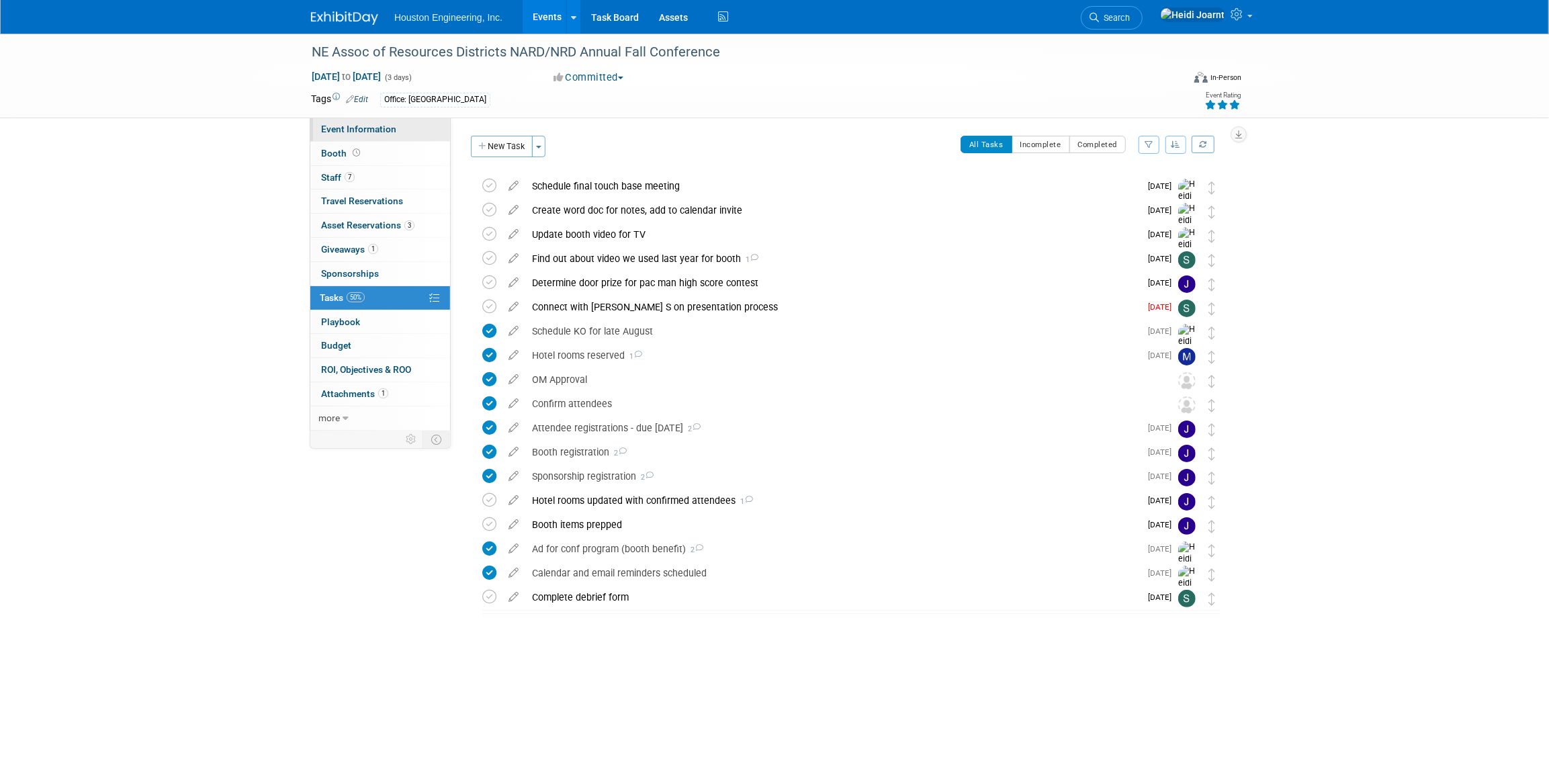
click at [382, 125] on span "Event Information" at bounding box center [359, 129] width 76 height 11
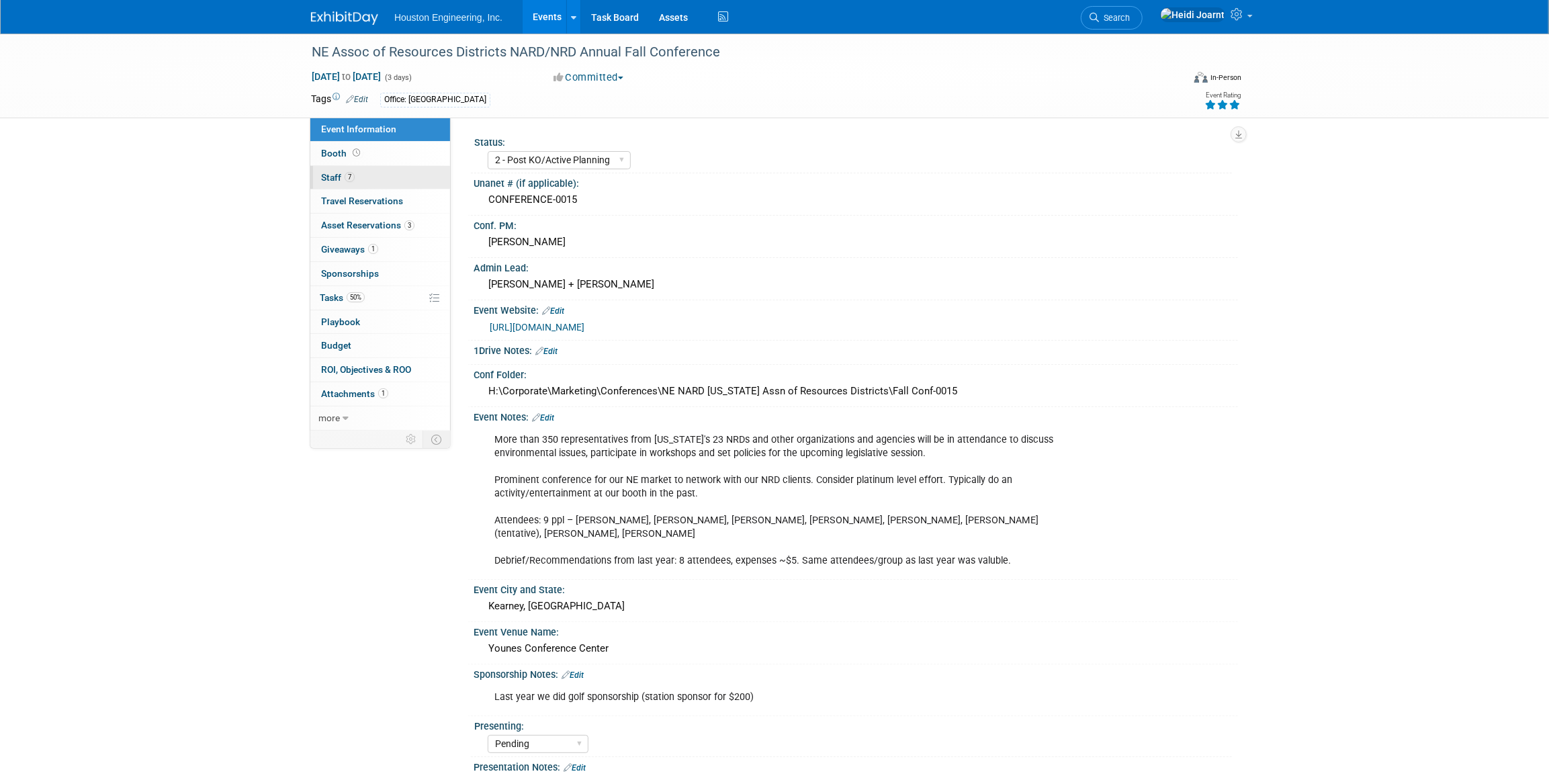
click at [387, 178] on link "7 Staff 7" at bounding box center [380, 178] width 140 height 23
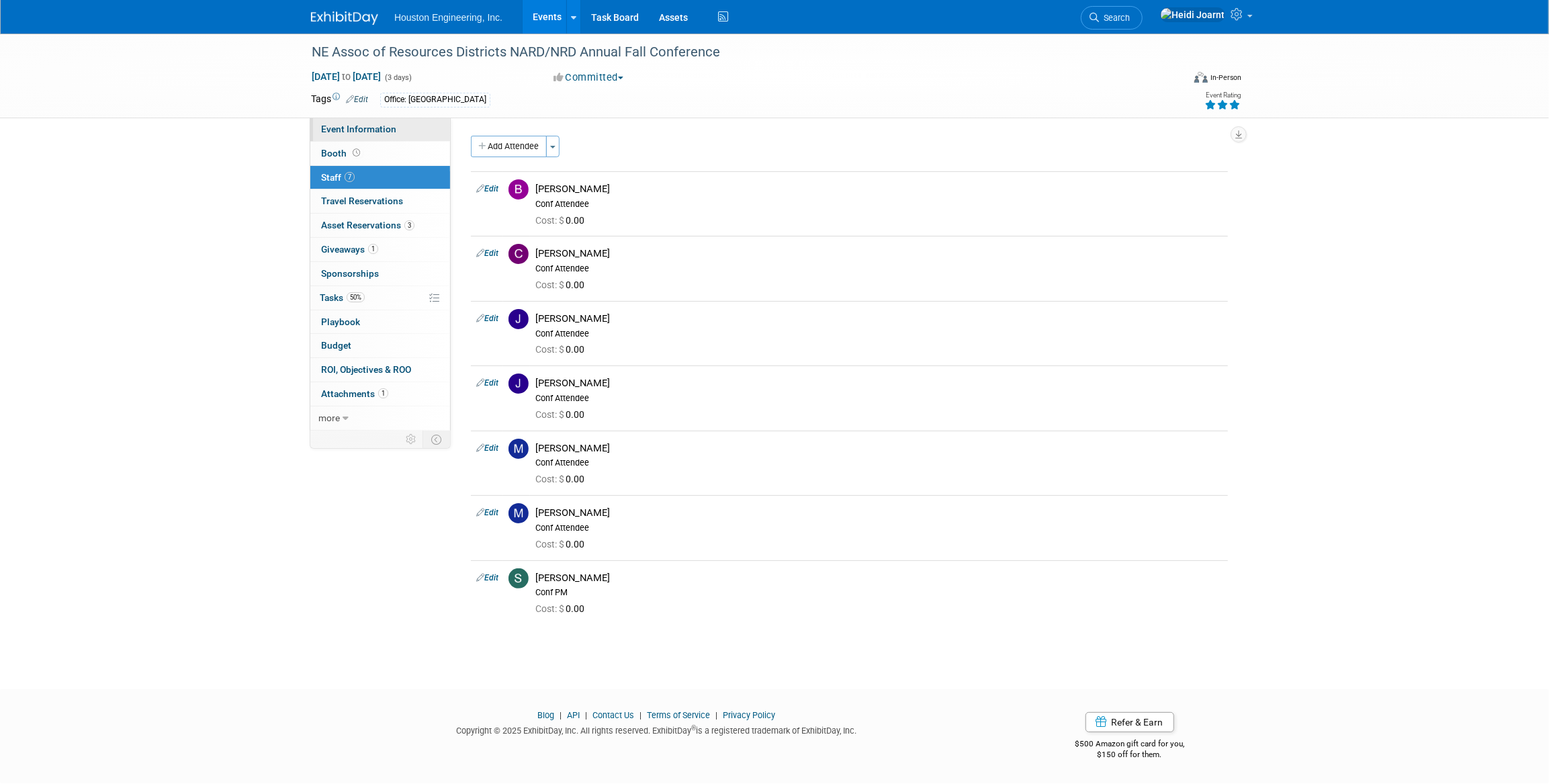
click at [362, 129] on span "Event Information" at bounding box center [359, 129] width 76 height 11
select select "2 - Post KO/Active Planning"
select select "Pending"
select select "Water Resources"
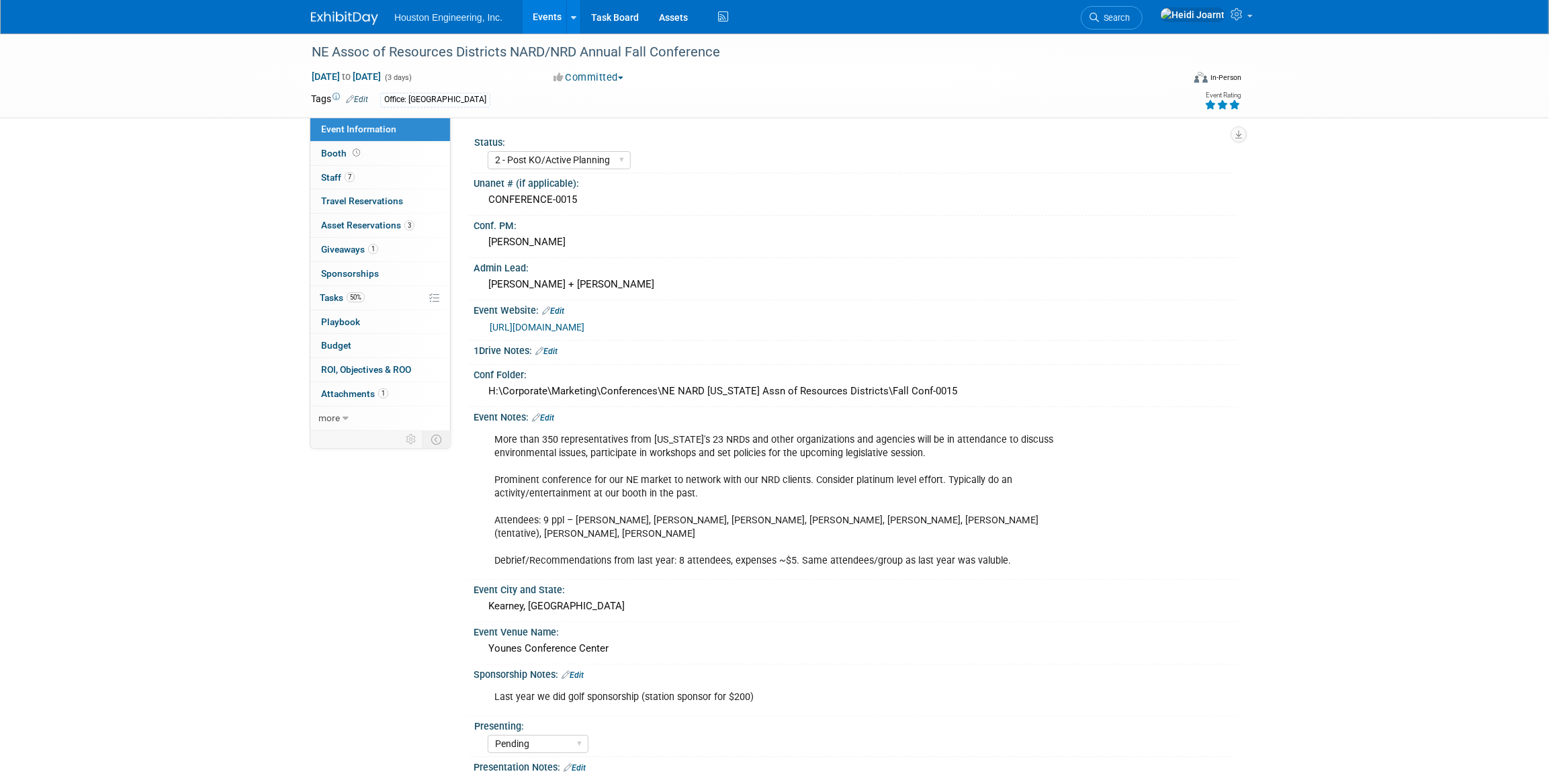
click at [547, 19] on link "Events" at bounding box center [546, 16] width 49 height 34
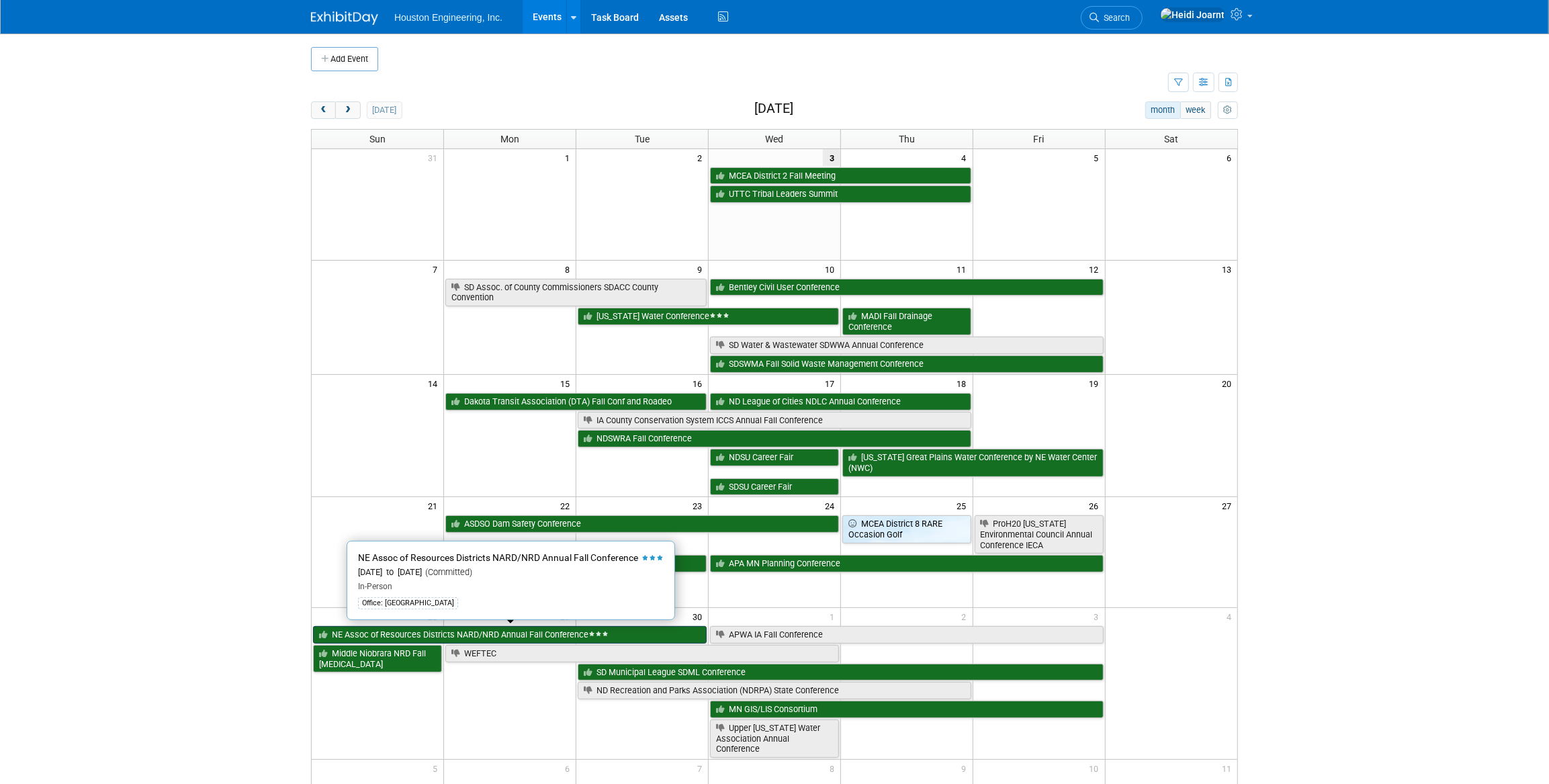
click at [516, 635] on link "NE Assoc of Resources Districts NARD/NRD Annual Fall Conference" at bounding box center [510, 634] width 394 height 17
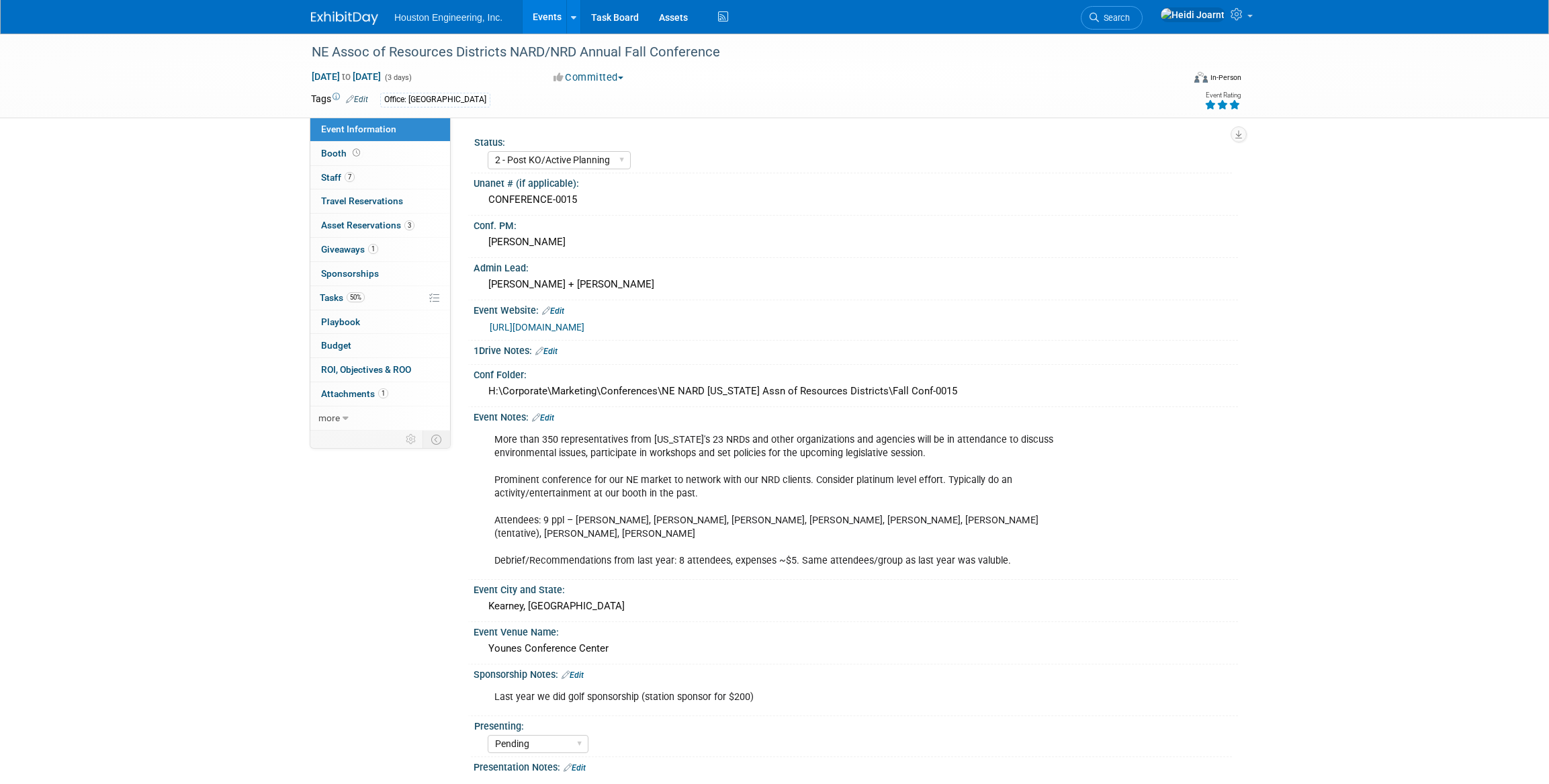
select select "2 - Post KO/Active Planning"
select select "Pending"
select select "Water Resources"
drag, startPoint x: 941, startPoint y: 387, endPoint x: 490, endPoint y: 394, distance: 451.1
click at [490, 394] on div "H:\Corporate\Marketing\Conferences\NE NARD [US_STATE] Assn of Resources Distric…" at bounding box center [856, 391] width 744 height 21
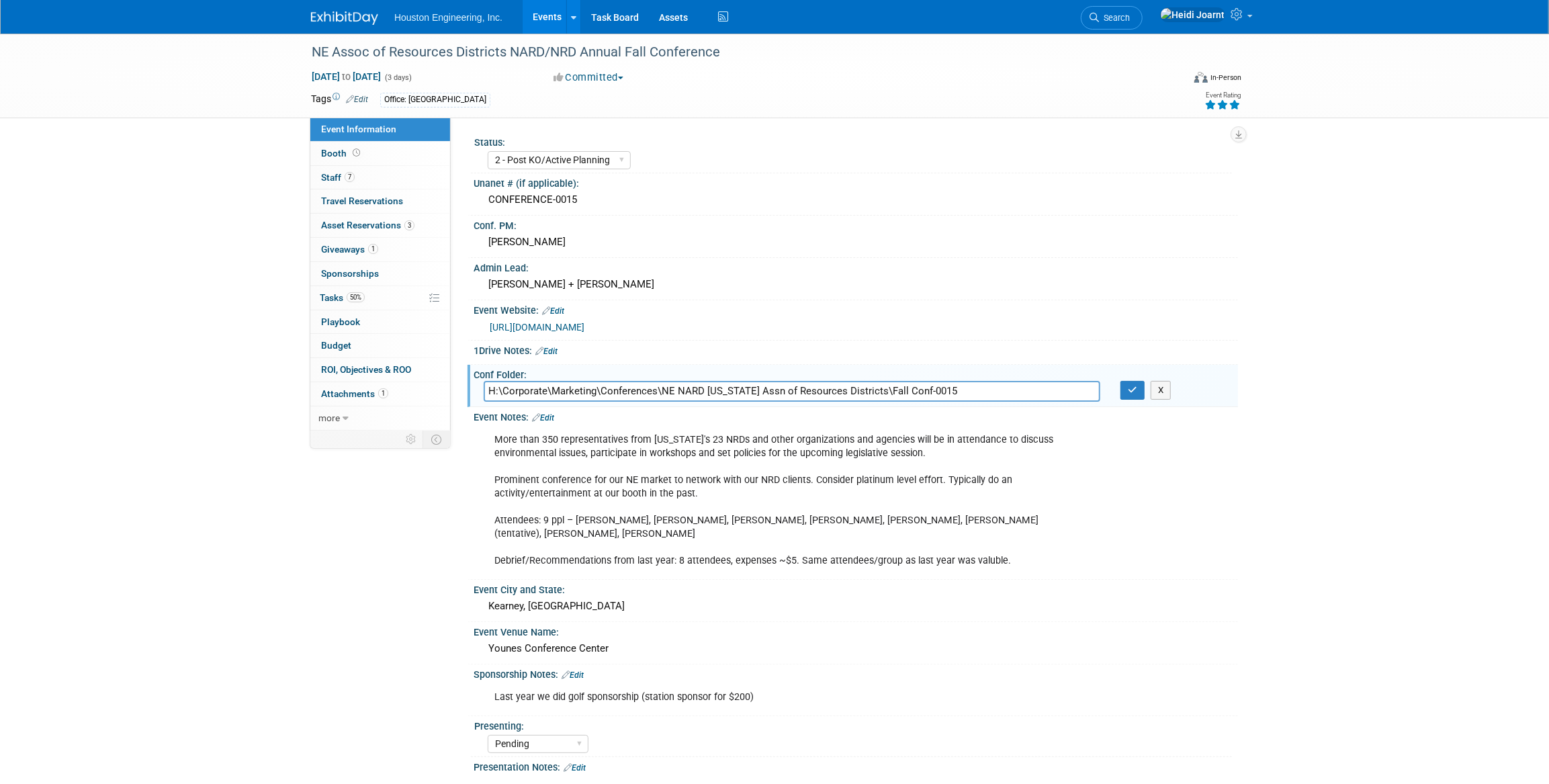
drag, startPoint x: 970, startPoint y: 390, endPoint x: 465, endPoint y: 375, distance: 505.2
click at [465, 375] on div "Status: 1 - GNG/KO Needed 2 - Post KO/Active Planning 3 - Reg/Prep Done Unanet …" at bounding box center [844, 274] width 787 height 312
click at [1131, 392] on icon "button" at bounding box center [1133, 390] width 9 height 9
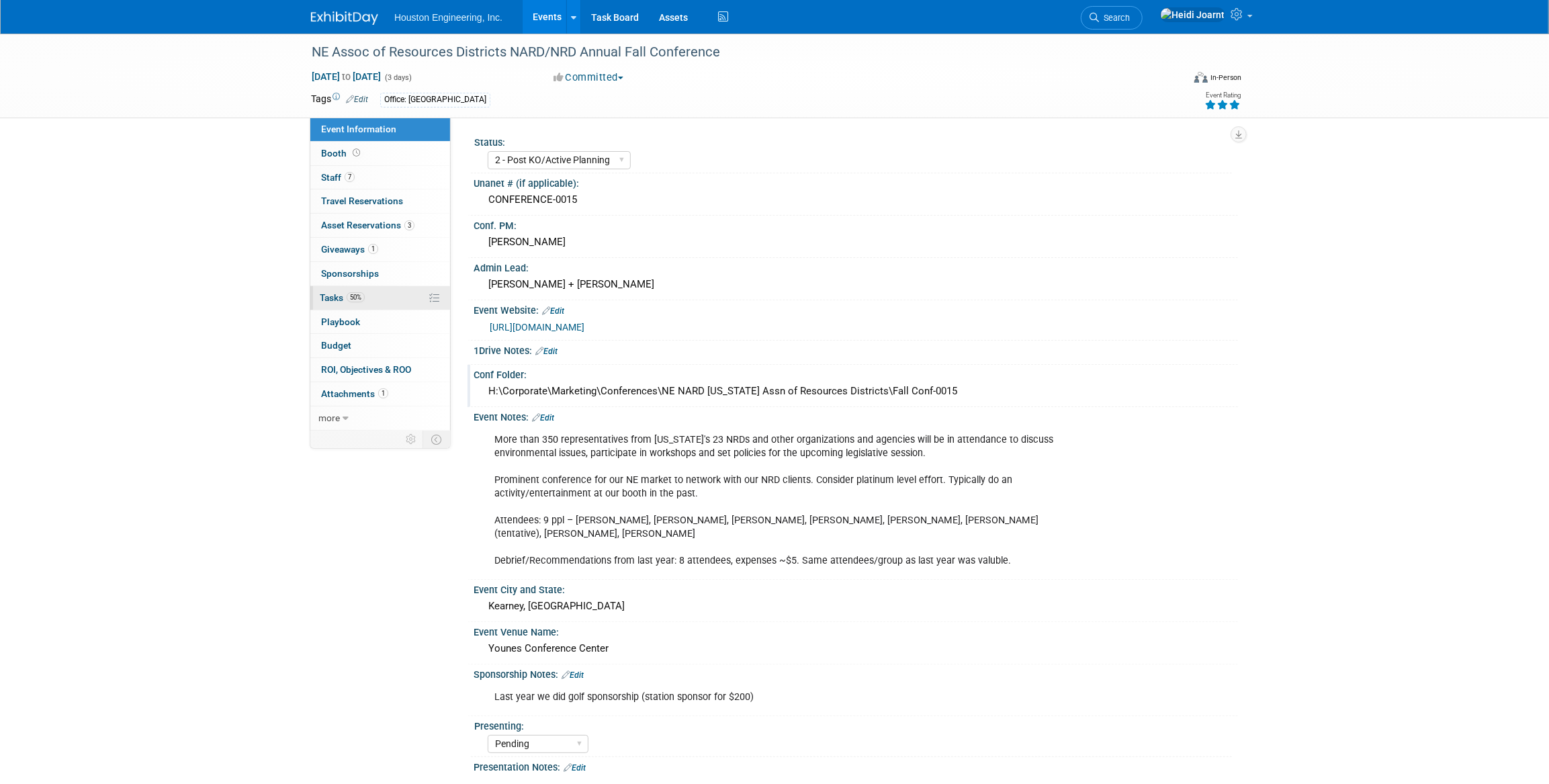
click at [379, 297] on link "50% Tasks 50%" at bounding box center [380, 298] width 140 height 23
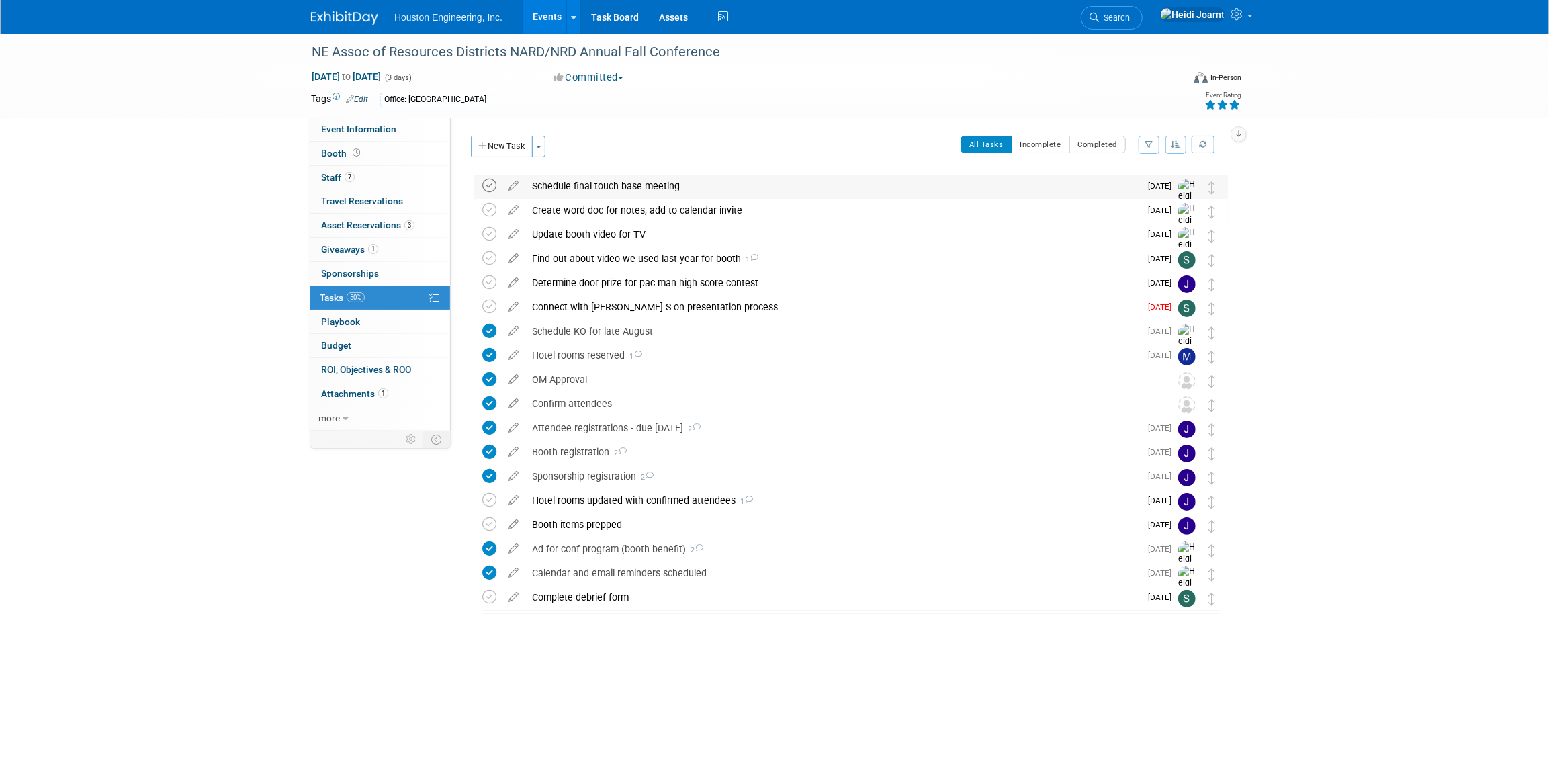
click at [492, 184] on icon at bounding box center [490, 185] width 14 height 14
click at [585, 193] on div "Schedule final touch base meeting" at bounding box center [833, 185] width 615 height 23
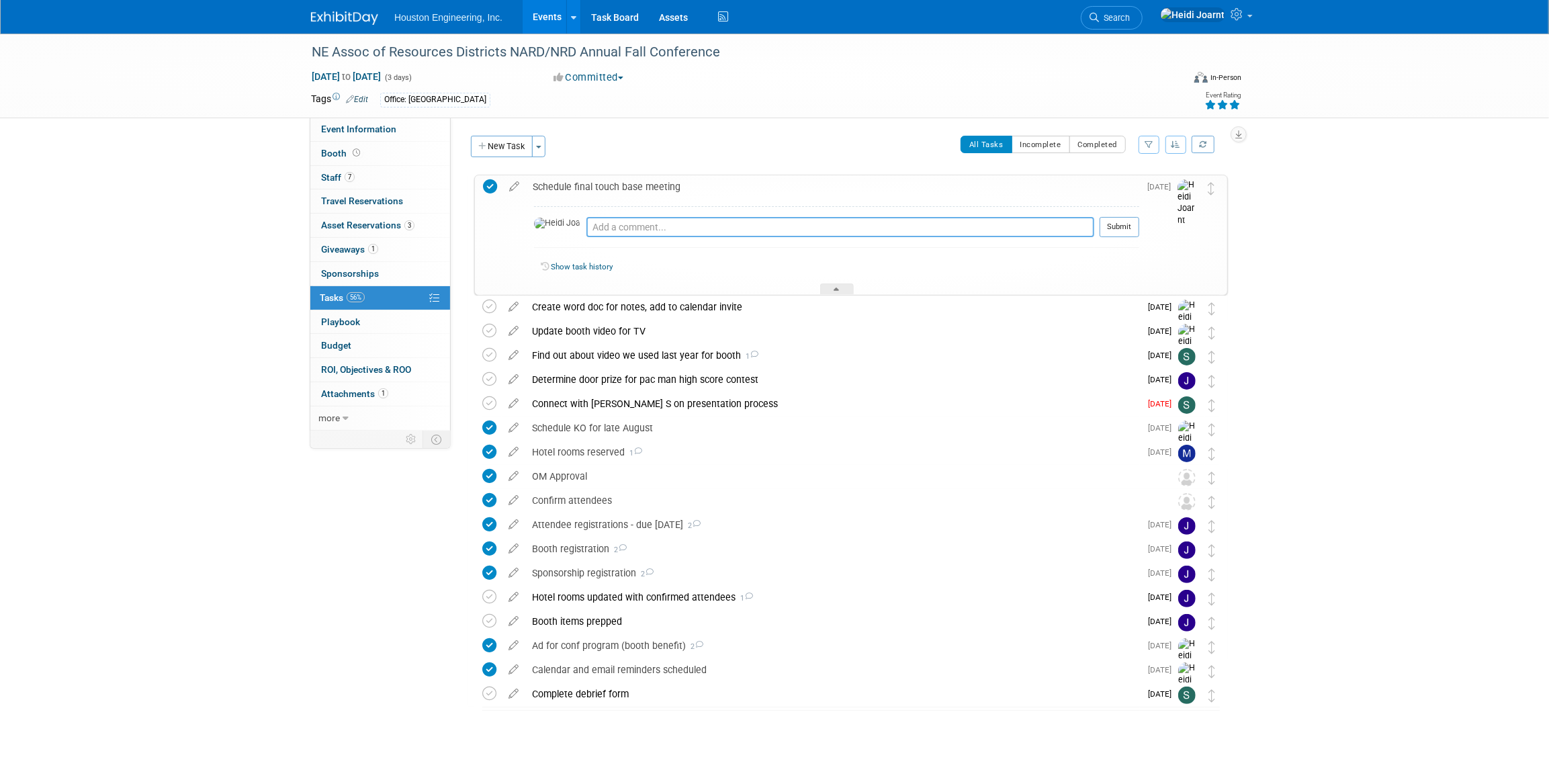
click at [602, 229] on textarea at bounding box center [840, 227] width 508 height 20
type textarea "Set for [DATE]"
click at [1126, 226] on button "Submit" at bounding box center [1119, 227] width 40 height 20
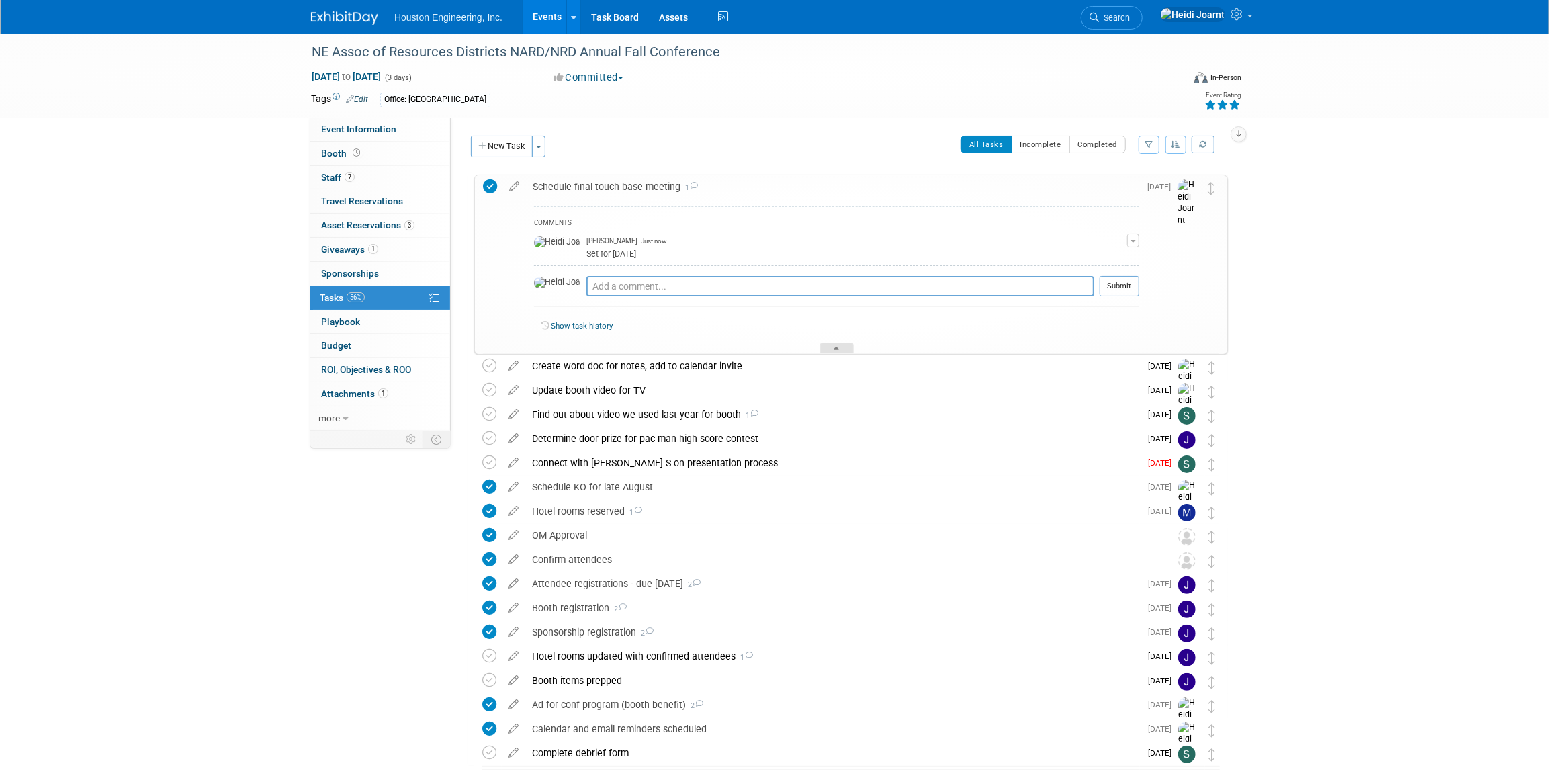
click at [833, 343] on div at bounding box center [836, 348] width 34 height 12
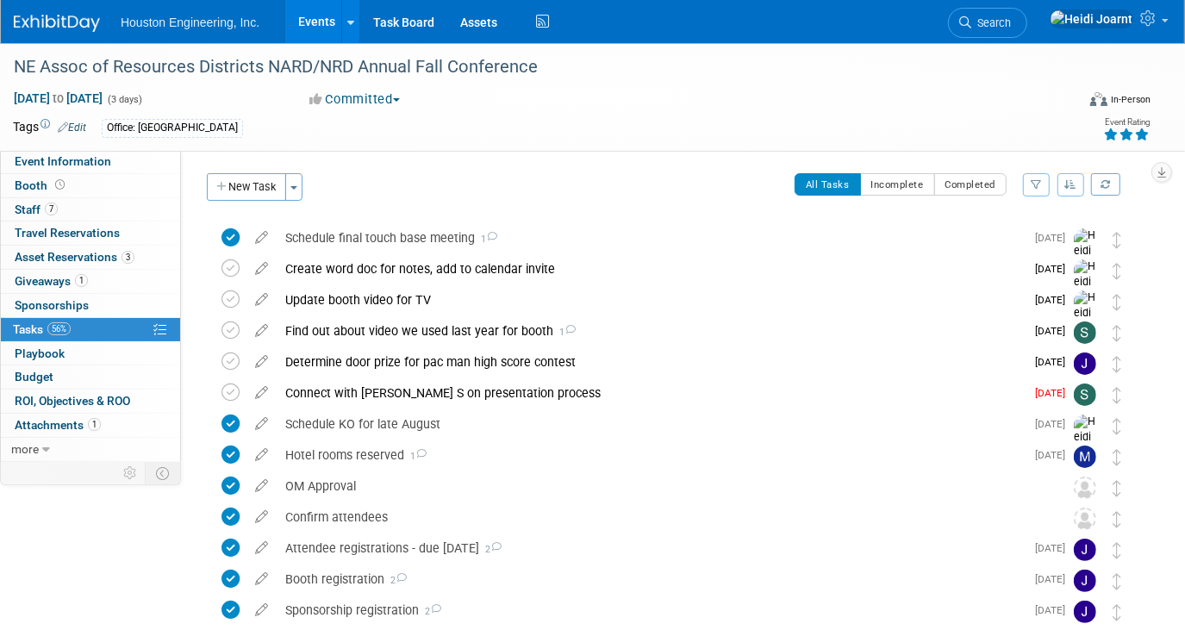
click at [305, 10] on link "Events" at bounding box center [316, 21] width 63 height 43
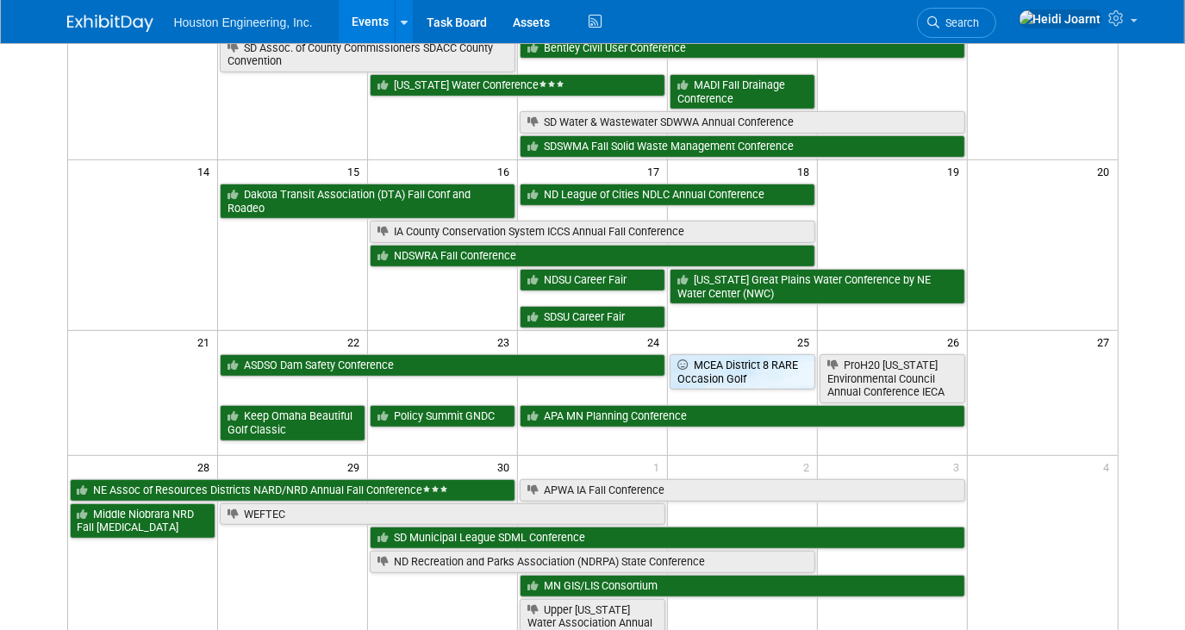
scroll to position [307, 0]
